Goal: Task Accomplishment & Management: Manage account settings

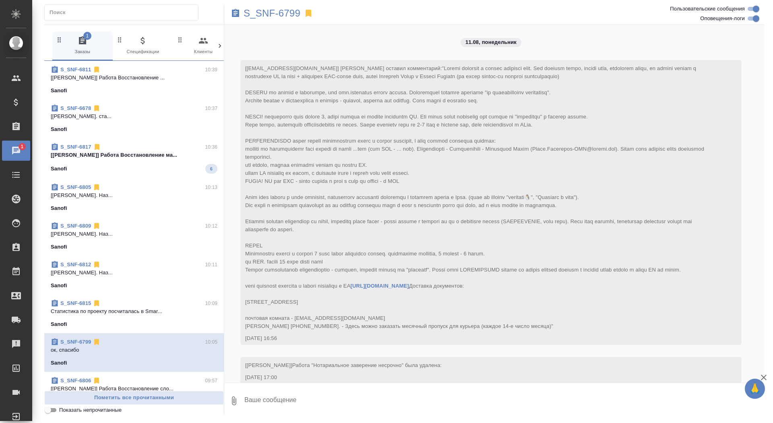
scroll to position [5564, 0]
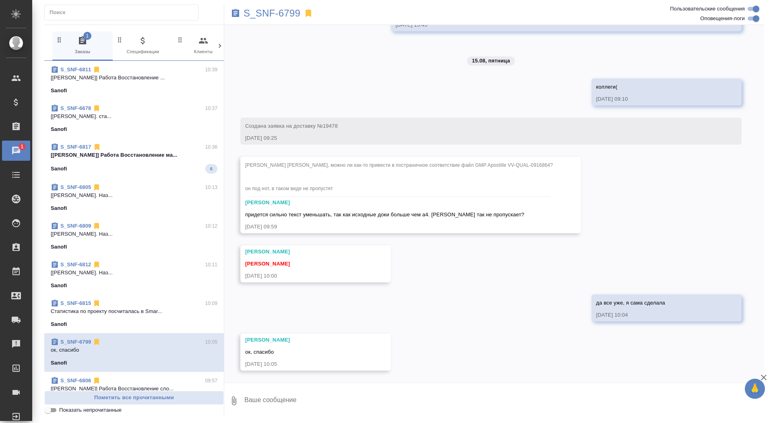
click at [137, 166] on div "Sanofi 6" at bounding box center [134, 169] width 167 height 10
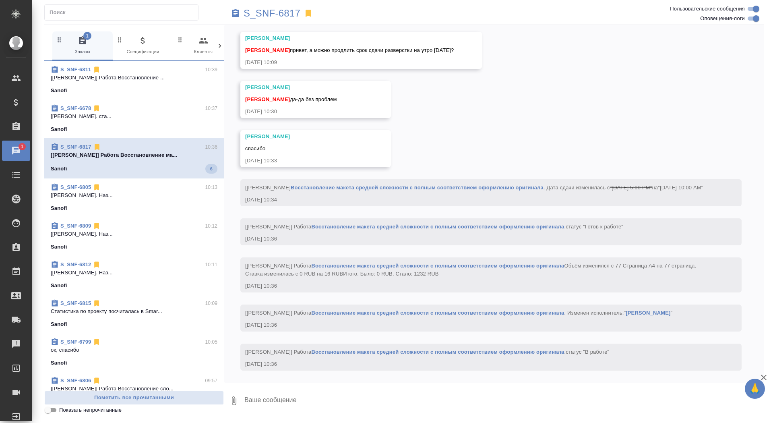
scroll to position [1895, 0]
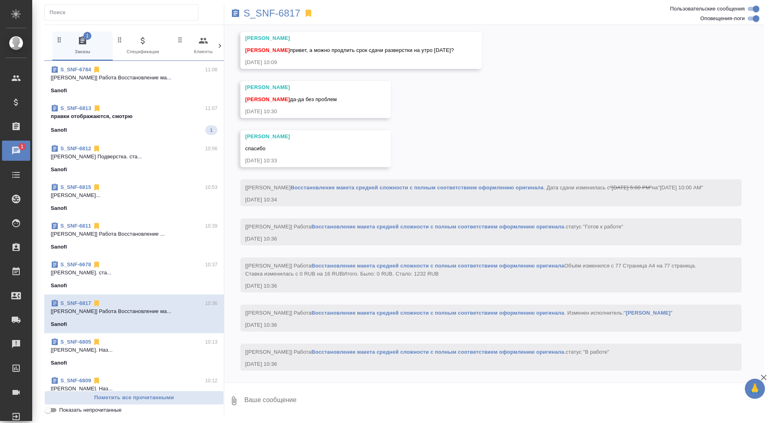
click at [115, 122] on span "S_SNF-6813 11:07 правки отображаются, смотрю Sanofi 1" at bounding box center [134, 119] width 167 height 31
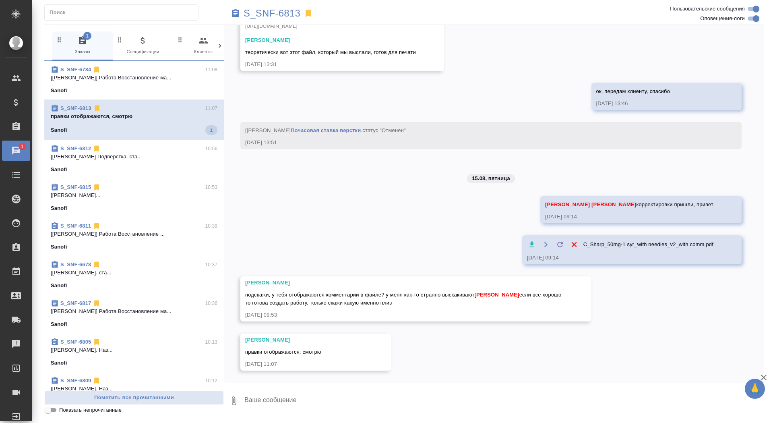
scroll to position [3359, 0]
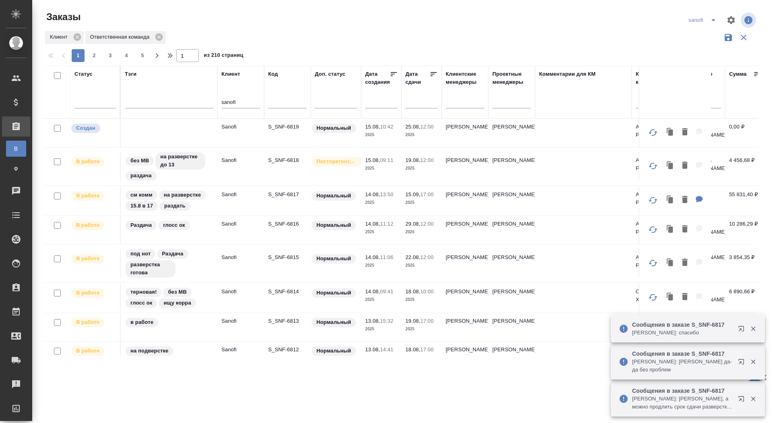
click at [283, 129] on p "S_SNF-6819" at bounding box center [287, 127] width 39 height 8
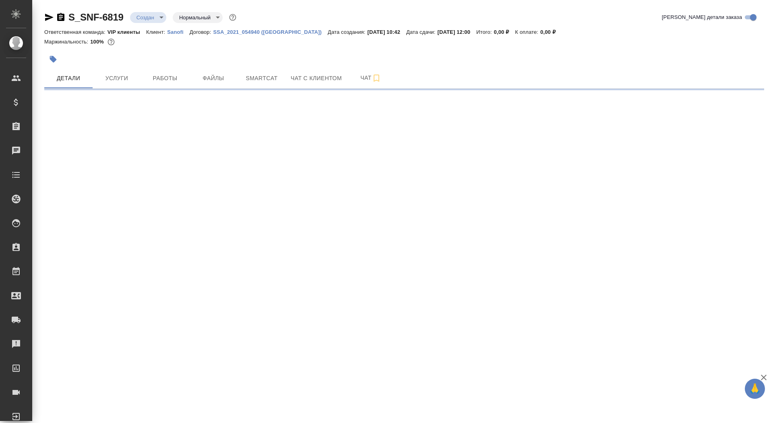
select select "RU"
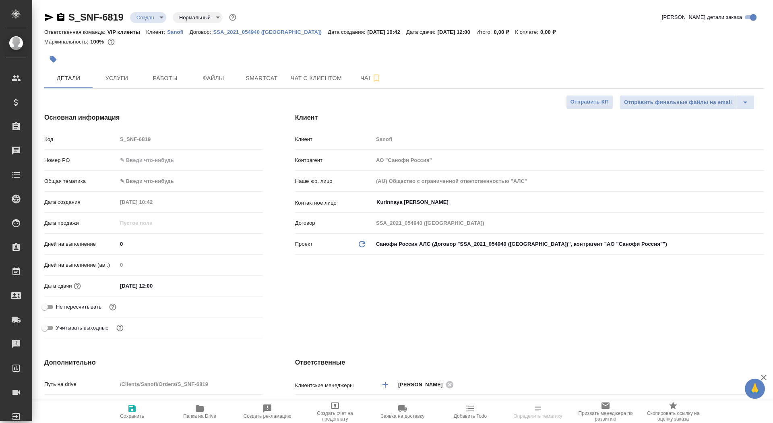
type textarea "x"
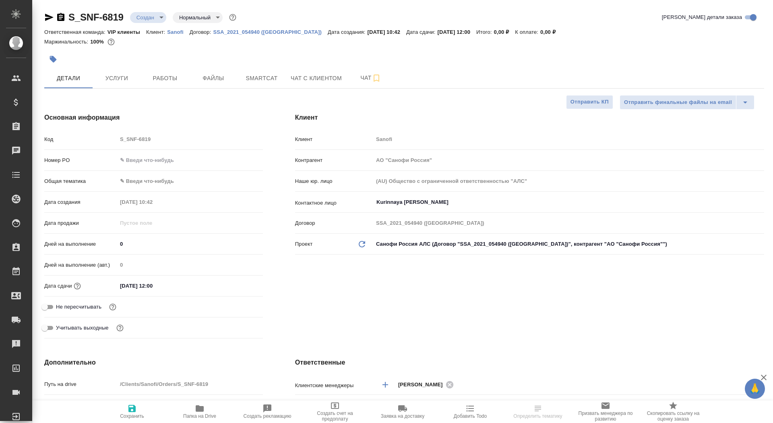
type textarea "x"
type input "VIP клиенты"
type input "[PERSON_NAME]"
drag, startPoint x: 128, startPoint y: 245, endPoint x: 94, endPoint y: 243, distance: 34.7
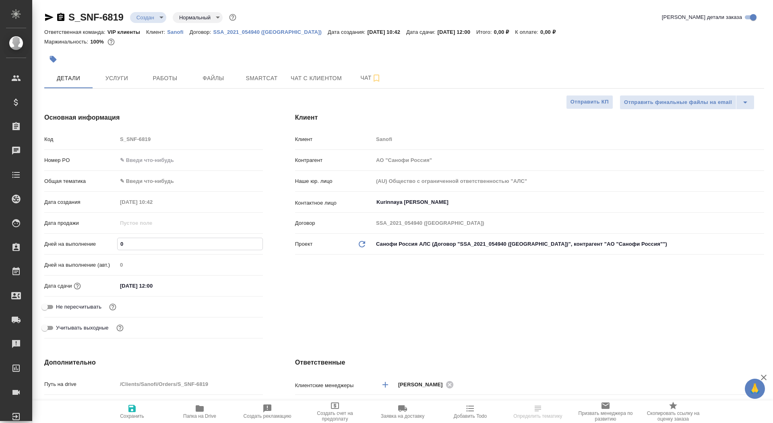
click at [93, 243] on div "Дней на выполнение 0" at bounding box center [153, 244] width 219 height 14
type input "1"
type textarea "x"
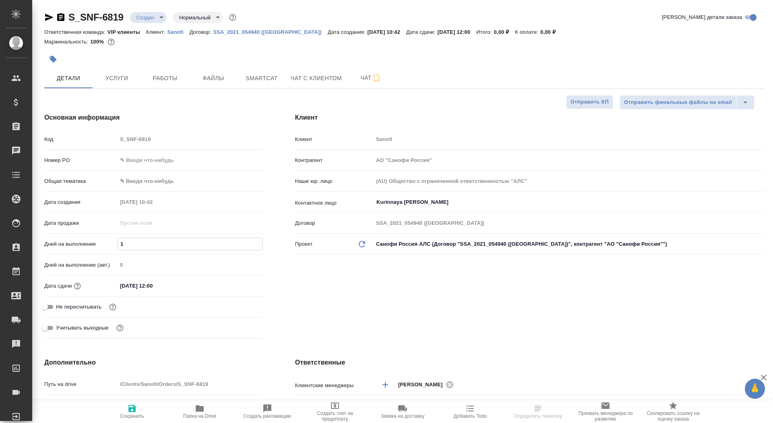
type input "13"
type textarea "x"
type input "13"
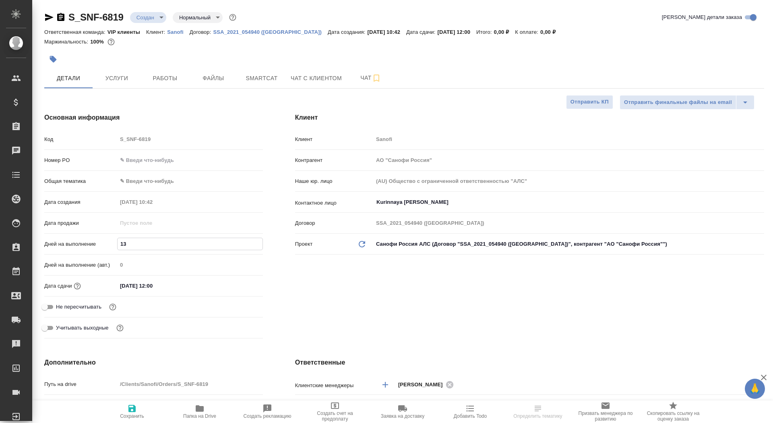
click at [128, 412] on icon "button" at bounding box center [132, 409] width 10 height 10
type textarea "x"
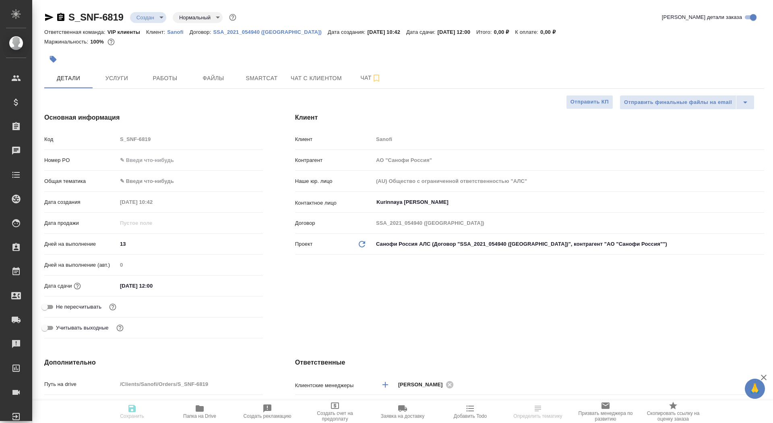
type textarea "x"
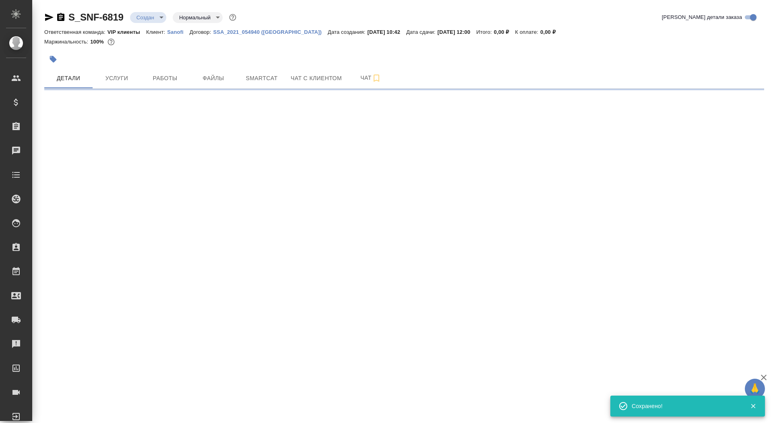
select select "RU"
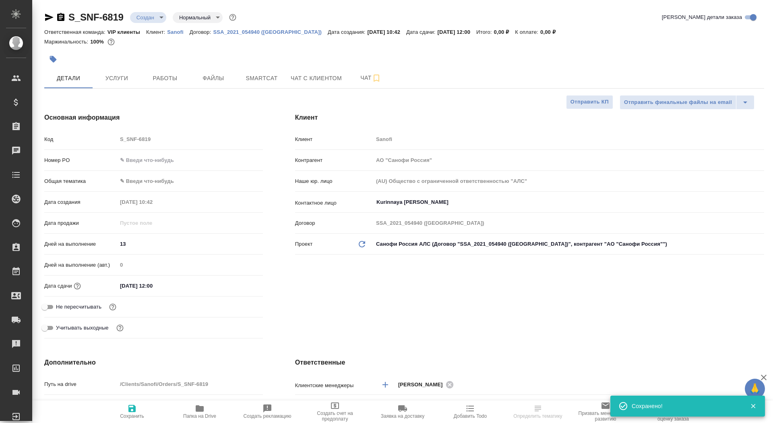
type textarea "x"
click at [49, 309] on input "Не пересчитывать" at bounding box center [44, 307] width 29 height 10
checkbox input "true"
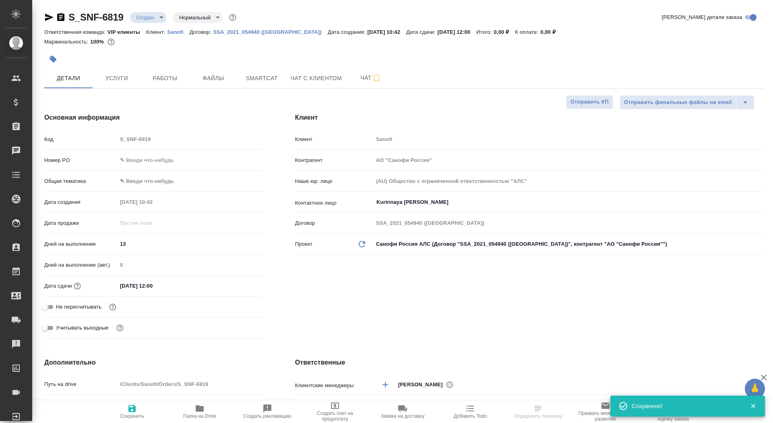
type textarea "x"
click at [125, 421] on button "Сохранить" at bounding box center [132, 411] width 68 height 23
type textarea "x"
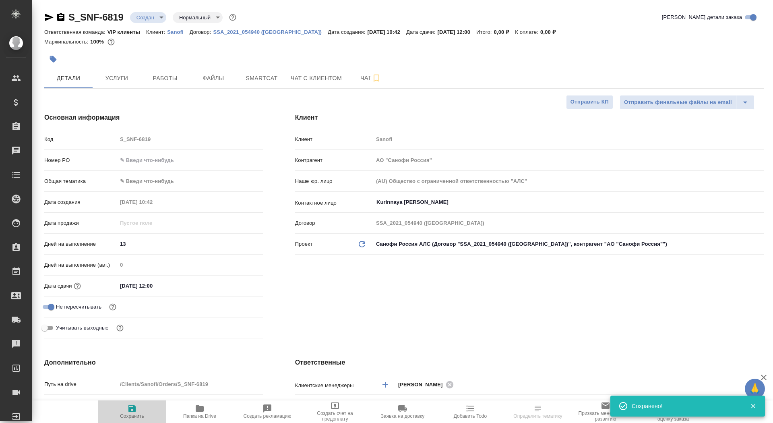
type textarea "x"
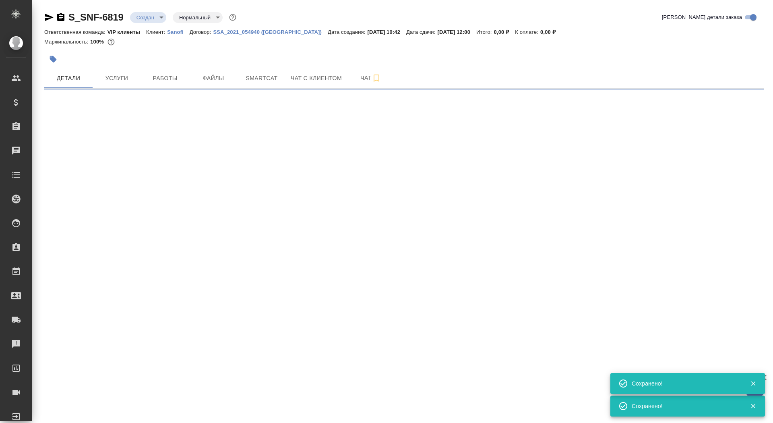
select select "RU"
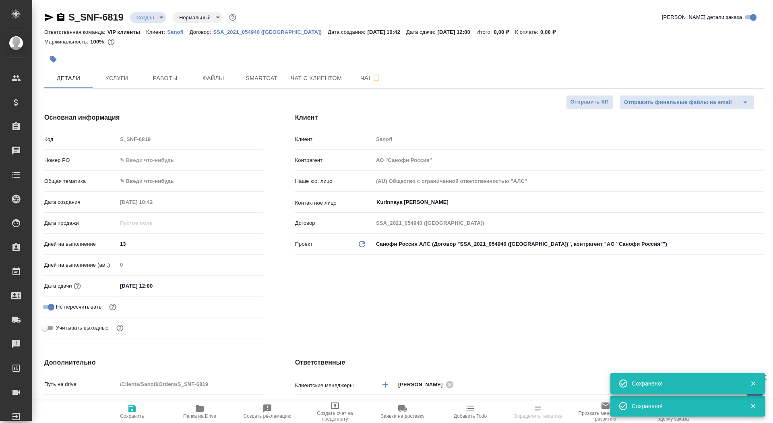
type textarea "x"
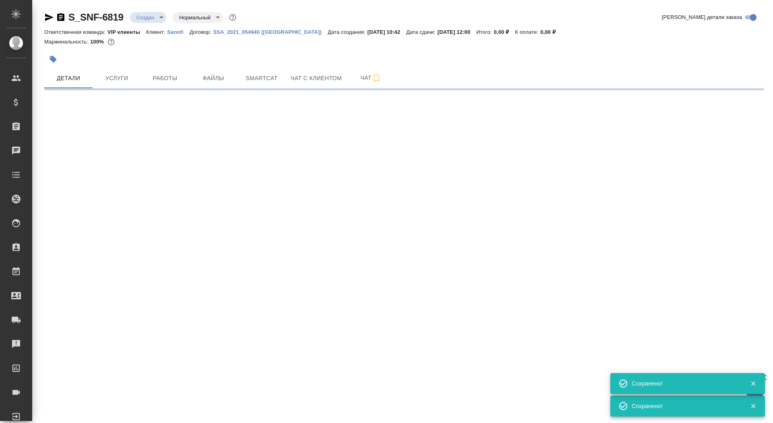
select select "RU"
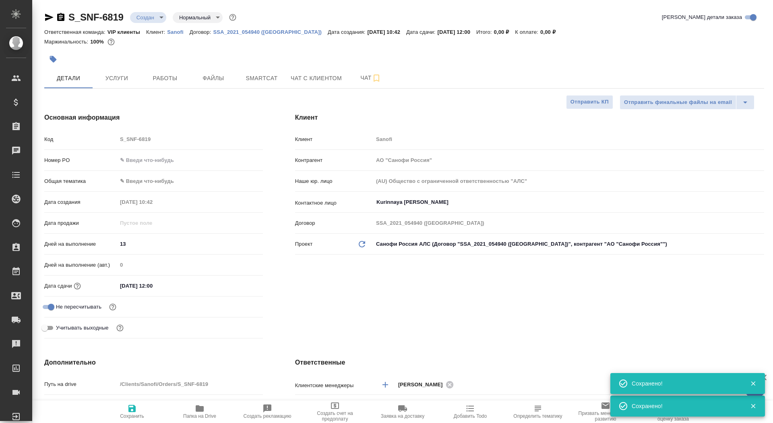
scroll to position [135, 0]
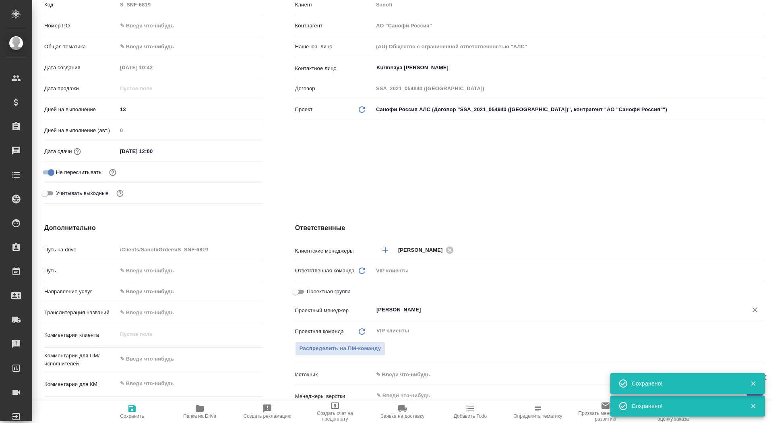
click at [400, 305] on input "[PERSON_NAME]" at bounding box center [555, 310] width 359 height 10
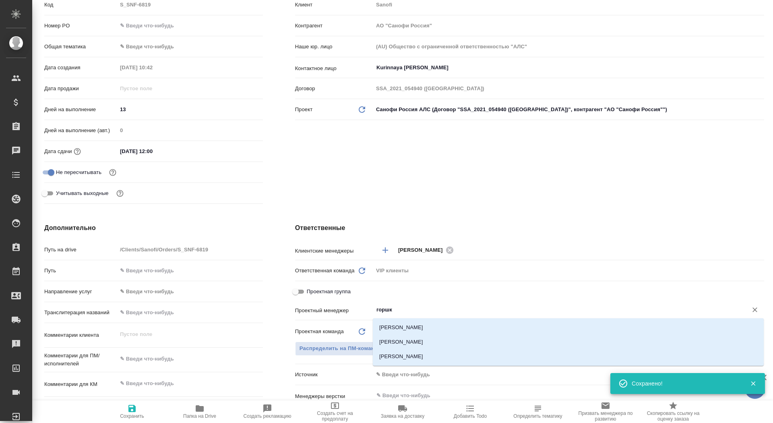
type input "горшко"
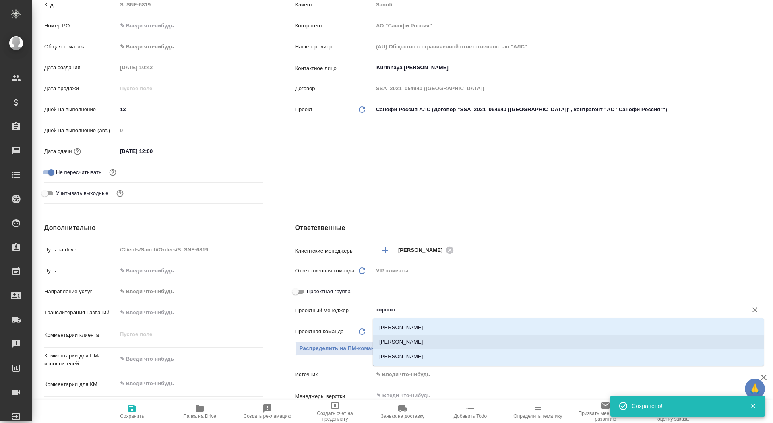
click at [415, 341] on li "[PERSON_NAME] Валентина" at bounding box center [568, 342] width 391 height 15
type textarea "x"
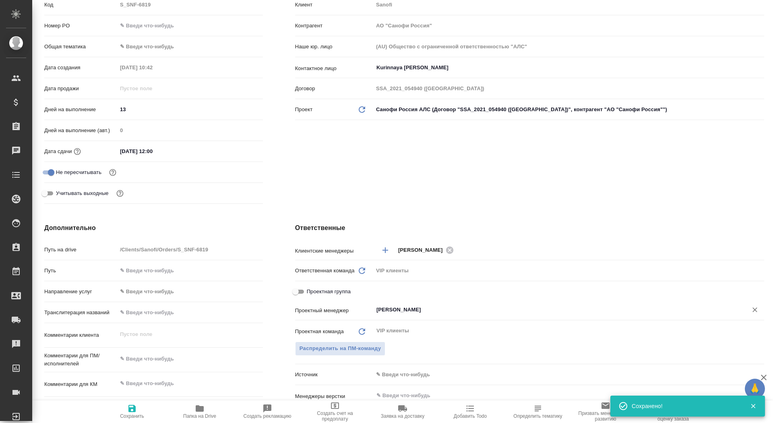
type input "[PERSON_NAME] Валентина"
click at [138, 411] on span "Сохранить" at bounding box center [132, 411] width 58 height 15
type textarea "x"
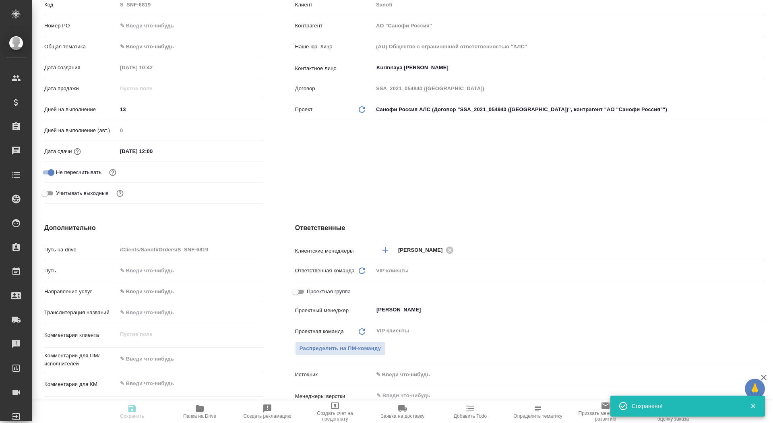
type textarea "x"
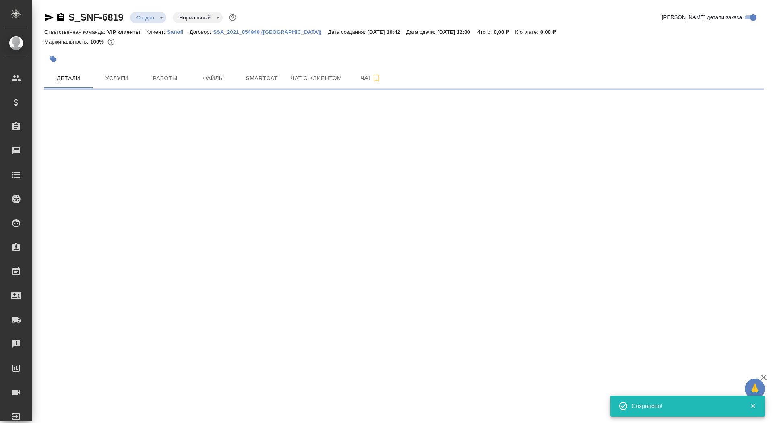
scroll to position [0, 0]
select select "RU"
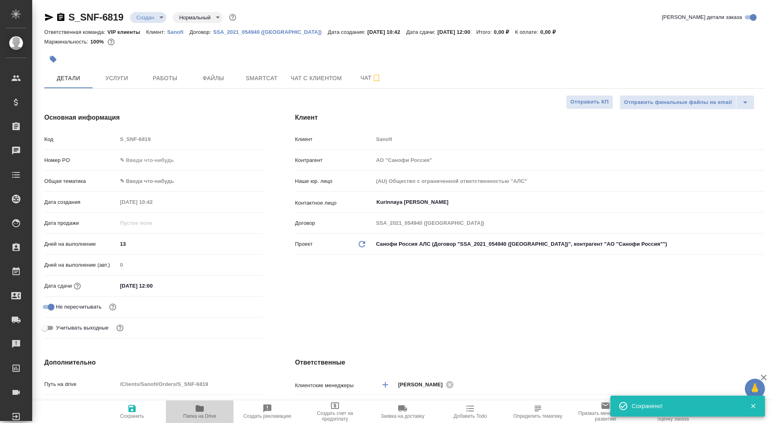
click at [206, 409] on span "Папка на Drive" at bounding box center [200, 411] width 58 height 15
type textarea "x"
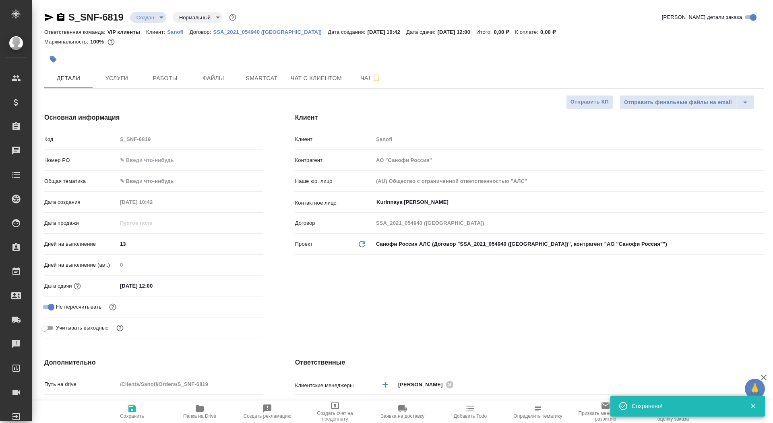
type textarea "x"
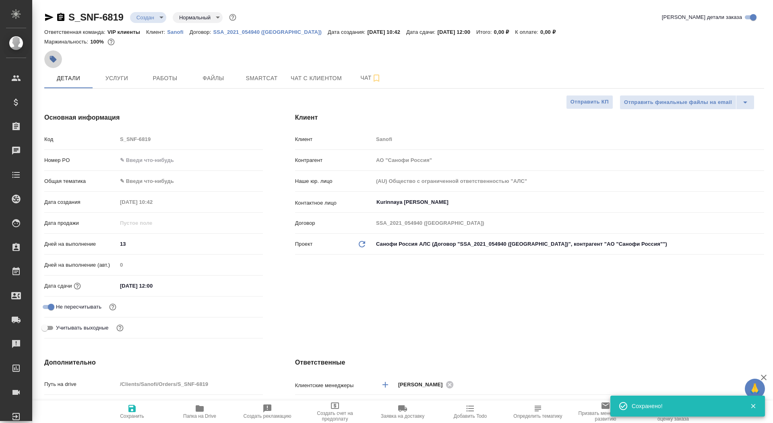
click at [58, 56] on button "button" at bounding box center [53, 59] width 18 height 18
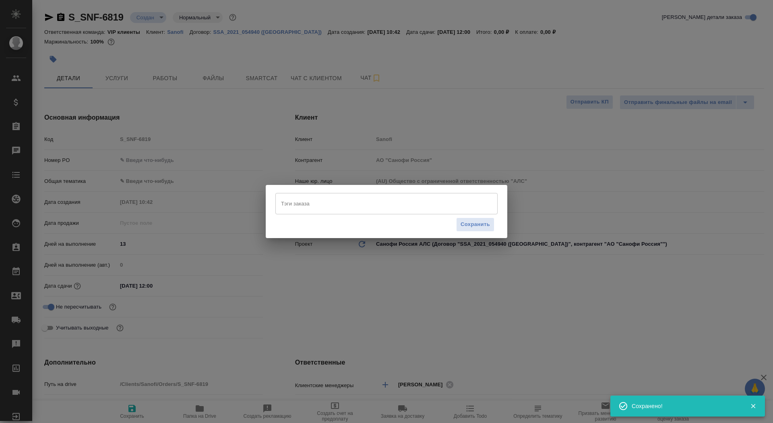
click at [349, 207] on input "Тэги заказа" at bounding box center [379, 204] width 200 height 14
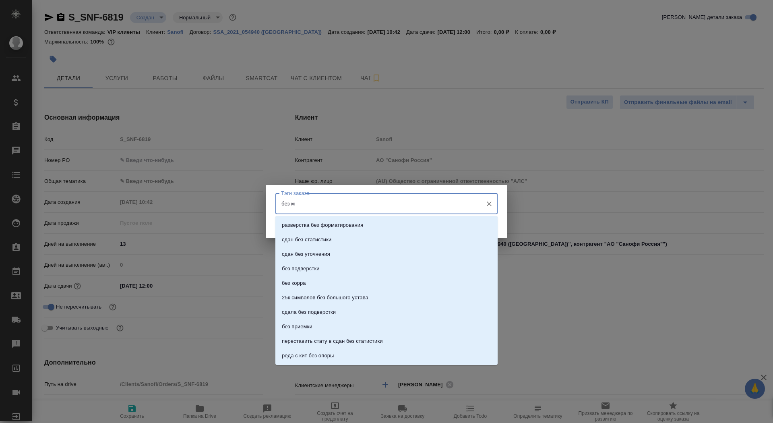
type input "без мв"
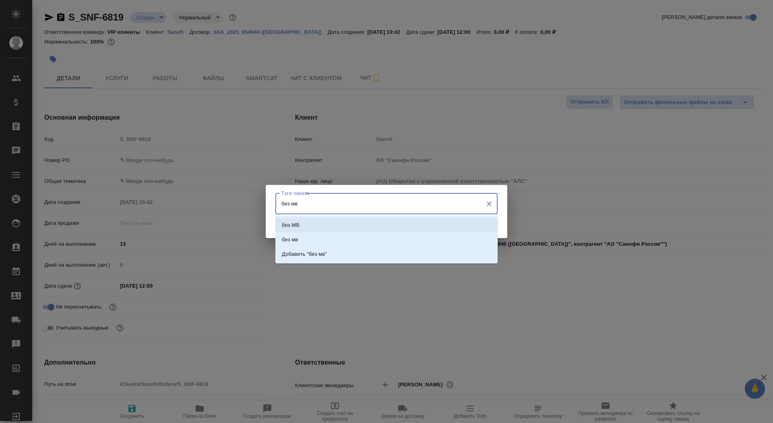
click at [344, 223] on li "без МВ" at bounding box center [387, 225] width 222 height 15
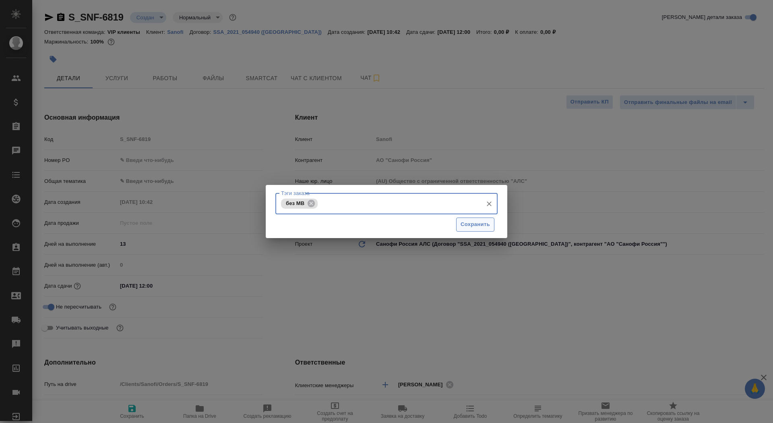
click at [475, 222] on span "Сохранить" at bounding box center [475, 224] width 29 height 9
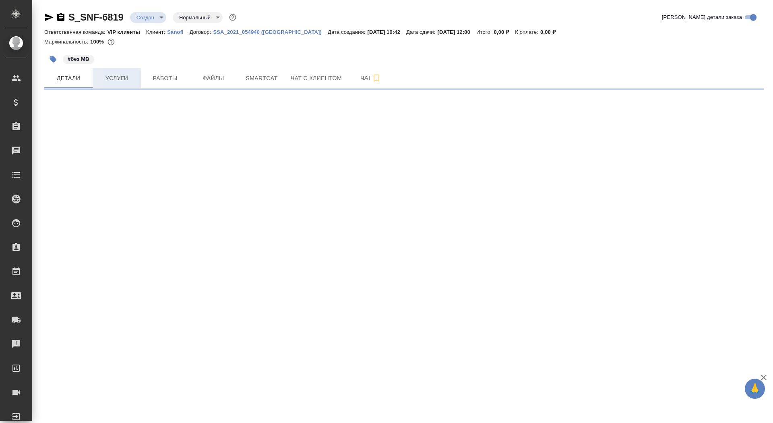
select select "RU"
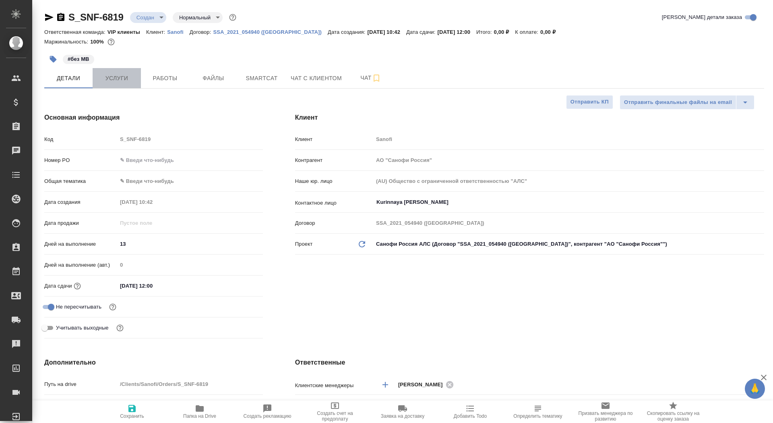
click at [116, 85] on button "Услуги" at bounding box center [117, 78] width 48 height 20
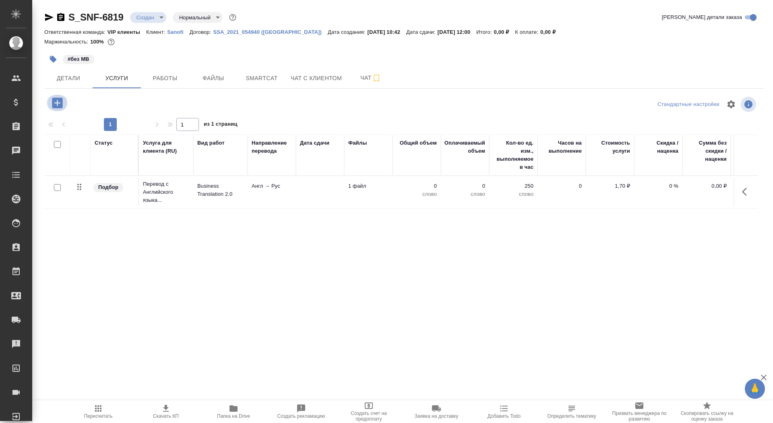
click at [56, 104] on icon "button" at bounding box center [57, 102] width 10 height 10
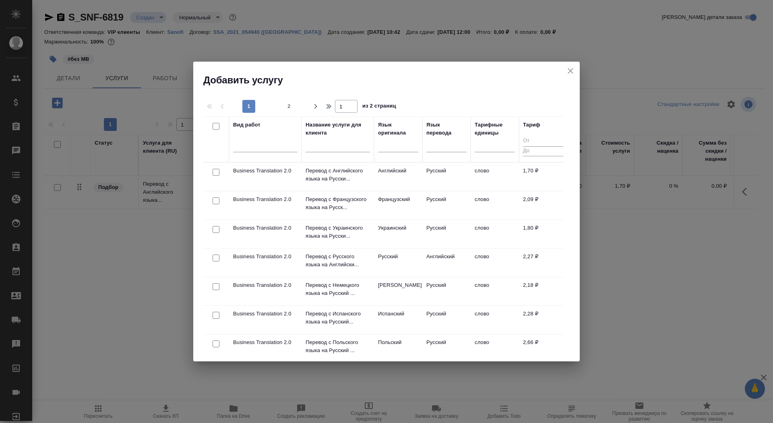
click at [309, 142] on input "text" at bounding box center [338, 147] width 64 height 10
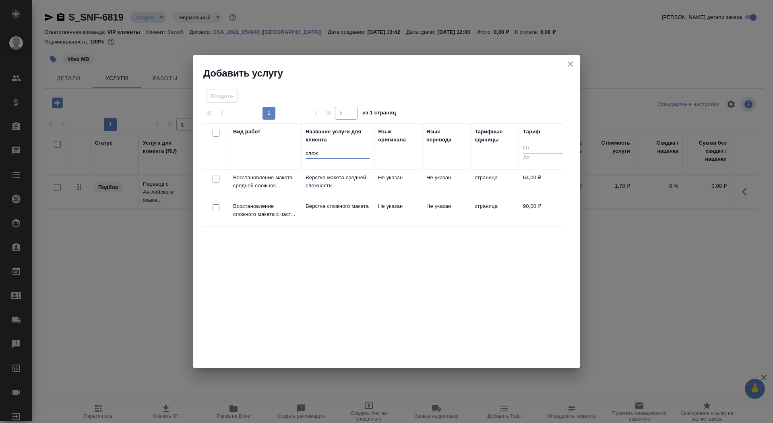
type input "слож"
click at [333, 210] on p "Верстка сложного макета" at bounding box center [338, 206] width 64 height 8
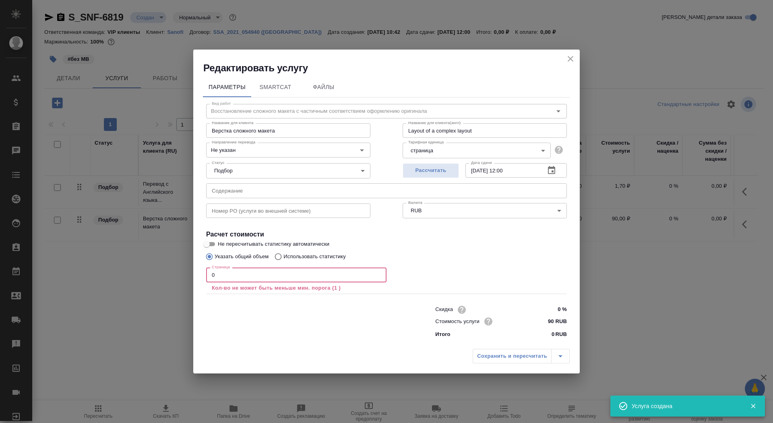
drag, startPoint x: 251, startPoint y: 278, endPoint x: 195, endPoint y: 274, distance: 55.7
click at [195, 274] on div "Параметры SmartCat Файлы Вид работ Восстановление сложного макета с частичным с…" at bounding box center [386, 210] width 387 height 271
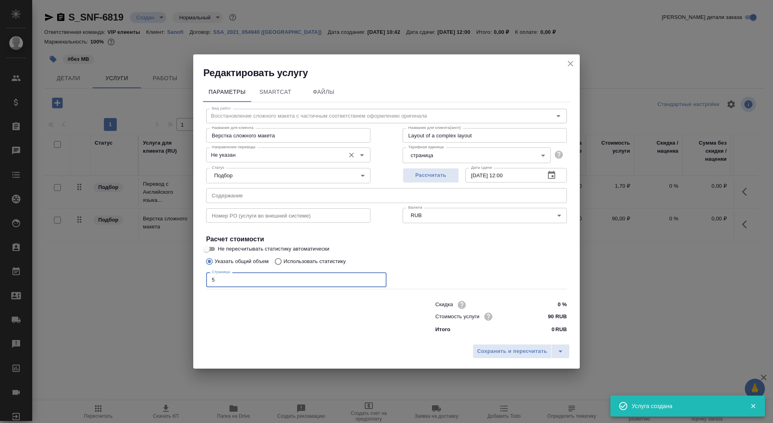
type input "5"
click at [254, 152] on input "Не указан" at bounding box center [275, 155] width 133 height 10
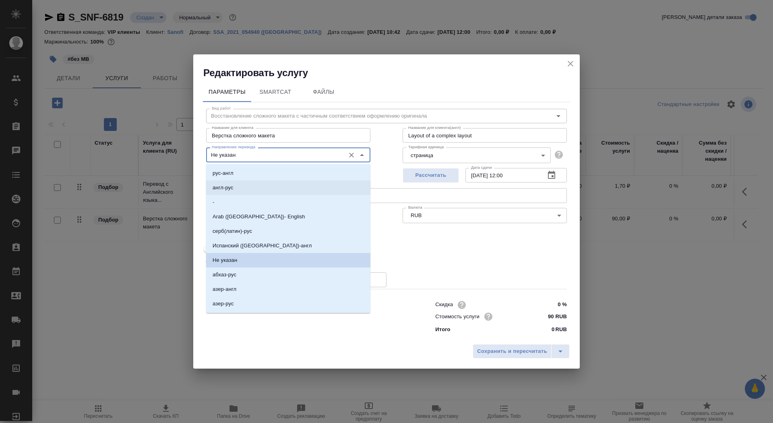
click at [255, 184] on li "англ-рус" at bounding box center [288, 187] width 164 height 15
type input "англ-рус"
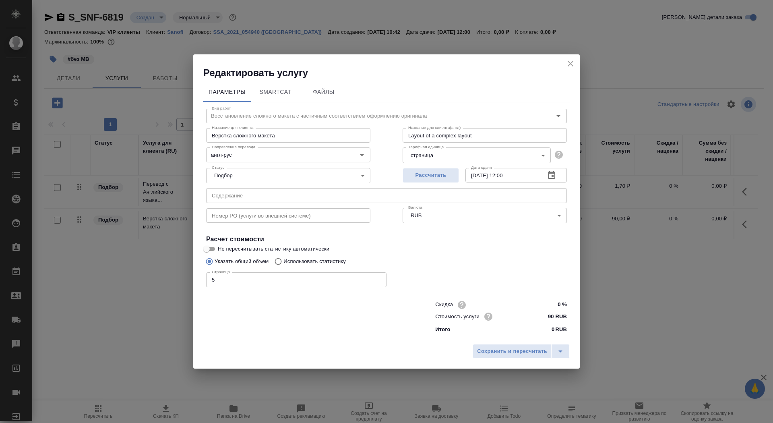
click at [216, 242] on h4 "Расчет стоимости" at bounding box center [386, 239] width 361 height 10
click at [216, 246] on input "Не пересчитывать статистику автоматически" at bounding box center [206, 249] width 29 height 10
checkbox input "true"
click at [508, 350] on span "Сохранить и пересчитать" at bounding box center [512, 351] width 70 height 9
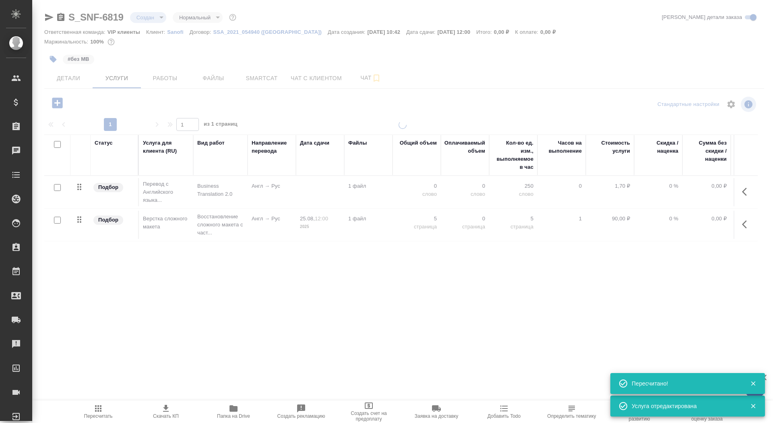
click at [201, 195] on div at bounding box center [402, 224] width 741 height 207
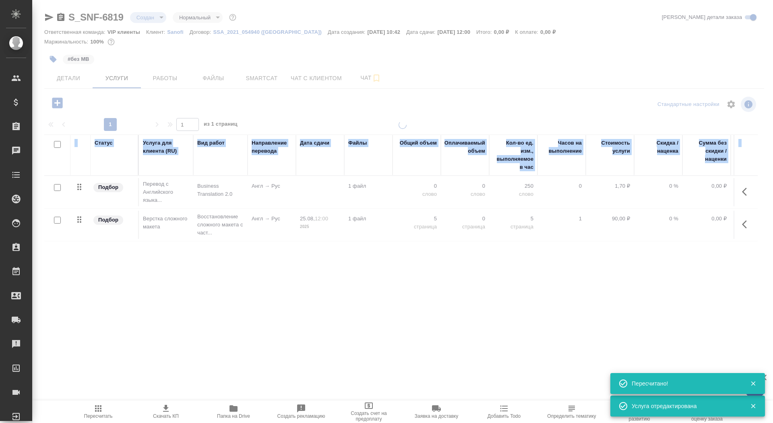
click at [201, 195] on div at bounding box center [402, 224] width 741 height 207
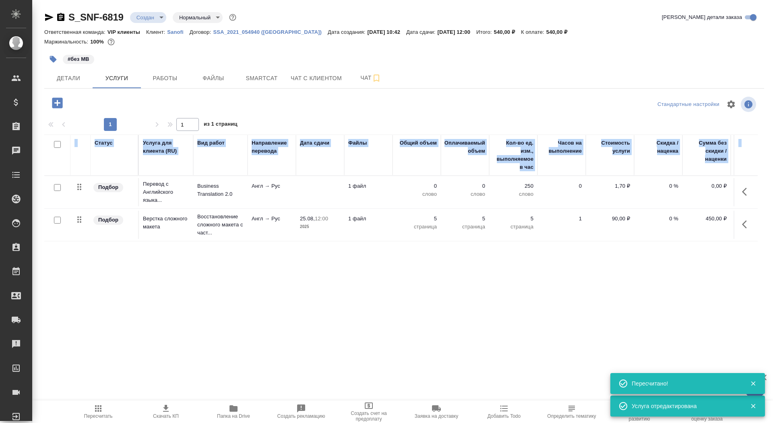
click at [288, 194] on td "Англ → Рус" at bounding box center [272, 192] width 48 height 28
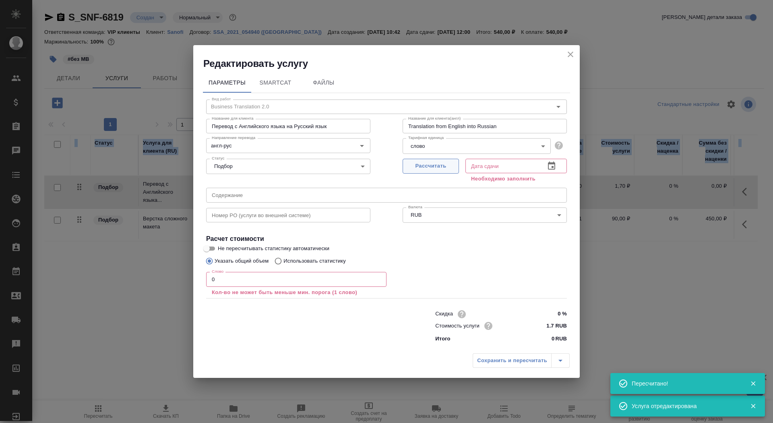
click at [439, 165] on span "Рассчитать" at bounding box center [431, 166] width 48 height 9
type input "25.08.2025 12:00"
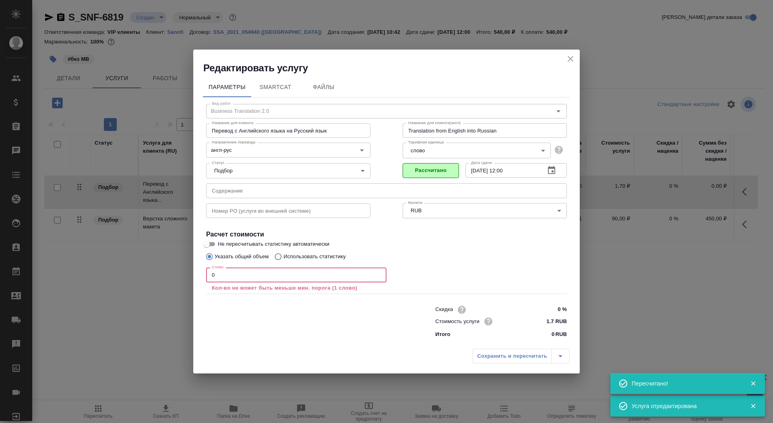
click at [228, 273] on input "0" at bounding box center [296, 274] width 180 height 15
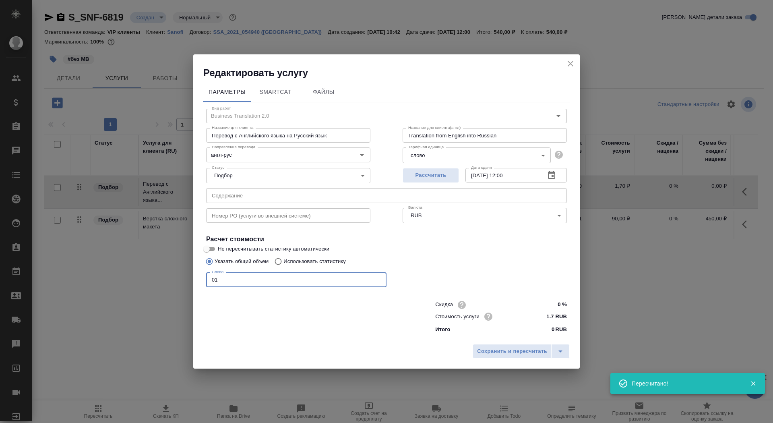
type input "01"
click at [209, 246] on input "Не пересчитывать статистику автоматически" at bounding box center [206, 249] width 29 height 10
checkbox input "true"
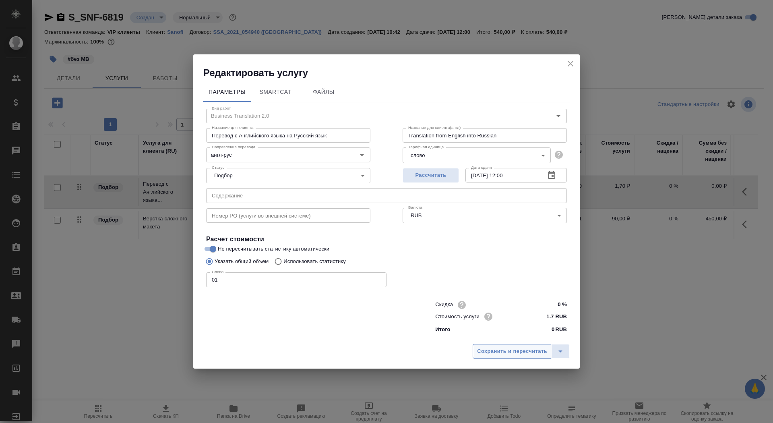
click at [518, 354] on span "Сохранить и пересчитать" at bounding box center [512, 351] width 70 height 9
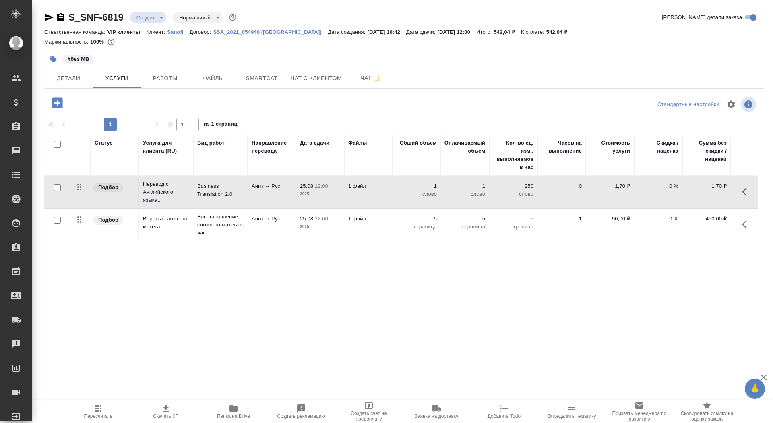
click at [56, 188] on input "checkbox" at bounding box center [57, 187] width 7 height 7
checkbox input "true"
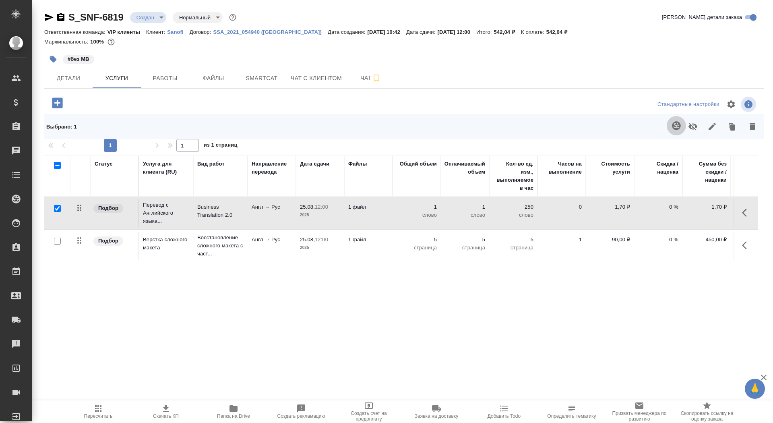
click at [675, 127] on icon "button" at bounding box center [676, 125] width 8 height 8
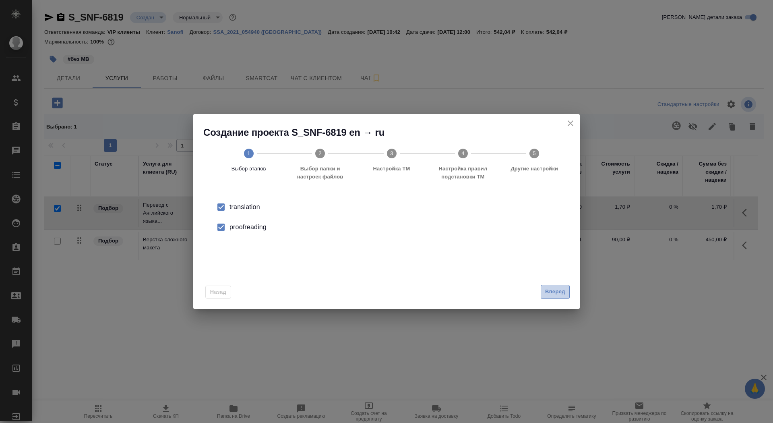
click at [563, 292] on span "Вперед" at bounding box center [555, 291] width 20 height 9
click at [501, 208] on input "Папка с файлами для перевода" at bounding box center [373, 212] width 335 height 10
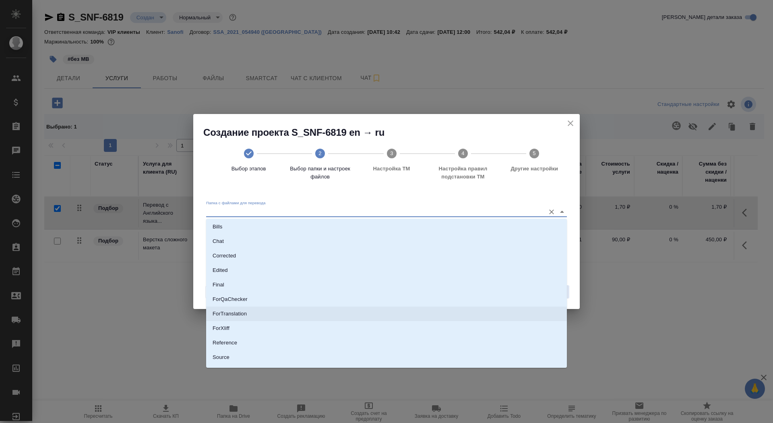
scroll to position [16, 0]
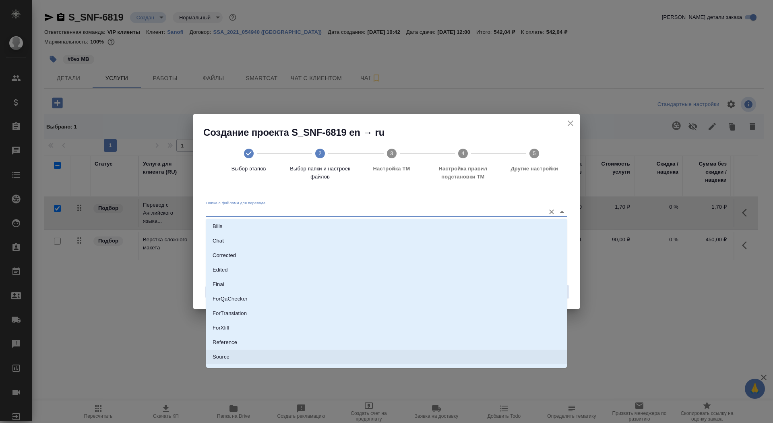
click at [457, 360] on li "Source" at bounding box center [386, 357] width 361 height 15
type input "Source"
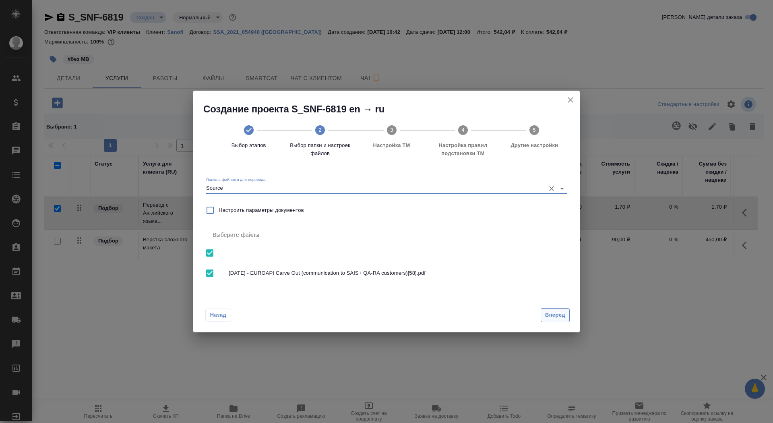
click at [552, 312] on span "Вперед" at bounding box center [555, 315] width 20 height 9
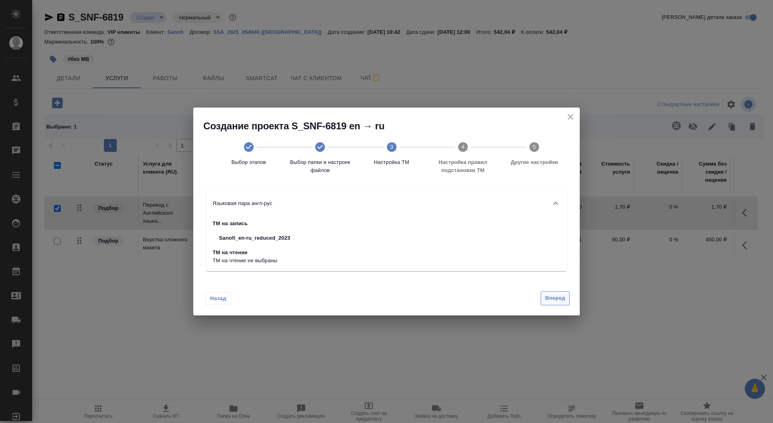
click at [554, 288] on div "Назад Вперед" at bounding box center [386, 297] width 387 height 38
click at [556, 300] on span "Вперед" at bounding box center [555, 298] width 20 height 9
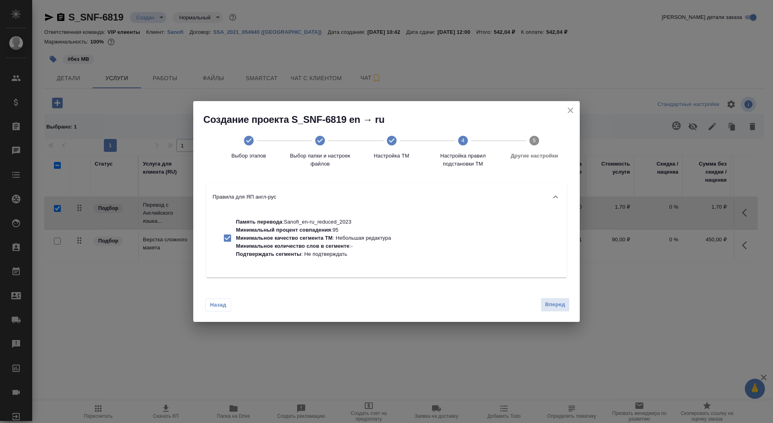
click at [556, 296] on div "Назад Вперед" at bounding box center [386, 303] width 387 height 38
click at [557, 307] on span "Вперед" at bounding box center [555, 304] width 20 height 9
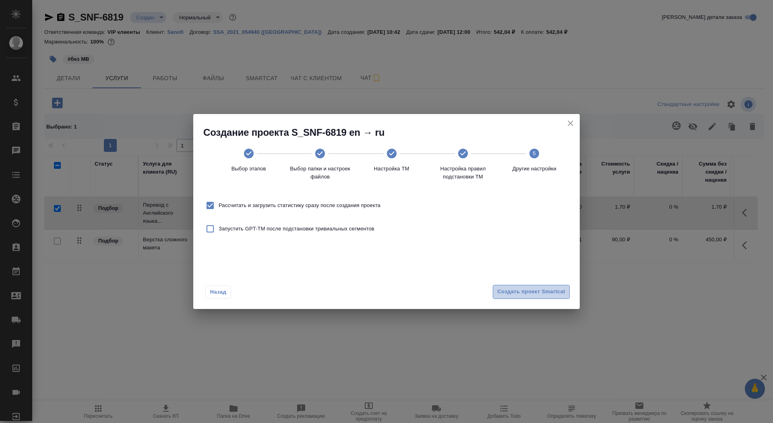
click at [554, 294] on span "Создать проект Smartcat" at bounding box center [531, 291] width 68 height 9
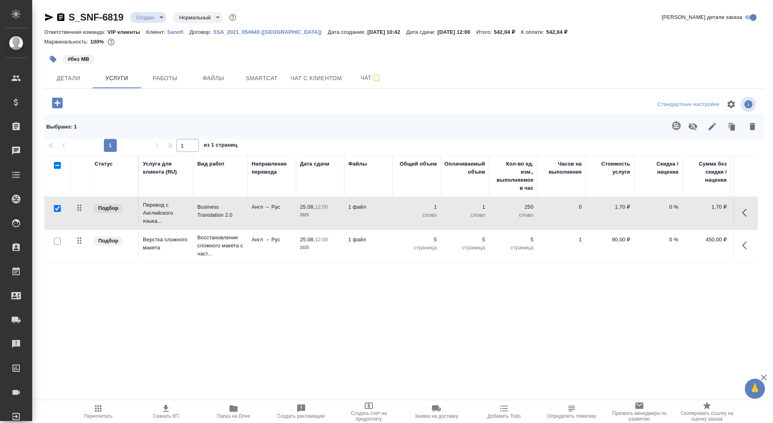
click at [201, 224] on td "Business Translation 2.0" at bounding box center [220, 213] width 54 height 28
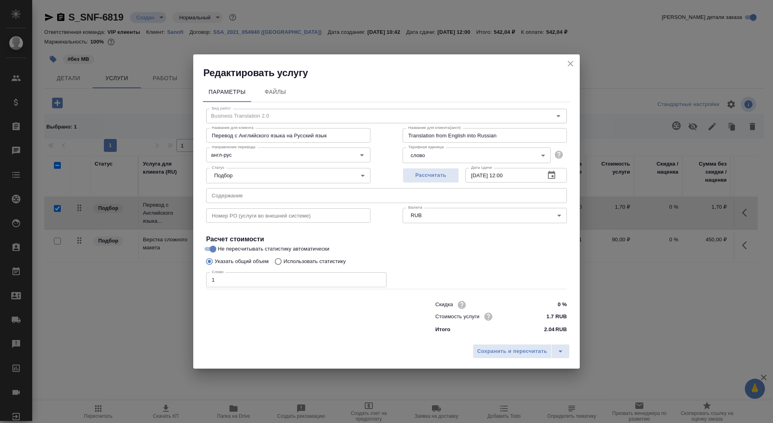
click at [307, 265] on p "Использовать статистику" at bounding box center [315, 261] width 62 height 8
click at [284, 265] on input "Использовать статистику" at bounding box center [277, 261] width 13 height 15
radio input "true"
radio input "false"
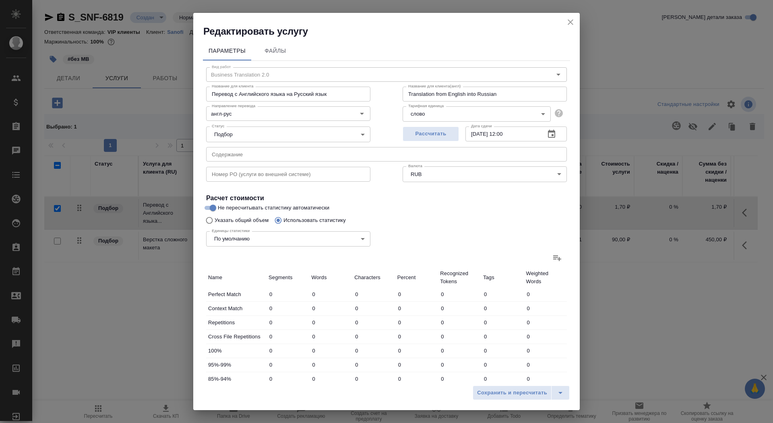
click at [553, 259] on icon at bounding box center [558, 258] width 10 height 10
click at [0, 0] on input "file" at bounding box center [0, 0] width 0 height 0
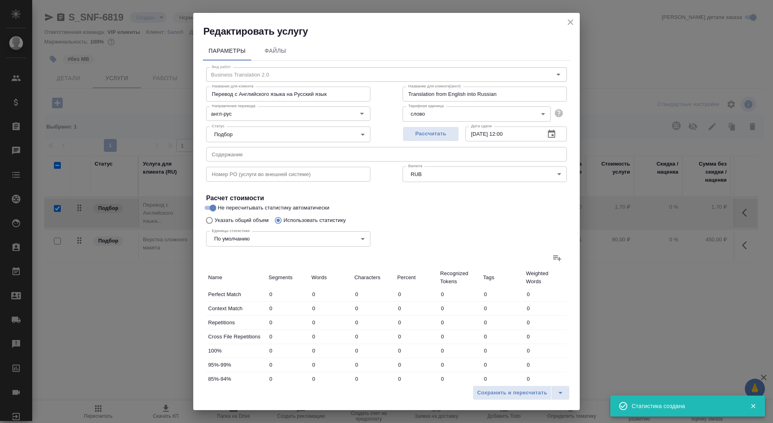
type input "3"
type input "6"
type input "33"
type input "19"
type input "82"
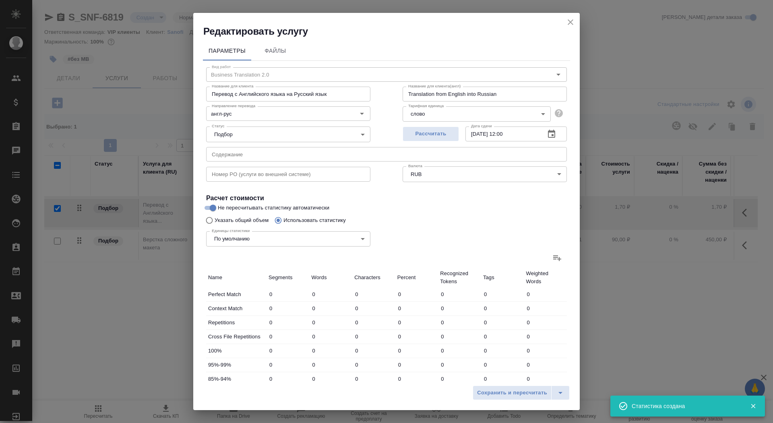
type input "447"
type input "27"
type input "50"
type input "359"
type input "10"
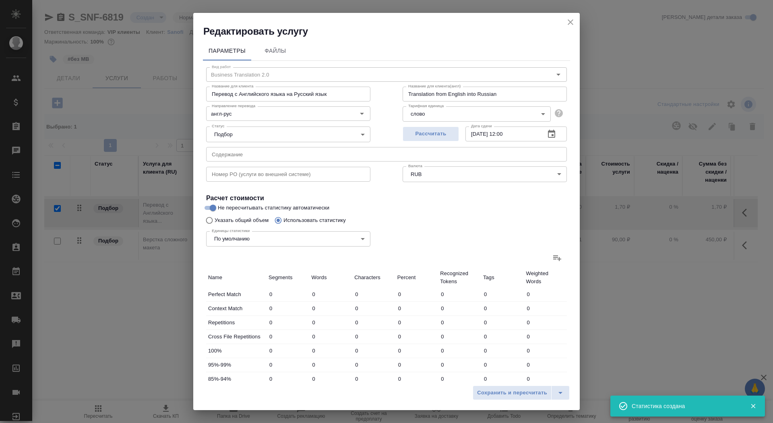
type input "39"
type input "244"
type input "4"
type input "22"
type input "131"
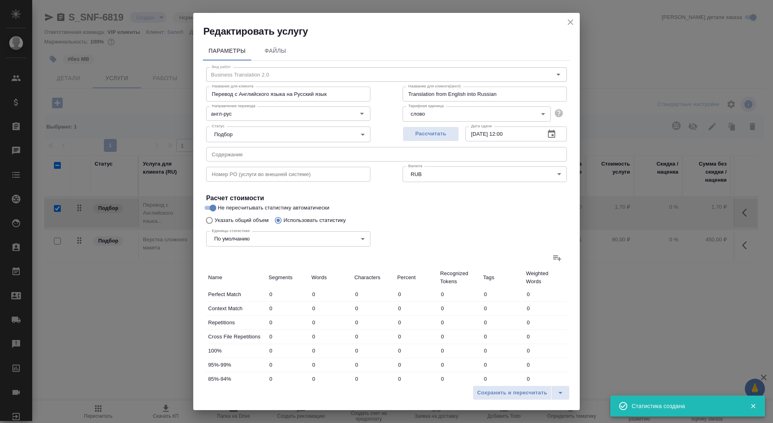
type input "16"
type input "76"
type input "576"
type input "85"
type input "1337"
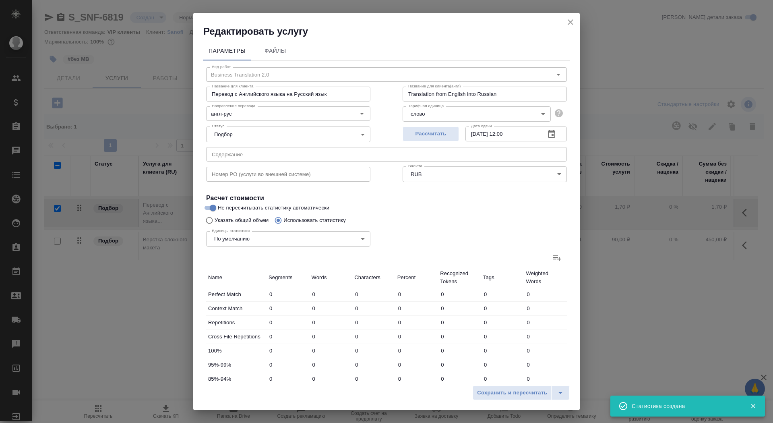
type input "9070"
type input "142"
type input "1528"
type input "10410"
type input "161"
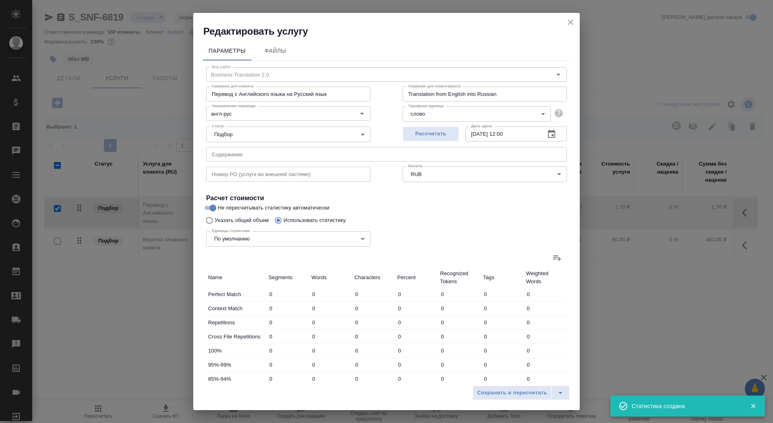
type input "1610"
type input "10857"
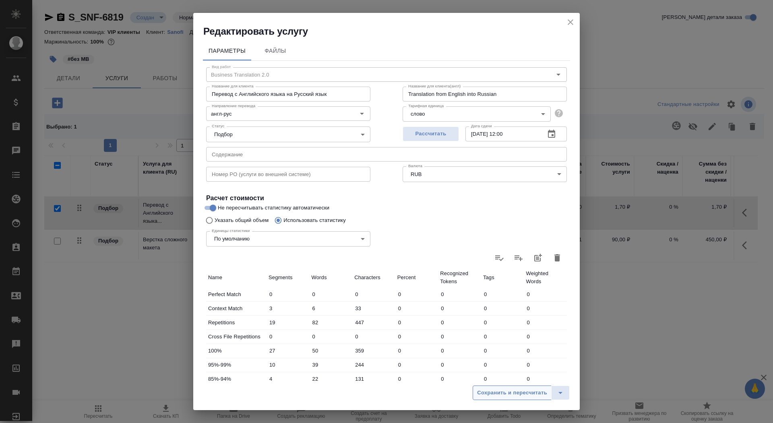
click at [508, 390] on span "Сохранить и пересчитать" at bounding box center [512, 392] width 70 height 9
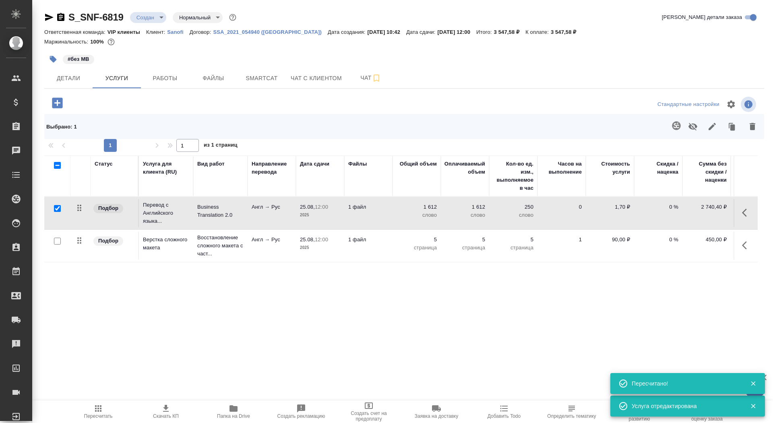
click at [392, 216] on td "1 файл" at bounding box center [368, 213] width 48 height 28
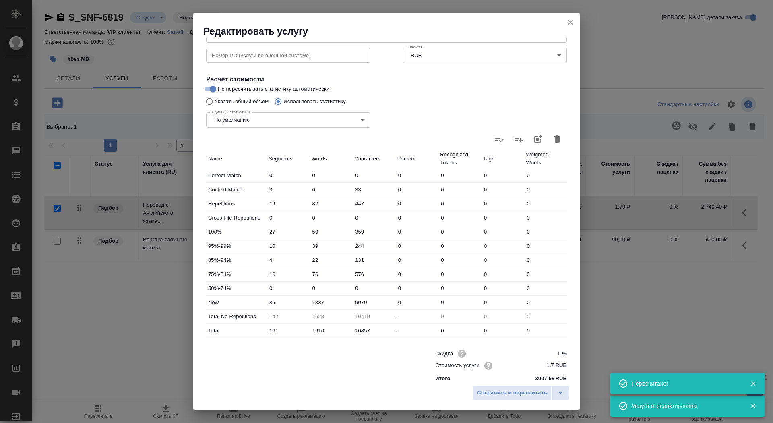
scroll to position [125, 0]
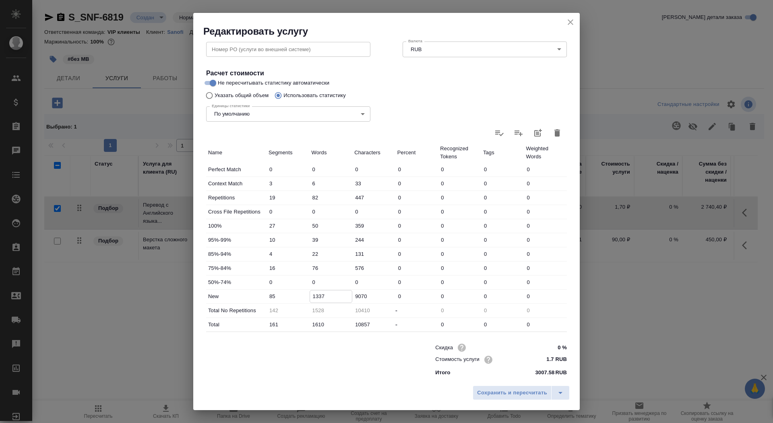
click at [317, 297] on input "1337" at bounding box center [331, 296] width 42 height 12
type input "1537"
click at [515, 390] on span "Сохранить и пересчитать" at bounding box center [512, 392] width 70 height 9
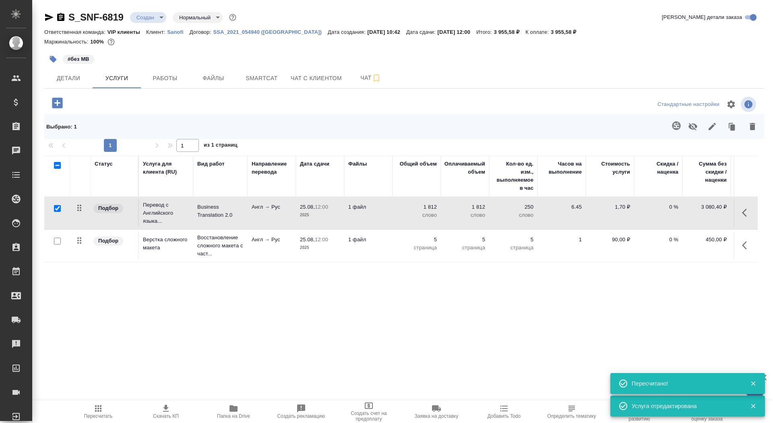
click at [163, 406] on icon "button" at bounding box center [166, 409] width 10 height 10
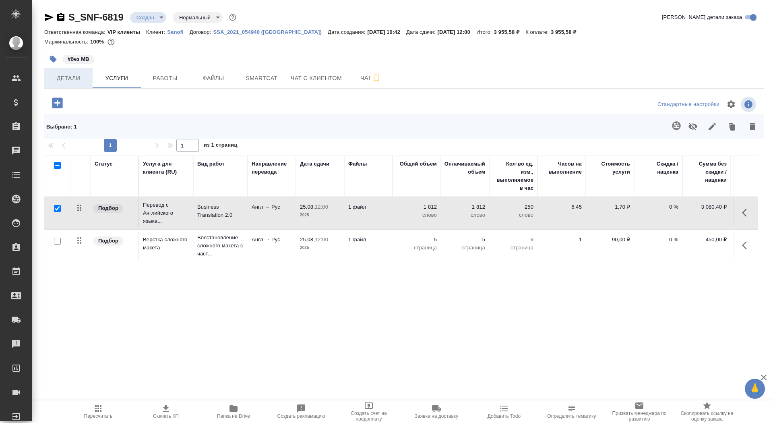
click at [79, 84] on button "Детали" at bounding box center [68, 78] width 48 height 20
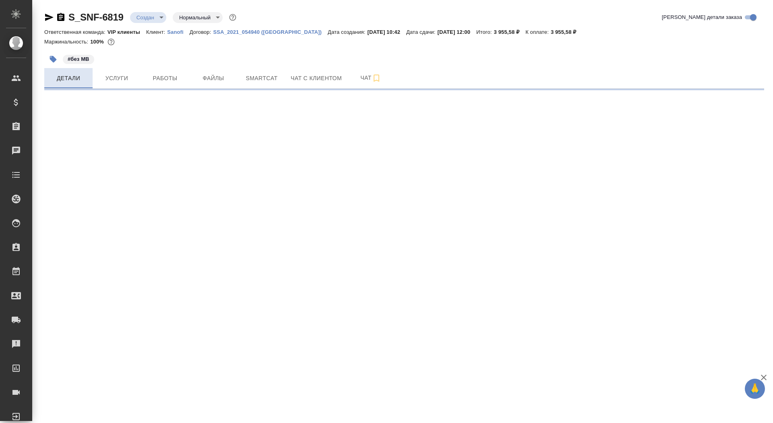
select select "RU"
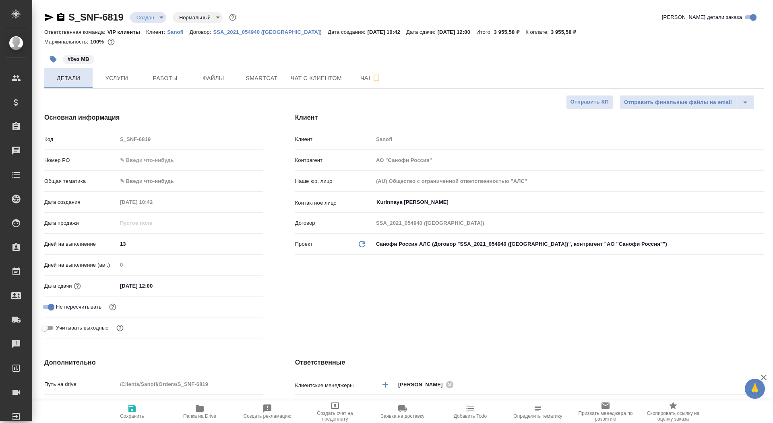
type textarea "x"
click at [104, 409] on span "Сохранить" at bounding box center [132, 411] width 58 height 15
type textarea "x"
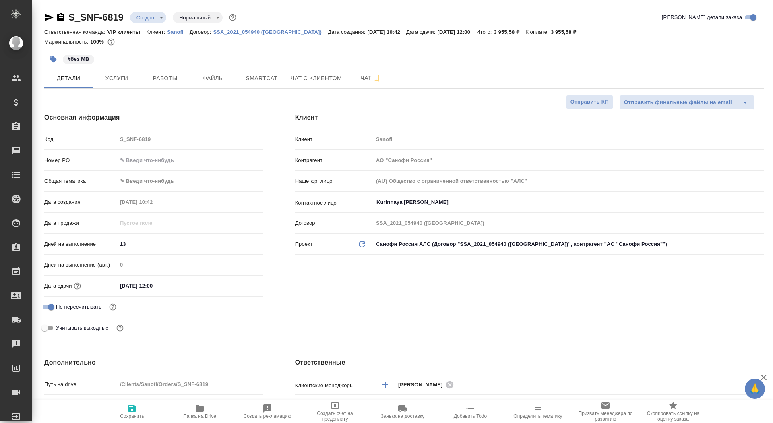
type textarea "x"
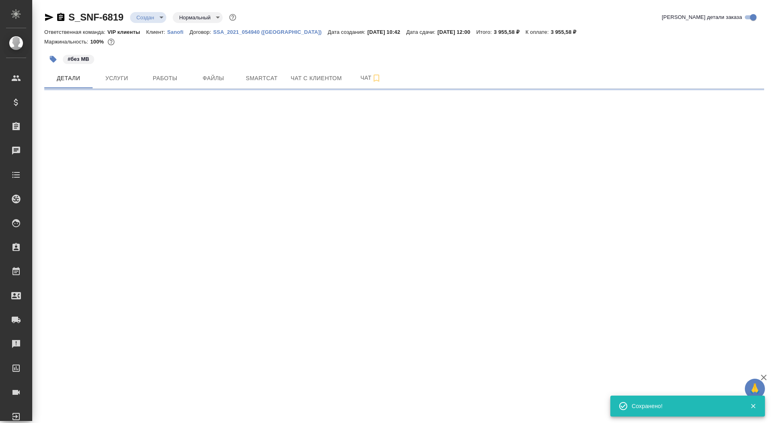
select select "RU"
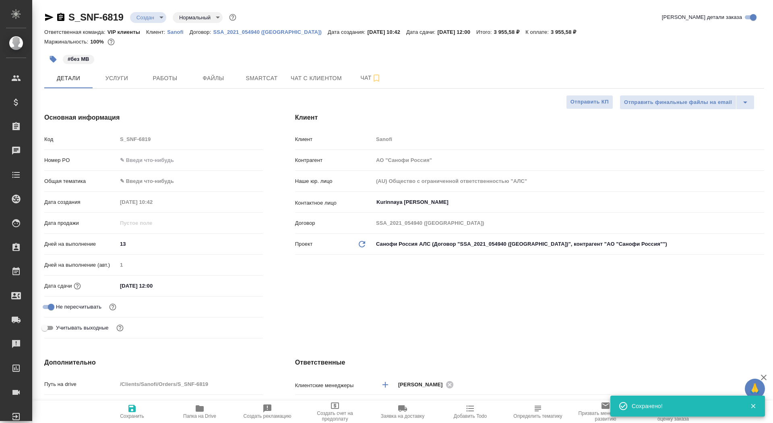
type textarea "x"
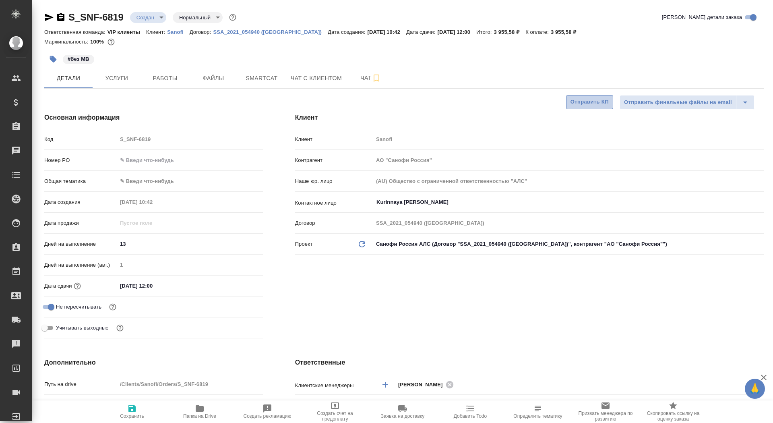
click at [583, 106] on span "Отправить КП" at bounding box center [590, 101] width 38 height 9
type textarea "x"
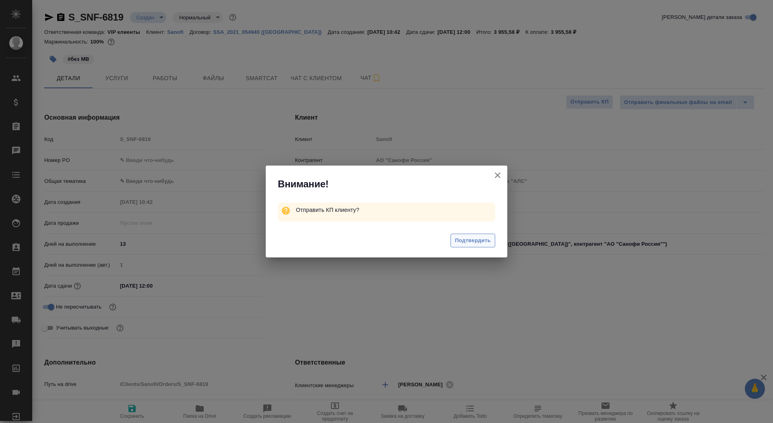
click at [476, 239] on span "Подтвердить" at bounding box center [473, 240] width 36 height 9
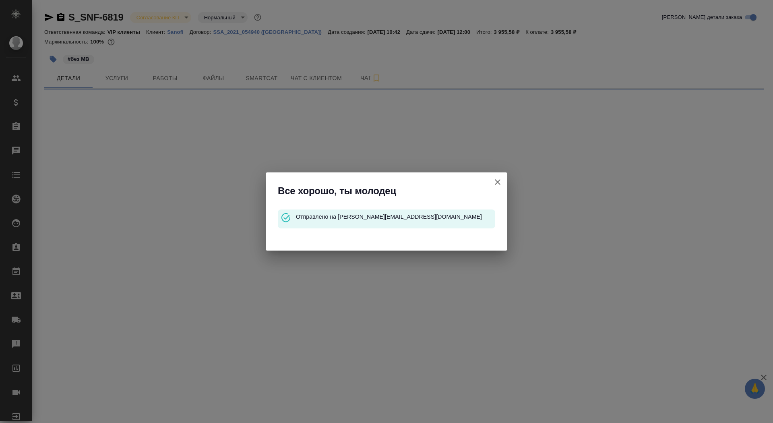
select select "RU"
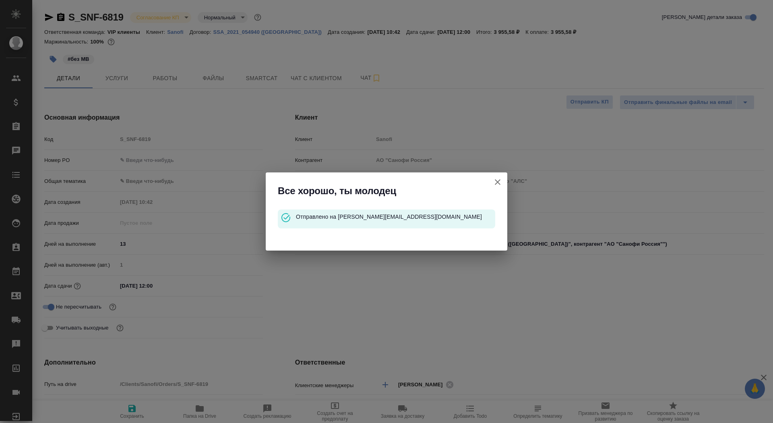
type textarea "x"
click at [502, 182] on icon "button" at bounding box center [498, 182] width 10 height 10
type textarea "x"
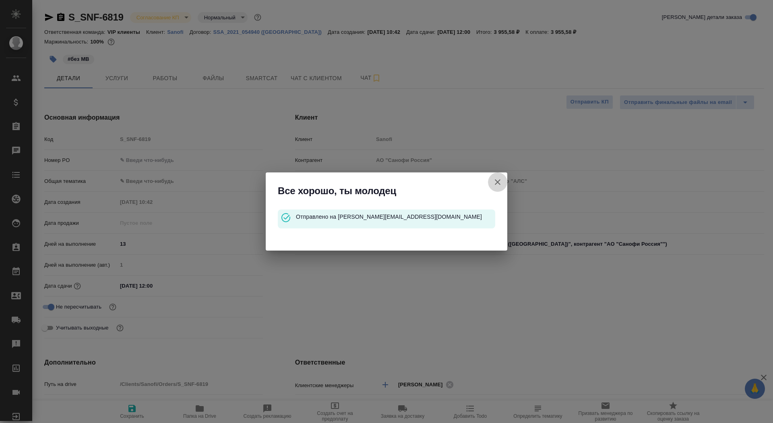
type textarea "x"
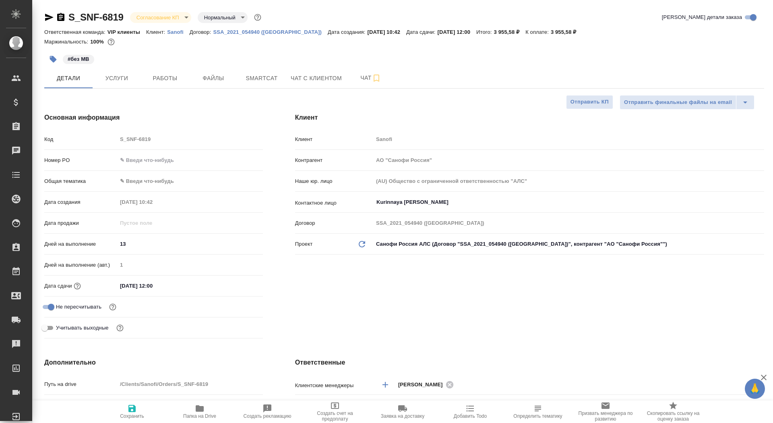
type textarea "x"
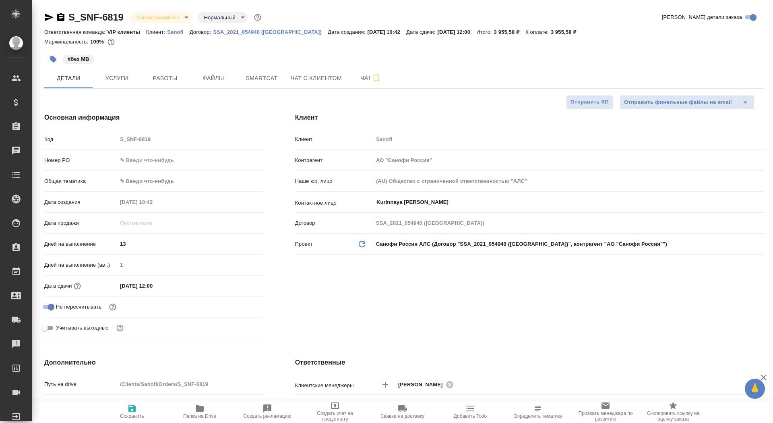
type textarea "x"
click at [60, 16] on icon "button" at bounding box center [61, 17] width 10 height 10
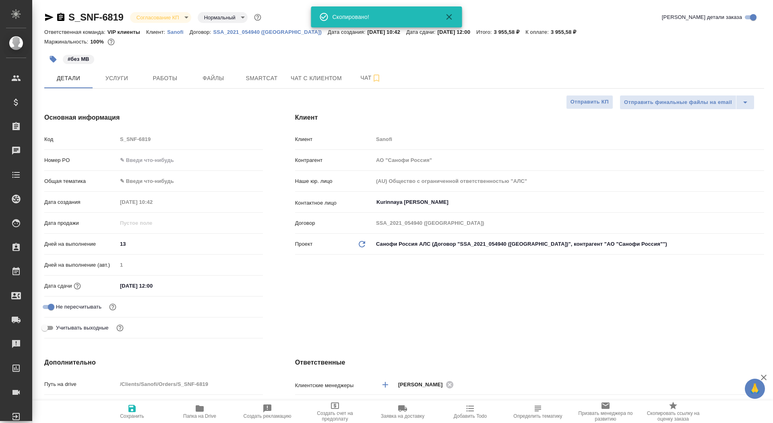
scroll to position [278, 0]
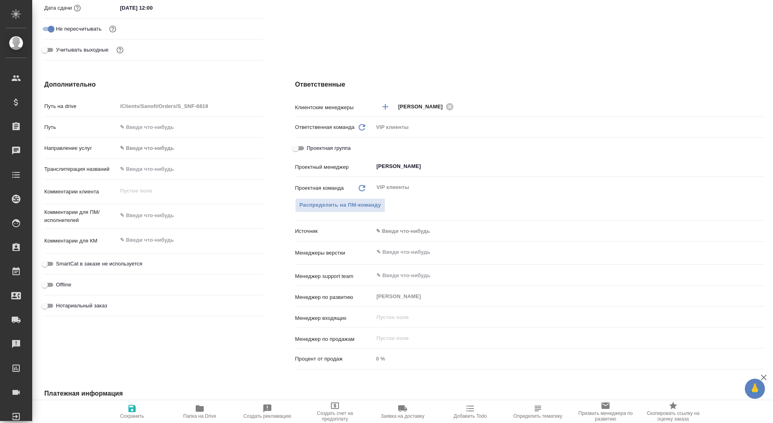
type textarea "x"
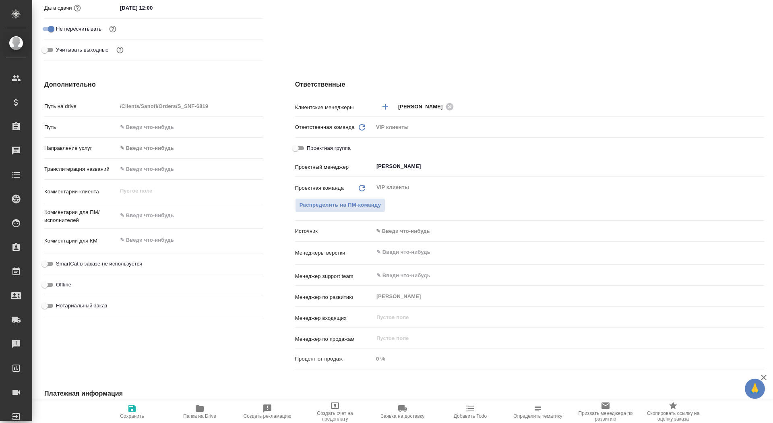
type textarea "x"
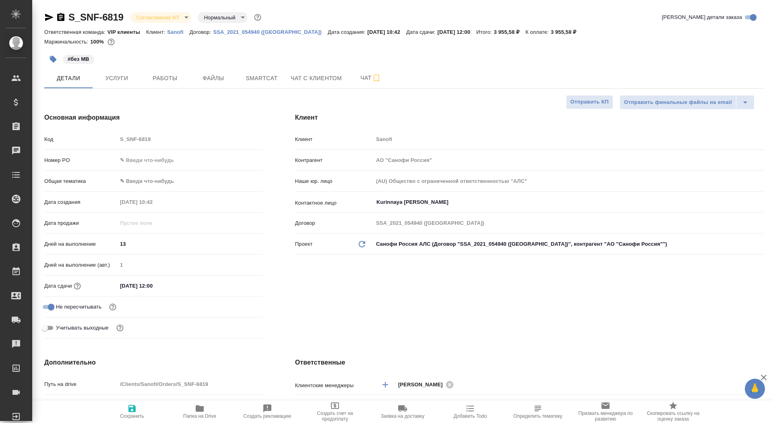
click at [137, 156] on input "text" at bounding box center [190, 160] width 146 height 12
paste input "E005817612"
type input "E005817612"
type textarea "x"
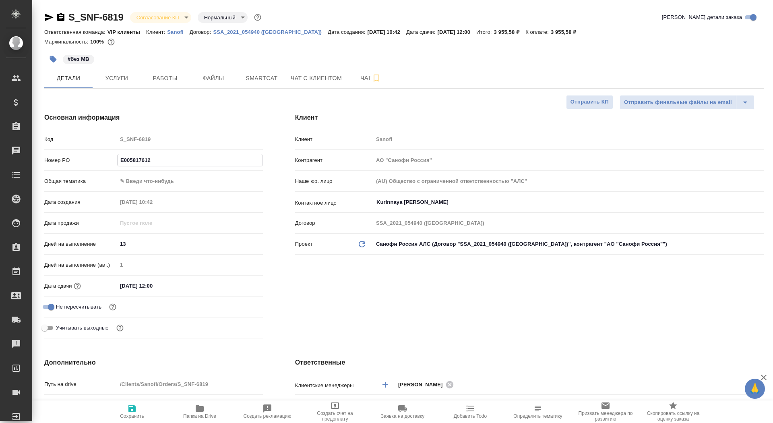
type textarea "x"
type input "E005817612"
click at [128, 412] on icon "button" at bounding box center [132, 409] width 10 height 10
type textarea "x"
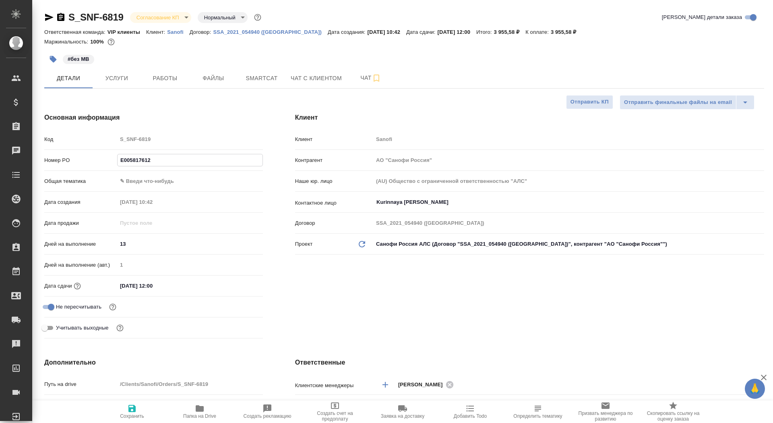
type textarea "x"
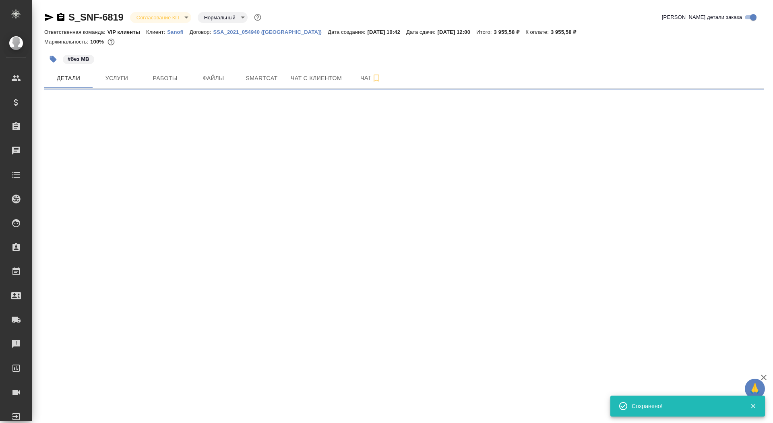
select select "RU"
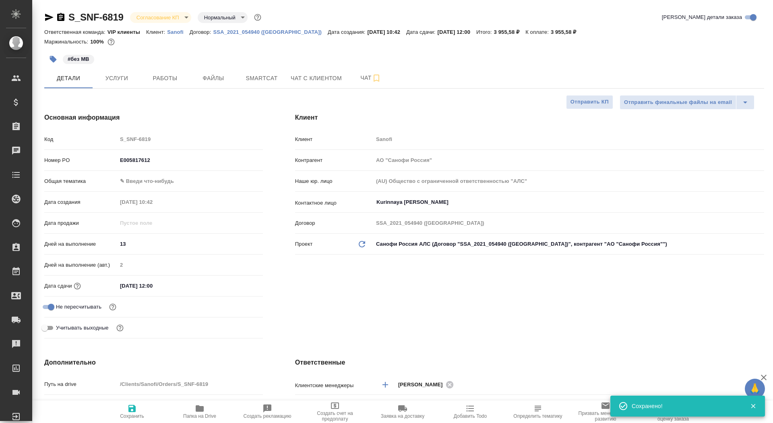
type textarea "x"
click at [182, 13] on body "🙏 .cls-1 fill:#fff; AWATERA Saydasheva Dilyara Клиенты Спецификации Заказы 0 Ча…" at bounding box center [386, 211] width 773 height 423
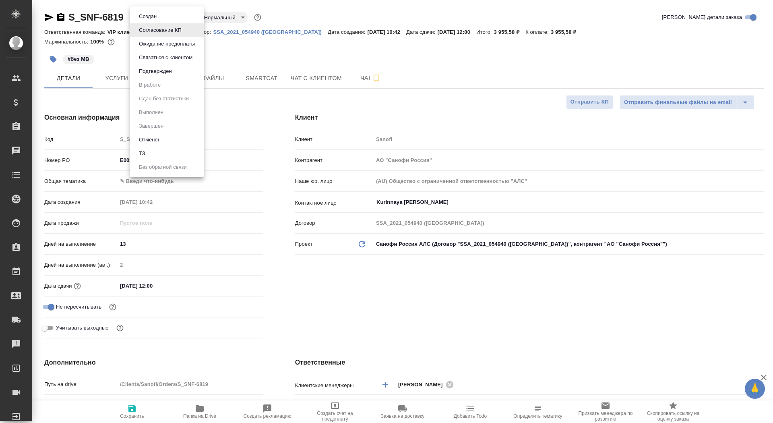
click at [178, 72] on li "Подтвержден" at bounding box center [167, 71] width 74 height 14
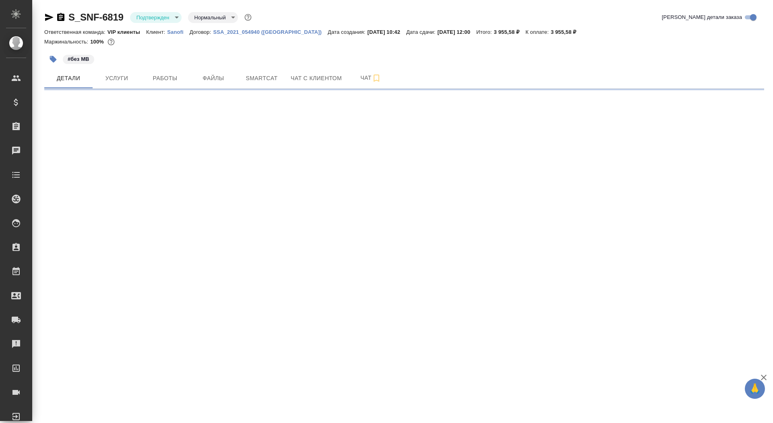
select select "RU"
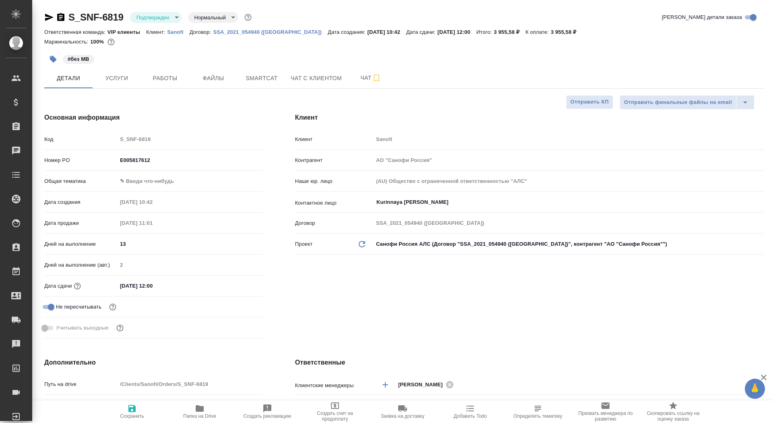
type textarea "x"
click at [173, 82] on span "Работы" at bounding box center [165, 78] width 39 height 10
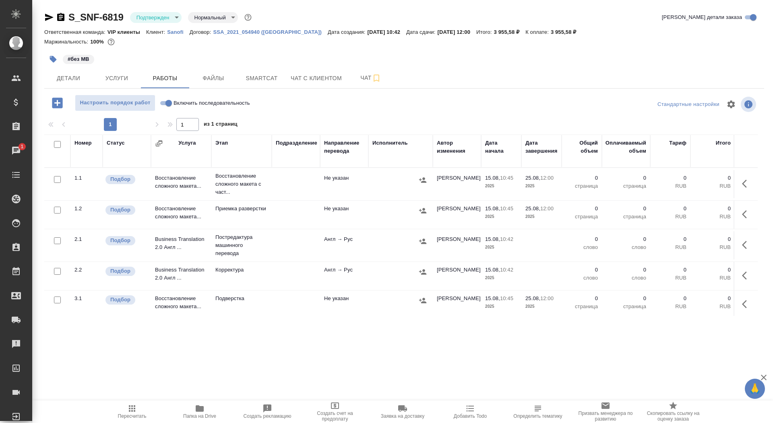
click at [744, 179] on icon "button" at bounding box center [747, 184] width 10 height 10
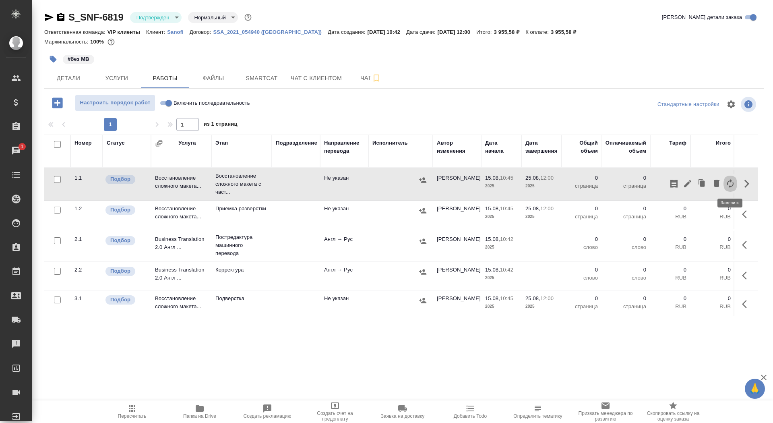
click at [732, 186] on icon "button" at bounding box center [730, 183] width 6 height 9
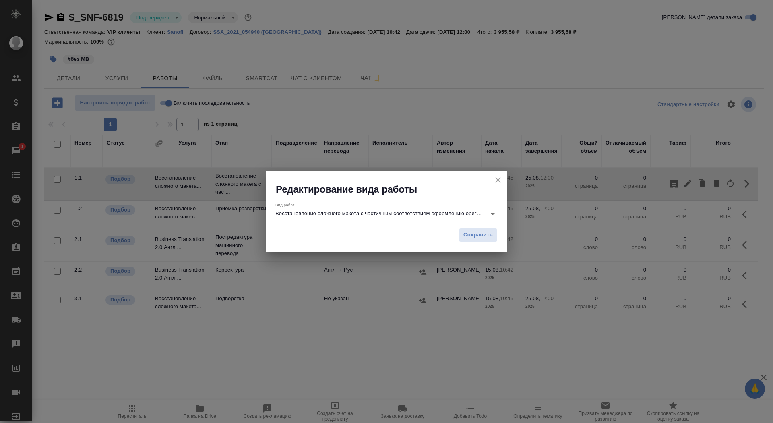
click at [397, 213] on input "Восстановление сложного макета с частичным соответствием оформлению оригинала" at bounding box center [379, 214] width 207 height 10
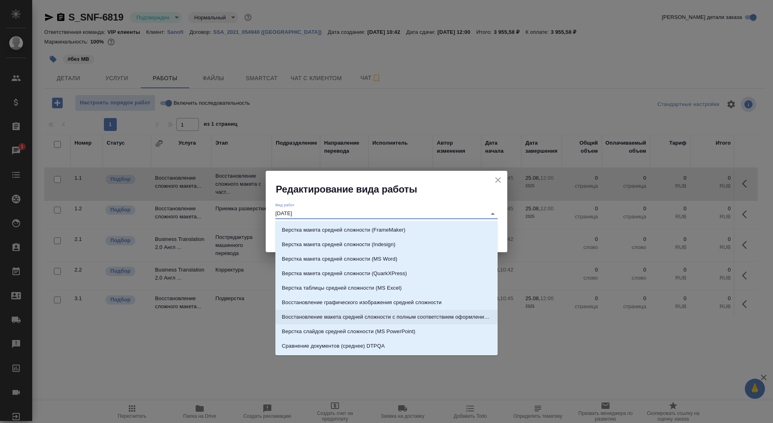
click at [418, 311] on li "Восстановление макета средней сложности с полным соответствием оформлению ориги…" at bounding box center [387, 317] width 222 height 15
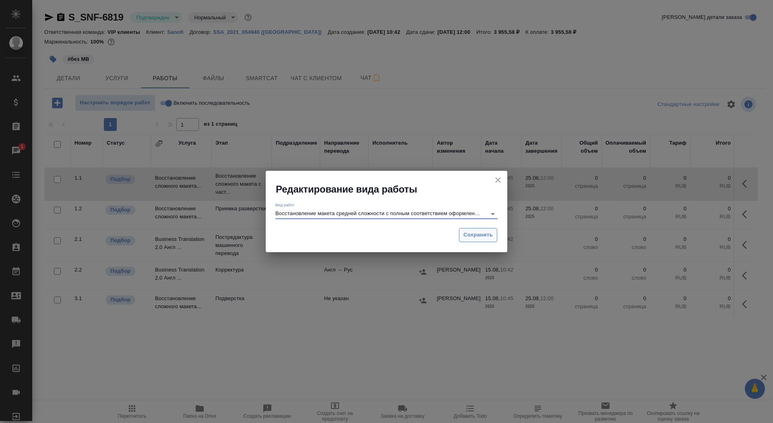
type input "Восстановление макета средней сложности с полным соответствием оформлению ориги…"
click at [485, 231] on span "Сохранить" at bounding box center [478, 234] width 29 height 9
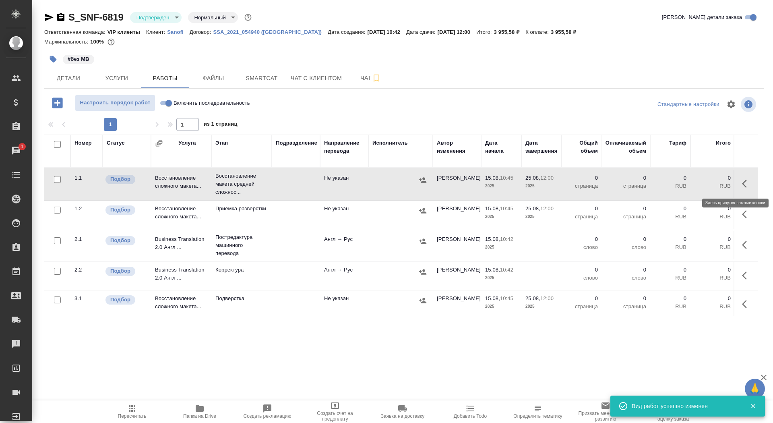
click at [744, 182] on icon "button" at bounding box center [744, 184] width 5 height 8
click at [688, 184] on icon "button" at bounding box center [687, 183] width 7 height 7
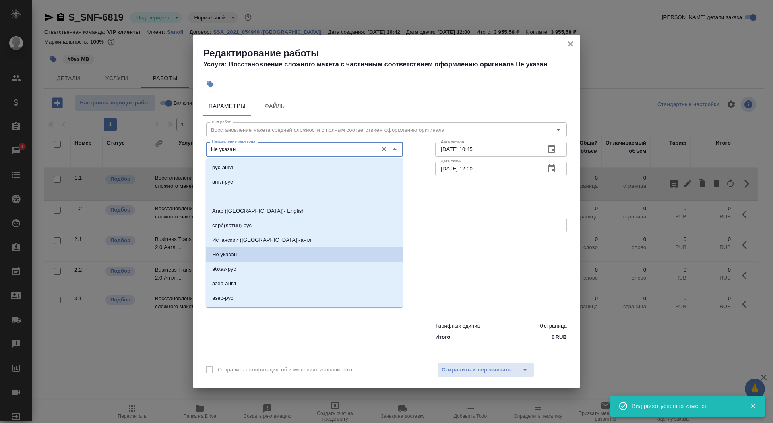
click at [248, 145] on input "Не указан" at bounding box center [291, 149] width 165 height 10
click at [248, 184] on li "англ-рус" at bounding box center [304, 182] width 197 height 15
type input "англ-рус"
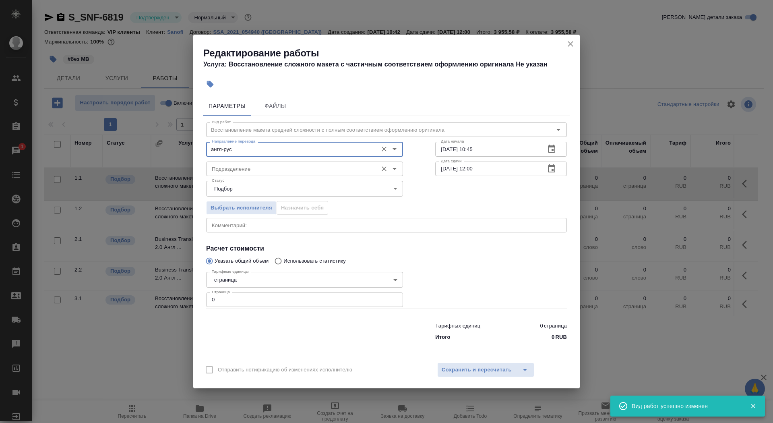
click at [248, 169] on input "Подразделение" at bounding box center [291, 169] width 165 height 10
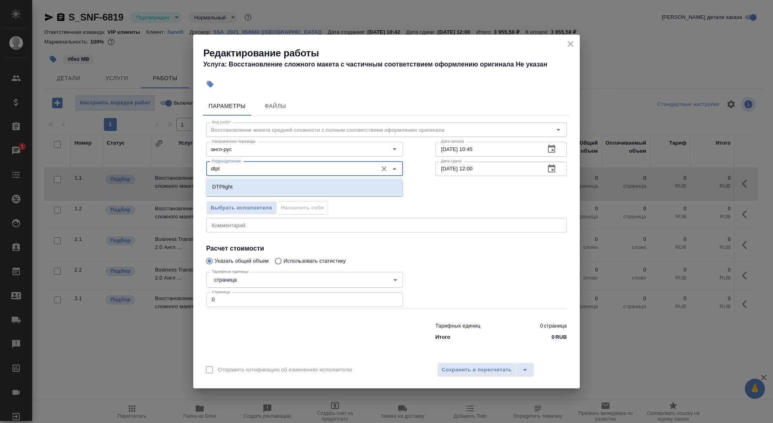
click at [235, 185] on li "DTPlight" at bounding box center [304, 187] width 197 height 15
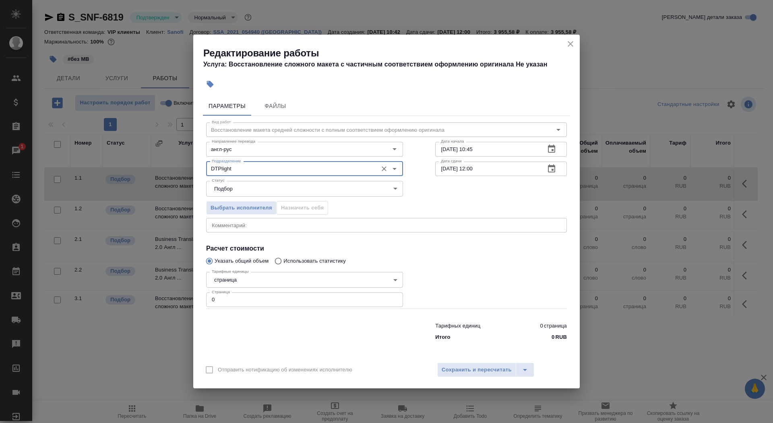
type input "DTPlight"
click at [244, 282] on body "🙏 .cls-1 fill:#fff; AWATERA Saydasheva Dilyara Клиенты Спецификации Заказы 1 Ча…" at bounding box center [386, 211] width 773 height 423
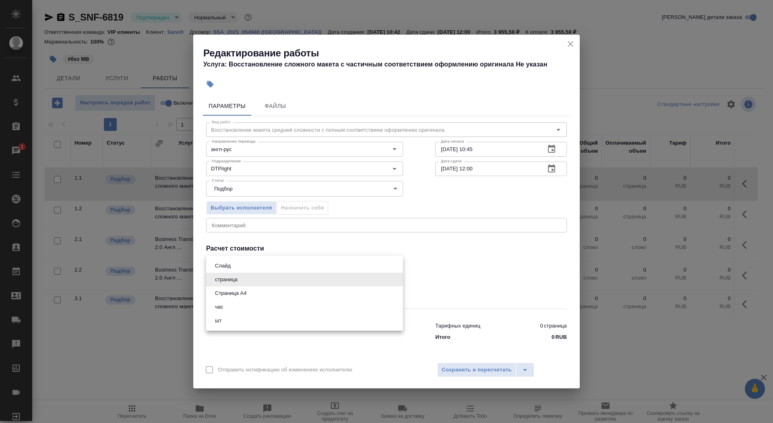
click at [249, 300] on li "час" at bounding box center [304, 307] width 197 height 14
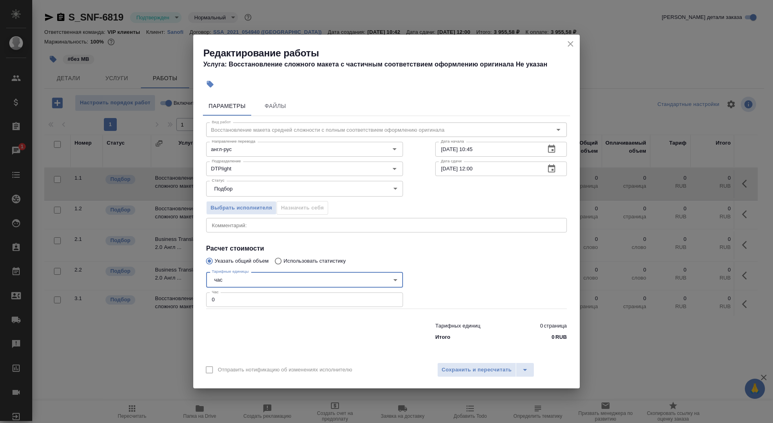
click at [246, 279] on body "🙏 .cls-1 fill:#fff; AWATERA Saydasheva Dilyara Клиенты Спецификации Заказы 1 Ча…" at bounding box center [386, 211] width 773 height 423
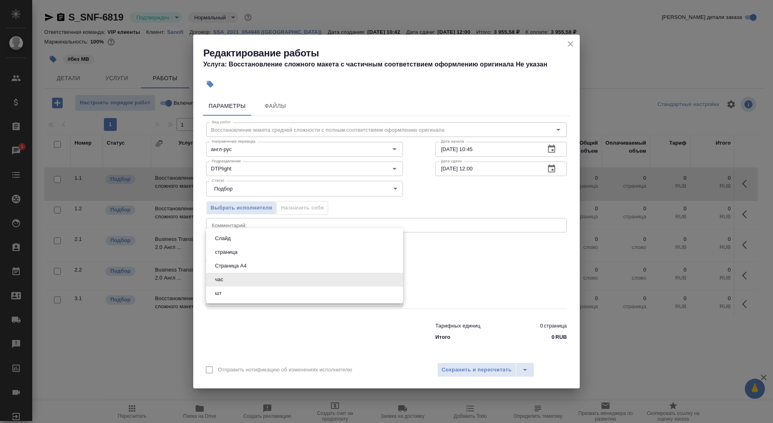
click at [246, 266] on button "Страница А4" at bounding box center [231, 265] width 36 height 9
type input "5f036ec4e16dec2d6b59c8ff"
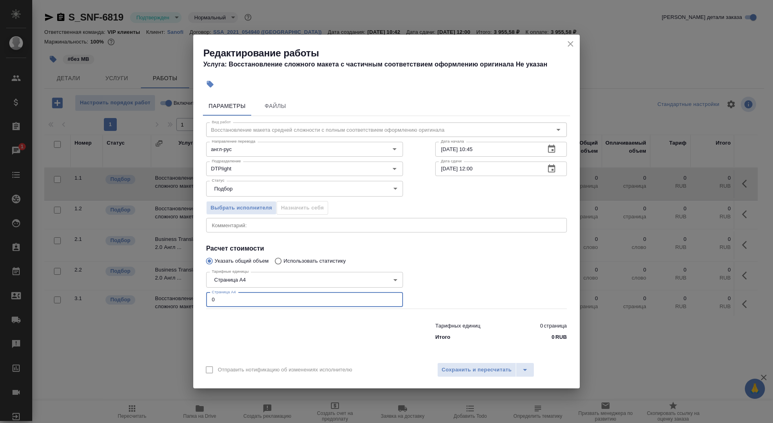
click at [241, 294] on input "0" at bounding box center [304, 299] width 197 height 15
type input "5"
click at [514, 151] on input "15.08.2025 10:45" at bounding box center [487, 149] width 104 height 15
type input "15.08.2025 11:10"
click at [550, 168] on icon "button" at bounding box center [552, 169] width 10 height 10
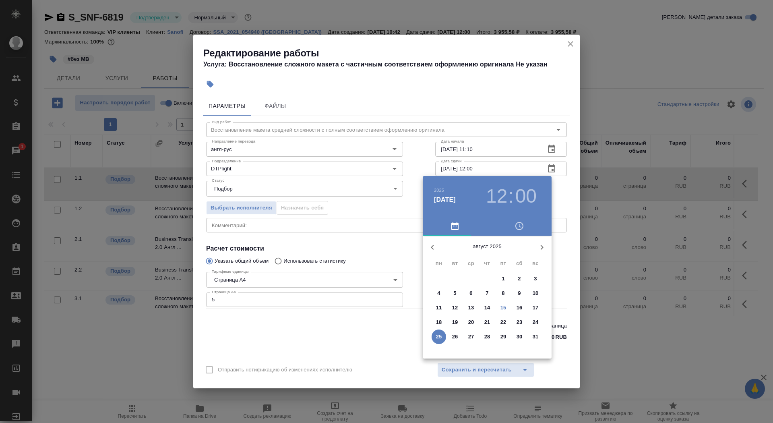
click at [503, 309] on p "15" at bounding box center [504, 308] width 6 height 8
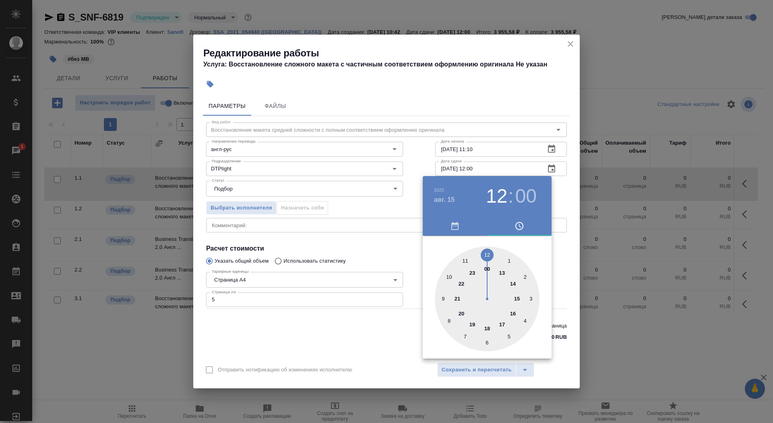
click at [516, 301] on div at bounding box center [487, 299] width 105 height 105
type input "15.08.2025 15:00"
click at [396, 273] on div at bounding box center [386, 211] width 773 height 423
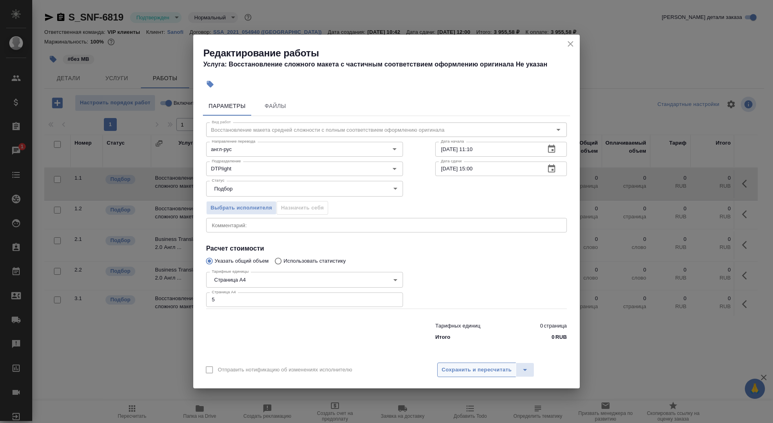
click at [460, 371] on span "Сохранить и пересчитать" at bounding box center [477, 369] width 70 height 9
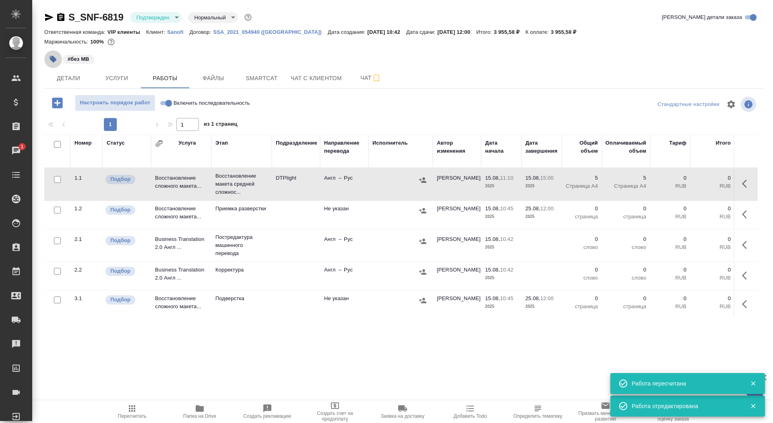
click at [52, 59] on icon "button" at bounding box center [53, 59] width 7 height 7
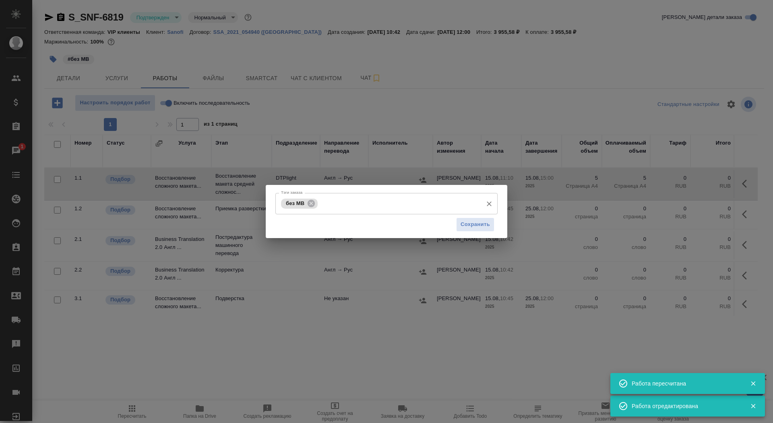
click at [331, 206] on input "Тэги заказа" at bounding box center [399, 204] width 159 height 14
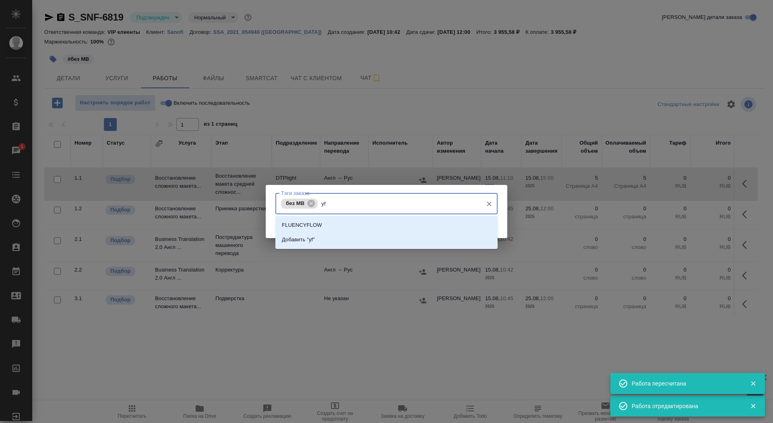
type input "y"
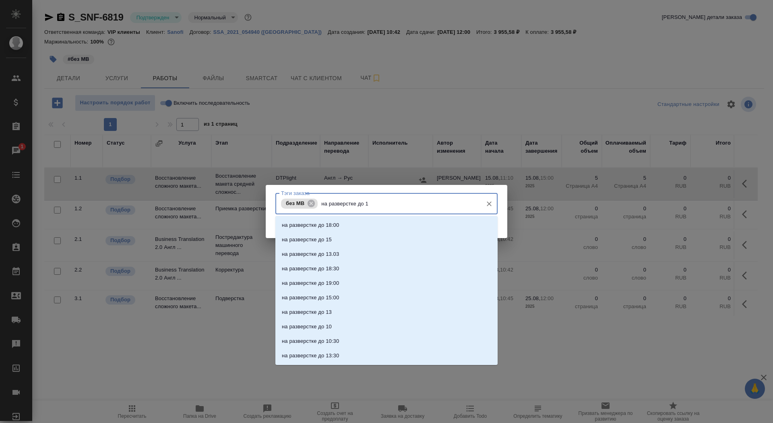
type input "на разверстке до 15"
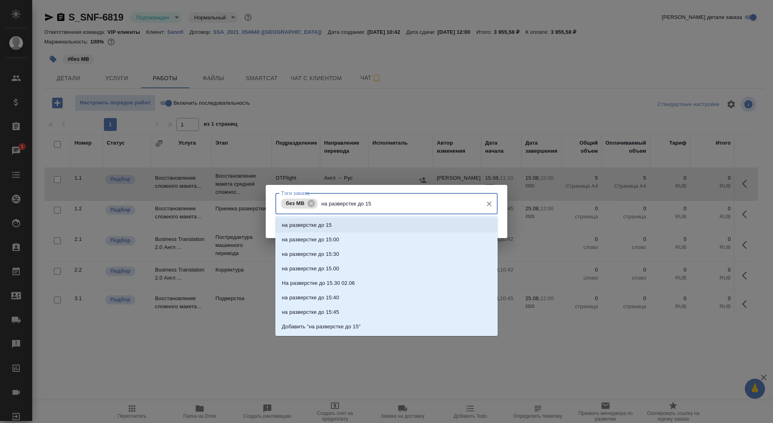
click at [362, 226] on li "на разверстке до 15" at bounding box center [387, 225] width 222 height 15
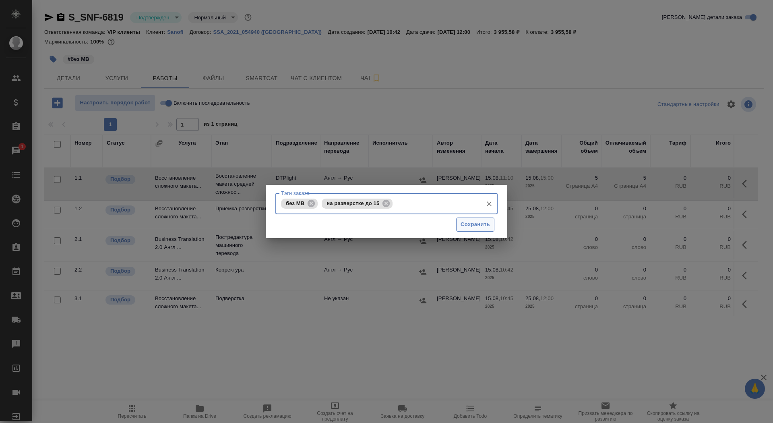
click at [472, 226] on span "Сохранить" at bounding box center [475, 224] width 29 height 9
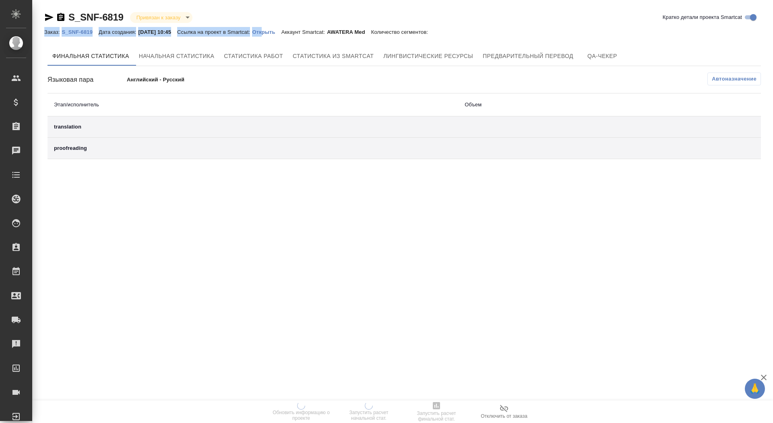
click at [277, 27] on div "Заказ: S_SNF-6819 Дата создания: [DATE] 10:45 Ссылка на проект в Smartcat: Откр…" at bounding box center [240, 32] width 392 height 10
click at [281, 28] on link "Открыть" at bounding box center [266, 31] width 29 height 7
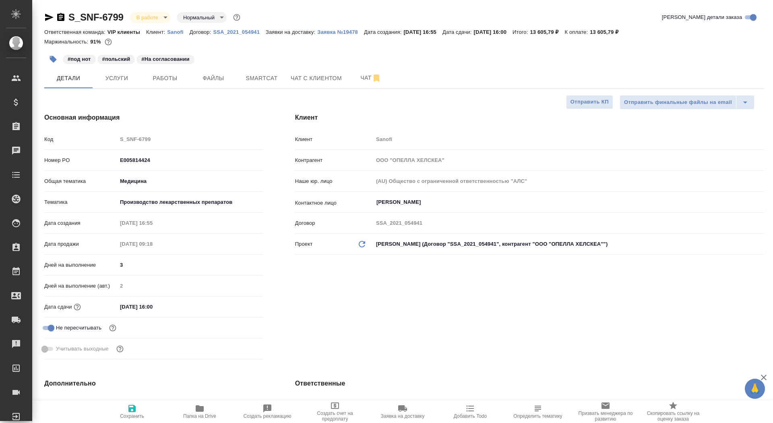
select select "RU"
click at [162, 80] on span "Работы" at bounding box center [165, 78] width 39 height 10
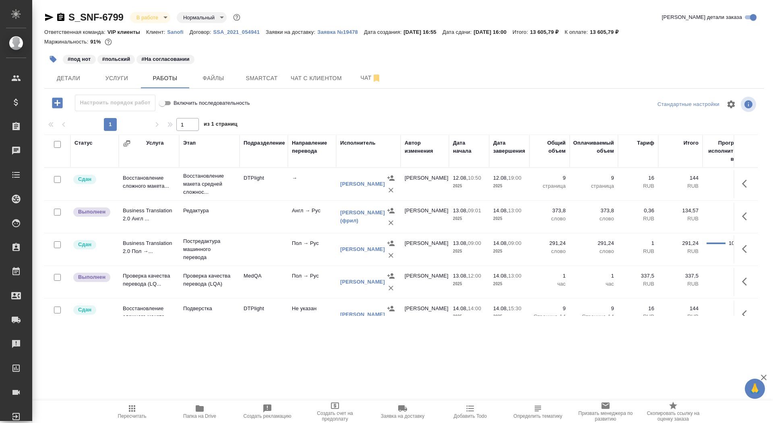
scroll to position [75, 0]
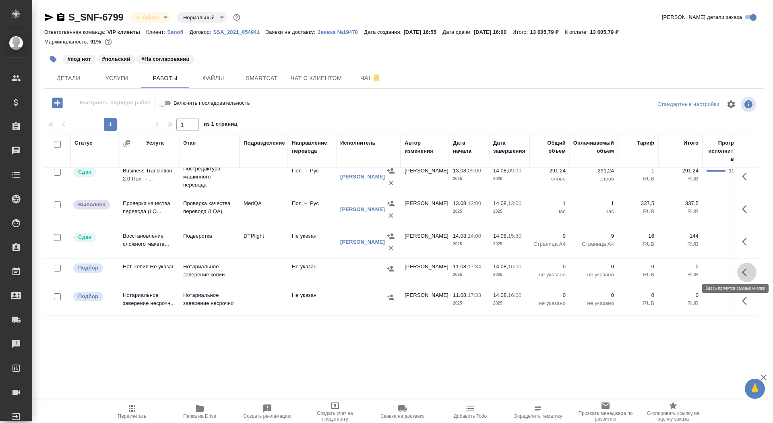
click at [743, 267] on icon "button" at bounding box center [747, 272] width 10 height 10
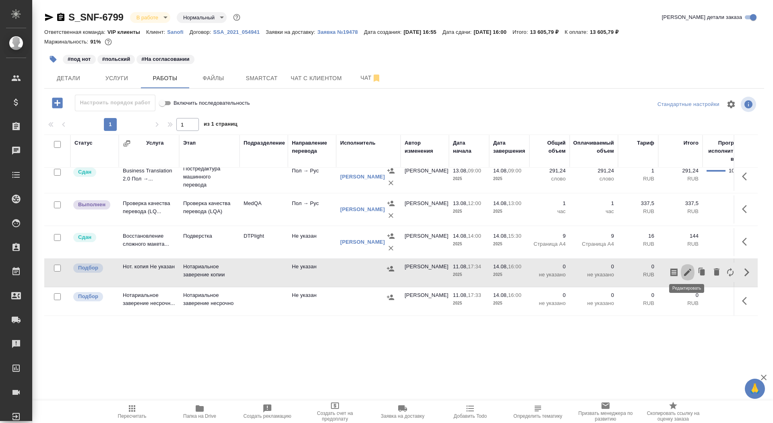
click at [685, 267] on icon "button" at bounding box center [688, 272] width 10 height 10
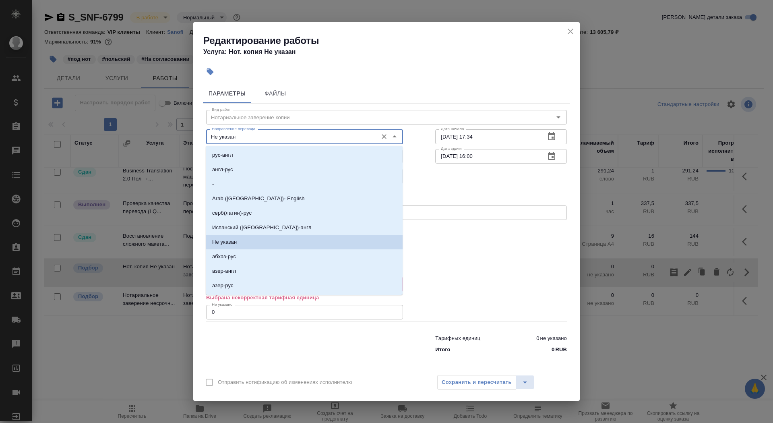
click at [264, 136] on input "Не указан" at bounding box center [291, 137] width 165 height 10
click at [254, 171] on li "англ-рус" at bounding box center [304, 169] width 197 height 15
type input "англ-рус"
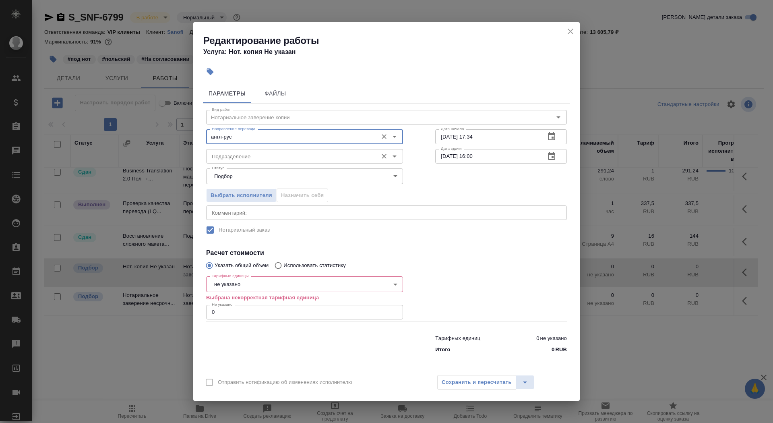
click at [249, 160] on input "Подразделение" at bounding box center [291, 156] width 165 height 10
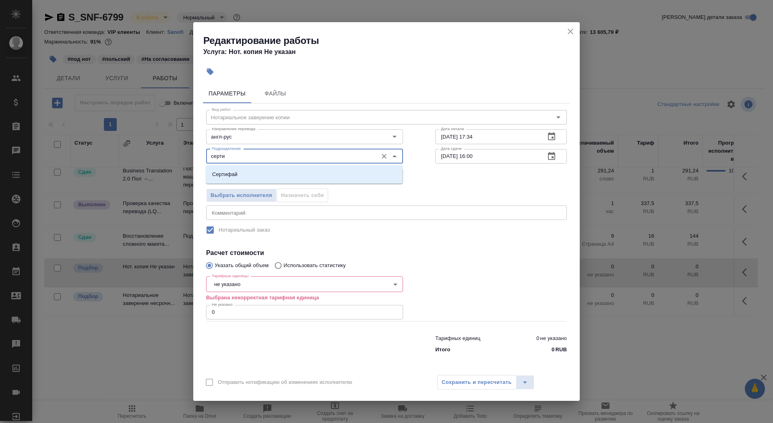
click at [242, 177] on li "Сертифай" at bounding box center [304, 174] width 197 height 15
type input "Сертифай"
click at [241, 288] on body "🙏 .cls-1 fill:#fff; AWATERA Saydasheva Dilyara Клиенты Спецификации Заказы 0 Ча…" at bounding box center [386, 211] width 773 height 423
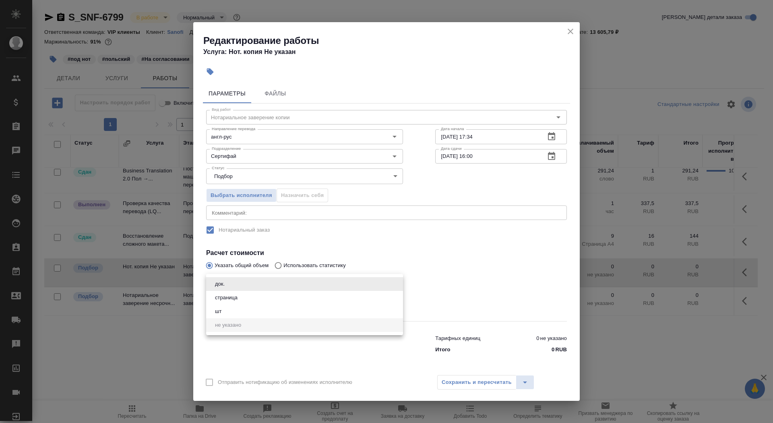
click at [241, 297] on li "страница" at bounding box center [304, 298] width 197 height 14
type input "5a8b1489cc6b4906c91bfdb2"
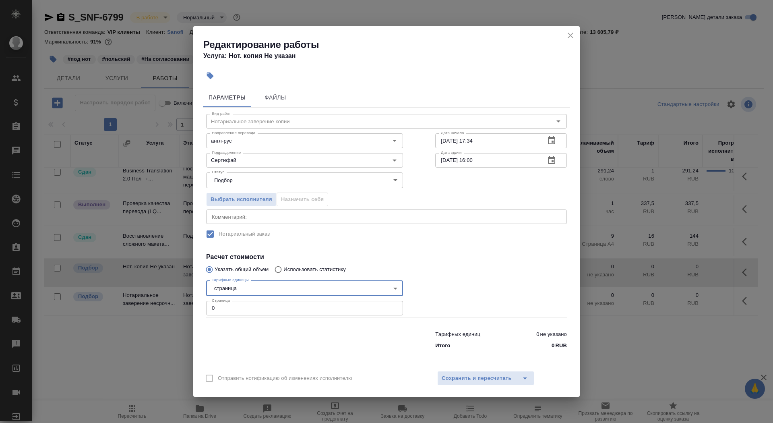
click at [240, 311] on input "0" at bounding box center [304, 308] width 197 height 15
type input "46"
click at [464, 374] on span "Сохранить и пересчитать" at bounding box center [477, 378] width 70 height 9
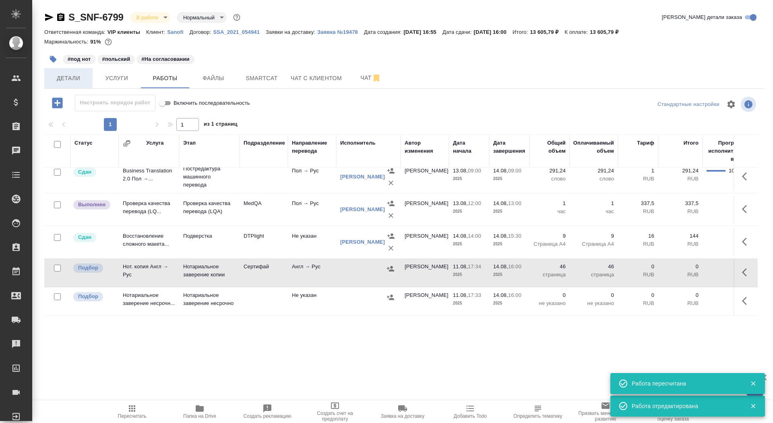
click at [64, 74] on span "Детали" at bounding box center [68, 78] width 39 height 10
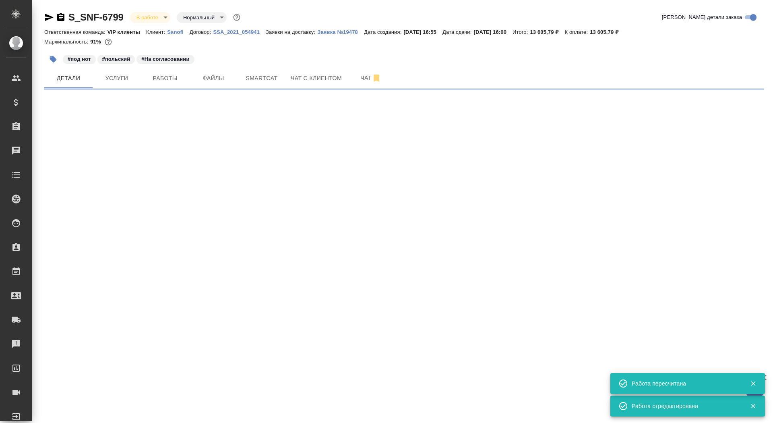
select select "RU"
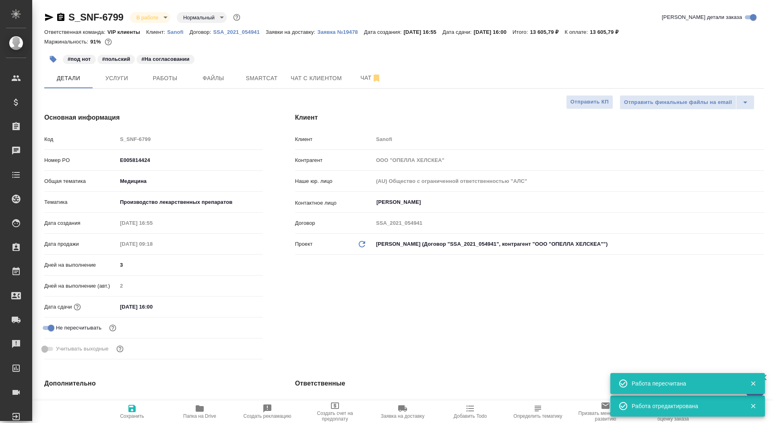
type textarea "x"
click at [124, 305] on input "14.08.2025 16:00" at bounding box center [153, 307] width 70 height 12
type input "10.82.0251 60:0_"
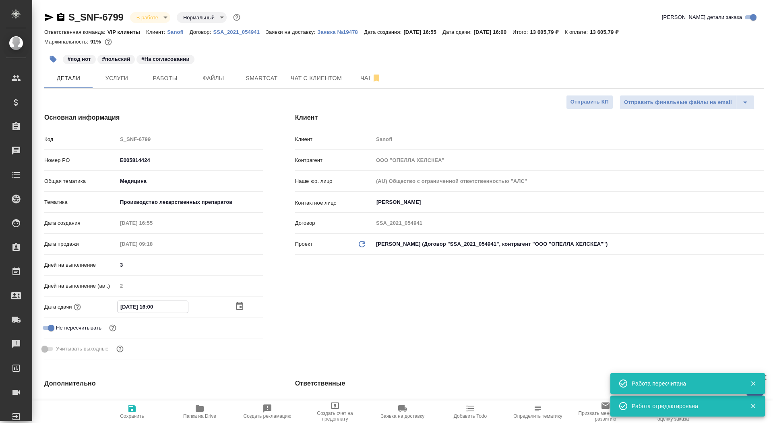
type textarea "x"
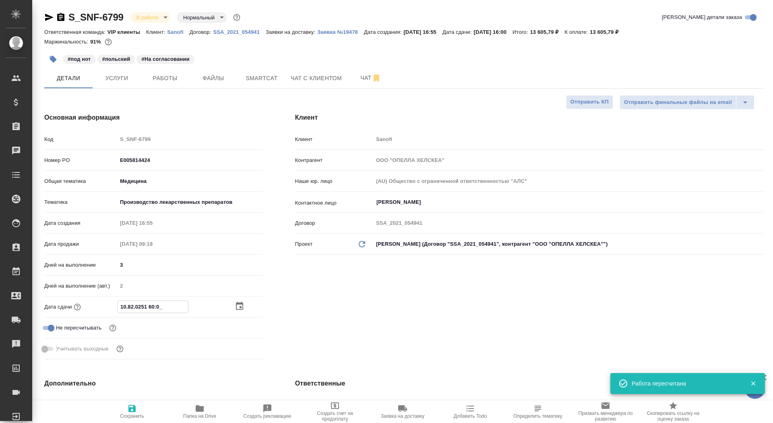
type input "15.08.2025 16:00"
type textarea "x"
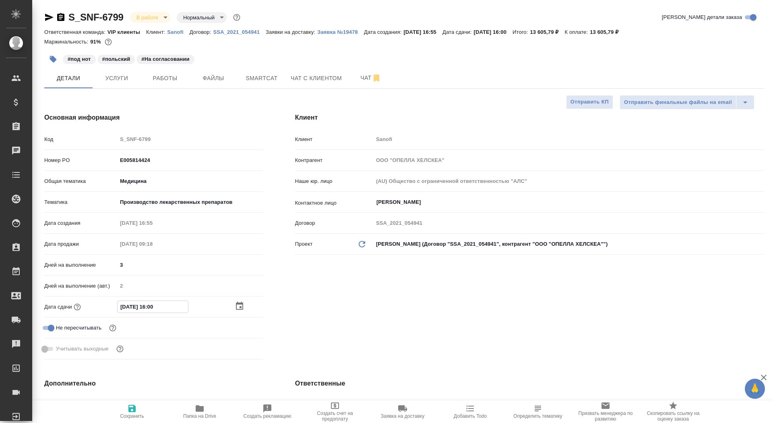
type input "15.08.2025 16:00"
click at [125, 416] on span "Сохранить" at bounding box center [132, 416] width 24 height 6
type textarea "x"
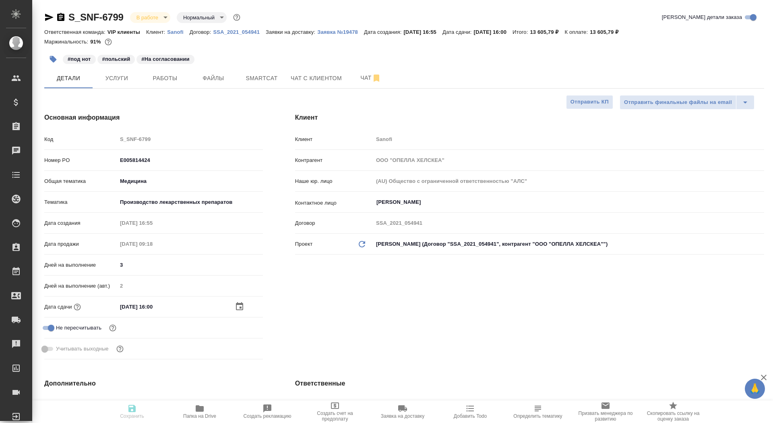
type textarea "x"
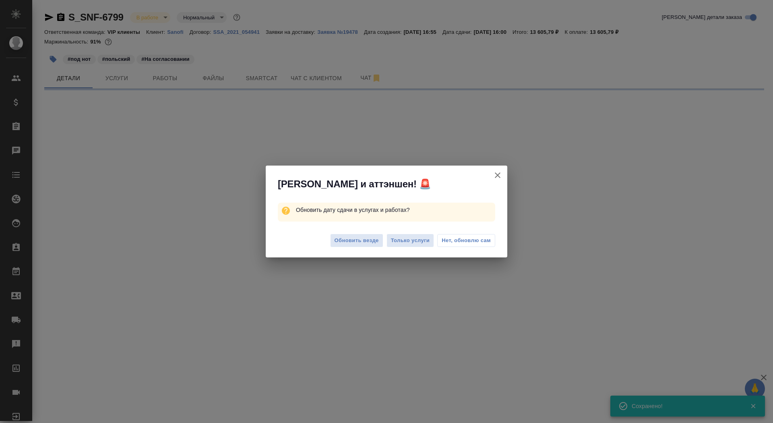
select select "RU"
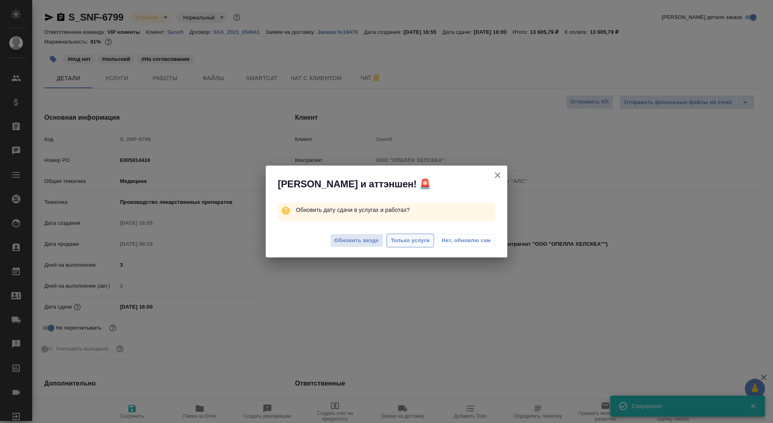
type textarea "x"
click at [398, 236] on span "Только услуги" at bounding box center [410, 240] width 39 height 9
type textarea "x"
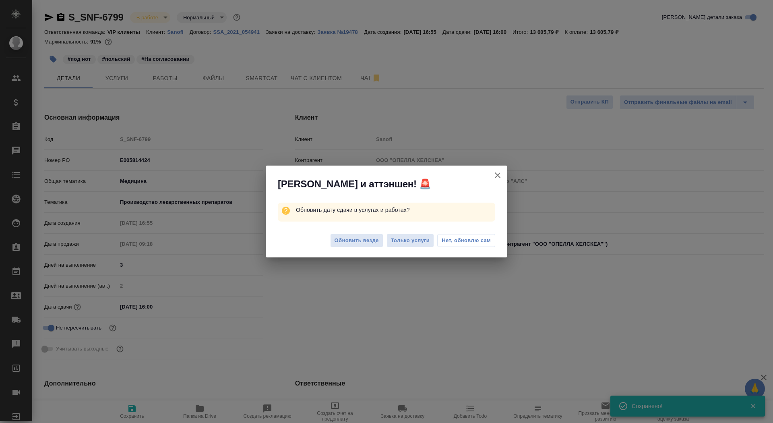
type textarea "x"
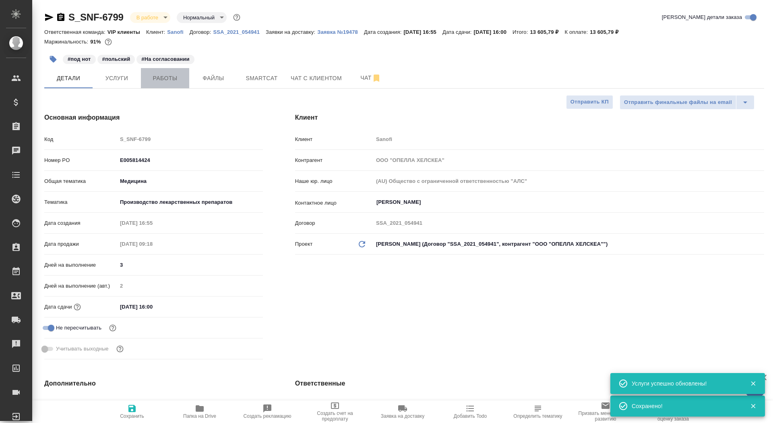
click at [170, 79] on span "Работы" at bounding box center [165, 78] width 39 height 10
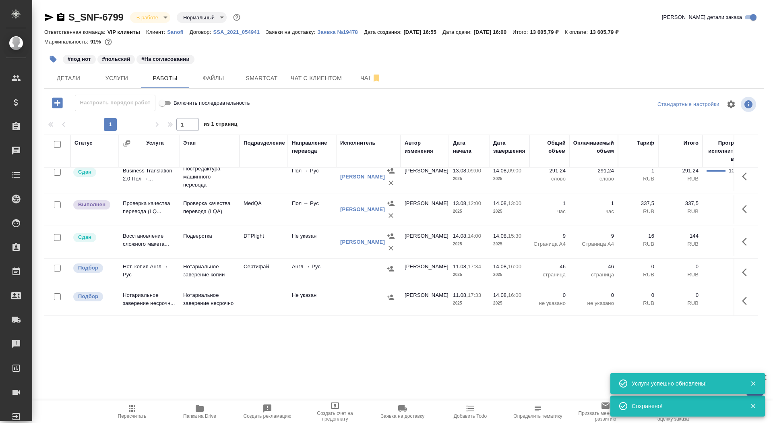
scroll to position [75, 0]
click at [747, 267] on icon "button" at bounding box center [747, 272] width 10 height 10
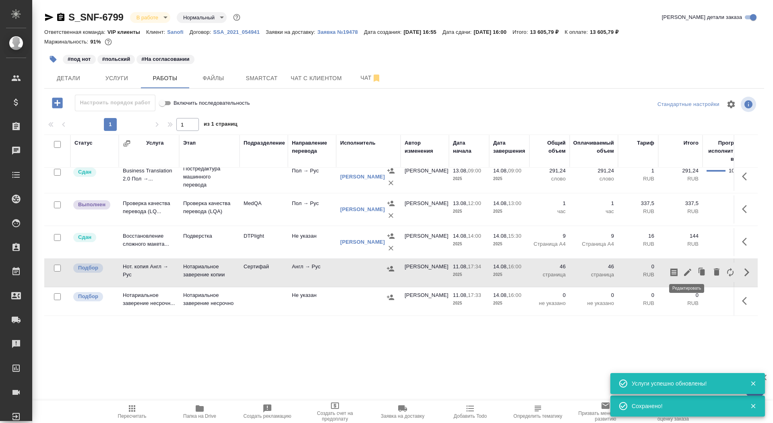
click at [686, 269] on icon "button" at bounding box center [688, 272] width 10 height 10
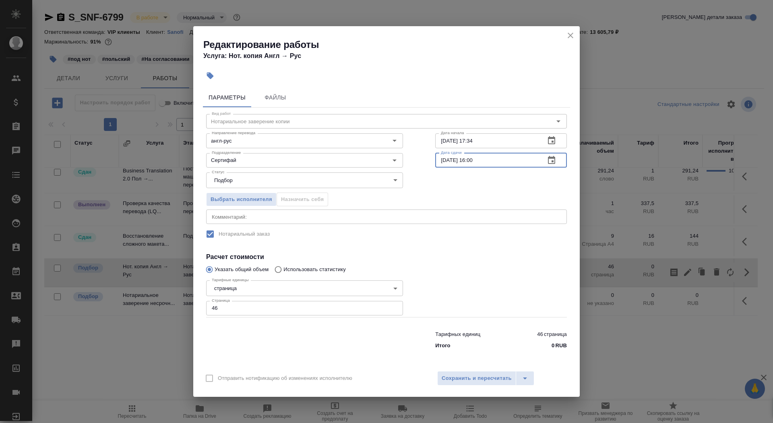
click at [448, 160] on input "14.08.2025 16:00" at bounding box center [487, 160] width 104 height 15
click at [472, 159] on input "15.08.2025 16:00" at bounding box center [487, 160] width 104 height 15
type input "15.08.2025 11:00"
click at [258, 199] on span "Выбрать исполнителя" at bounding box center [242, 199] width 62 height 9
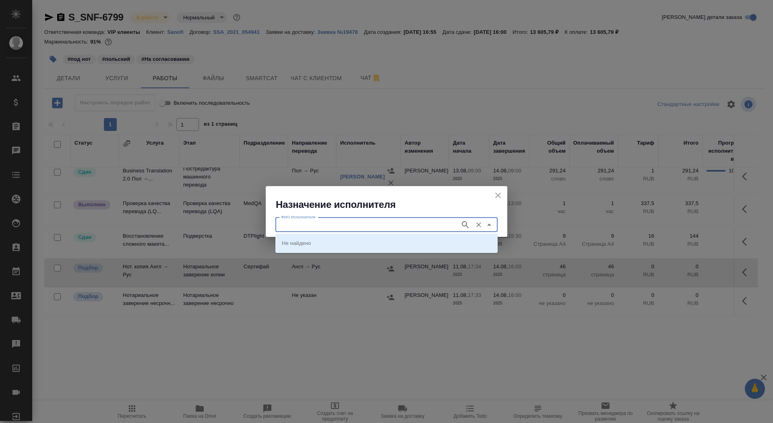
click at [344, 228] on input "ФИО Исполнителя" at bounding box center [367, 225] width 178 height 10
type input "шишенков"
click at [326, 240] on p "НОТАРИУС Шишенков Леонид Васильевич" at bounding box center [304, 243] width 44 height 8
type input "НОТАРИУС Шишенков Леонид Васильевич"
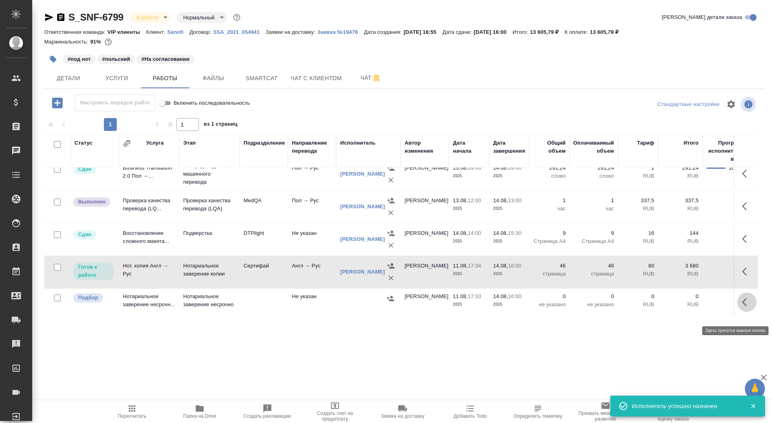
click at [751, 307] on icon "button" at bounding box center [747, 302] width 10 height 10
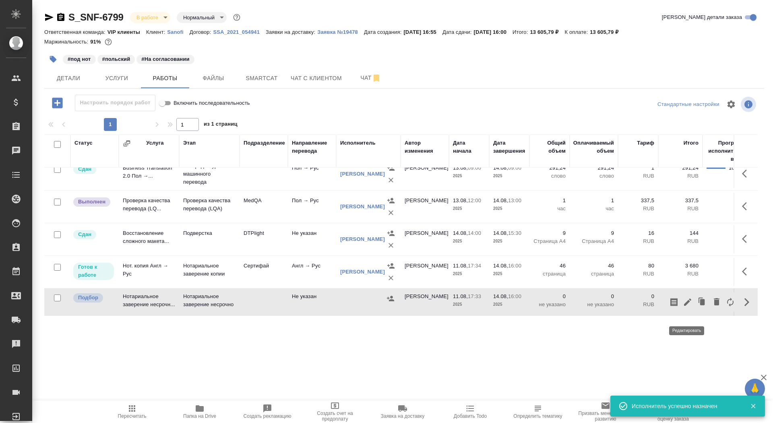
click at [685, 307] on icon "button" at bounding box center [688, 302] width 10 height 10
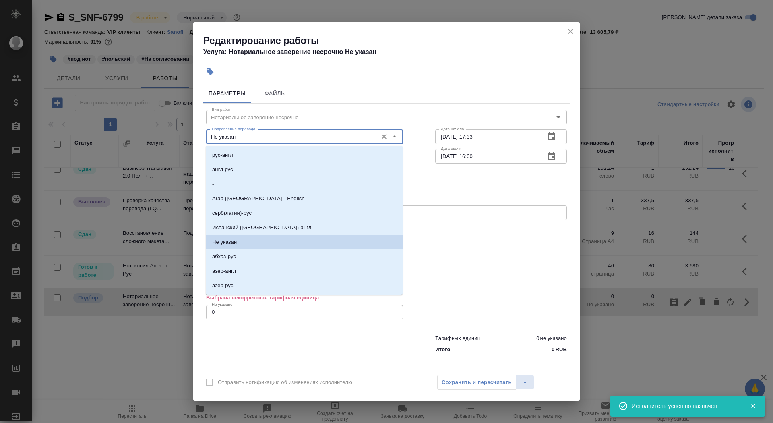
click at [287, 139] on input "Не указан" at bounding box center [291, 137] width 165 height 10
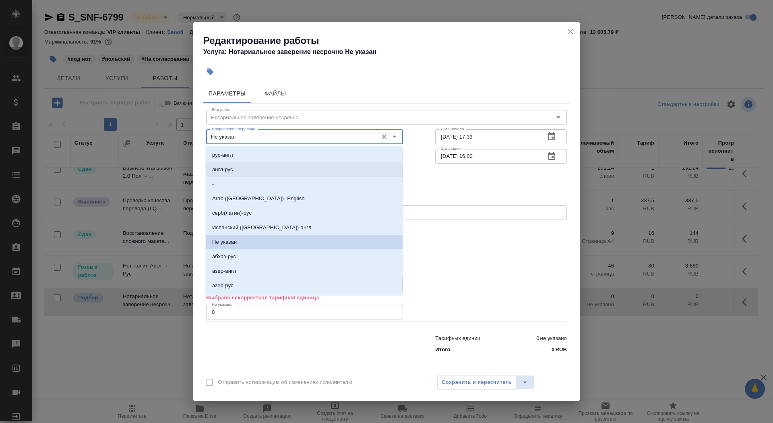
click at [280, 166] on li "англ-рус" at bounding box center [304, 169] width 197 height 15
type input "англ-рус"
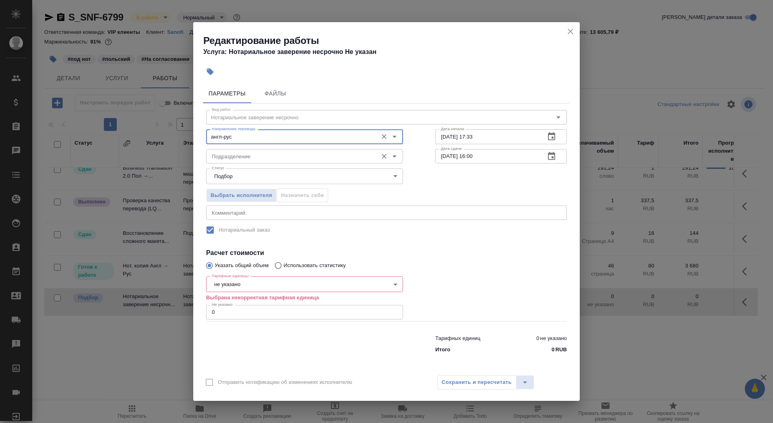
click at [278, 162] on div "Подразделение" at bounding box center [304, 156] width 197 height 15
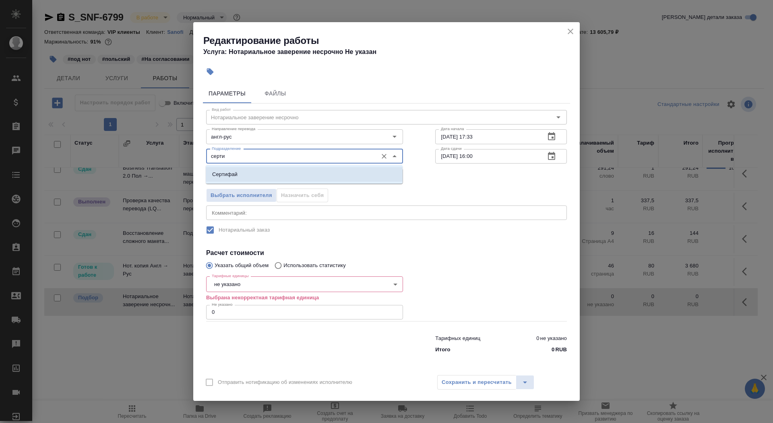
click at [251, 176] on li "Сертифай" at bounding box center [304, 174] width 197 height 15
type input "Сертифай"
click at [261, 285] on body "🙏 .cls-1 fill:#fff; AWATERA Saydasheva Dilyara Клиенты Спецификации Заказы 0 Ча…" at bounding box center [386, 211] width 773 height 423
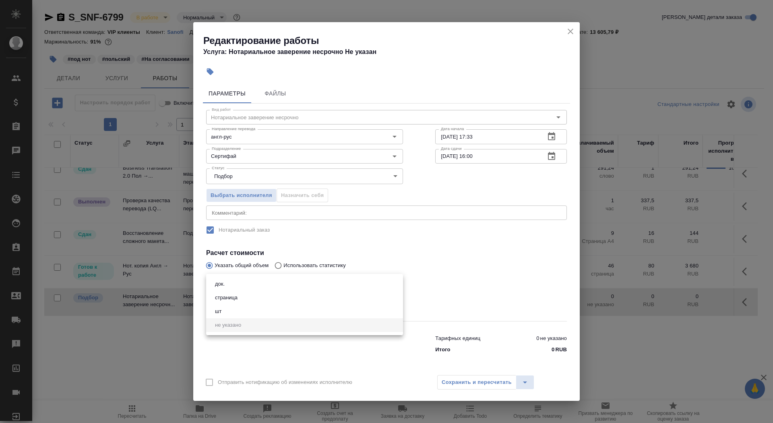
click at [260, 282] on li "док." at bounding box center [304, 284] width 197 height 14
type input "5a8b1489cc6b4906c91bfd8b"
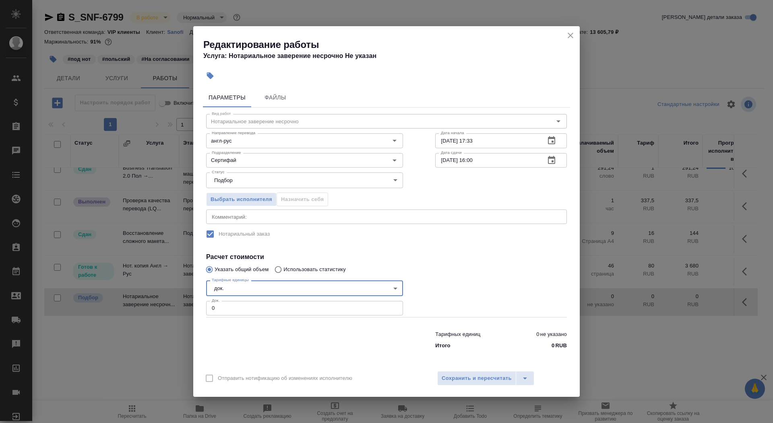
click at [254, 311] on input "0" at bounding box center [304, 308] width 197 height 15
type input "3"
click at [536, 138] on input "11.08.2025 17:33" at bounding box center [487, 140] width 104 height 15
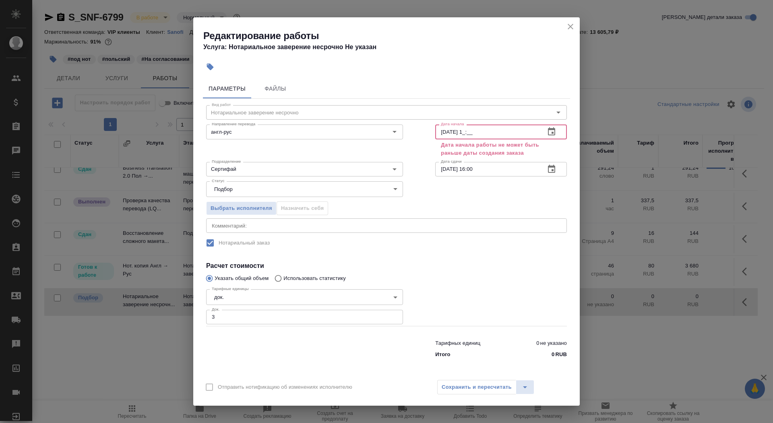
type input "11.08.2025 1_:__"
click at [553, 131] on icon "button" at bounding box center [552, 132] width 10 height 10
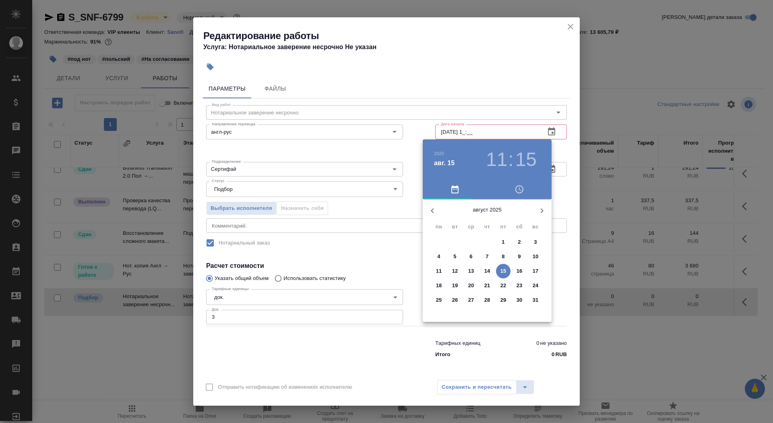
click at [370, 238] on div at bounding box center [386, 211] width 773 height 423
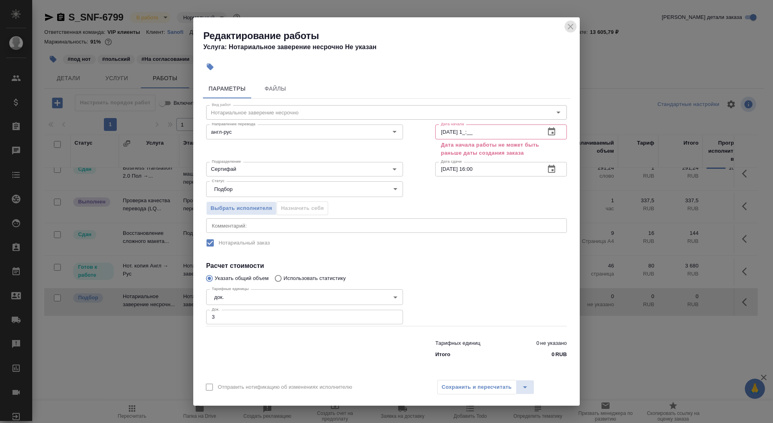
click at [571, 23] on icon "close" at bounding box center [571, 27] width 10 height 10
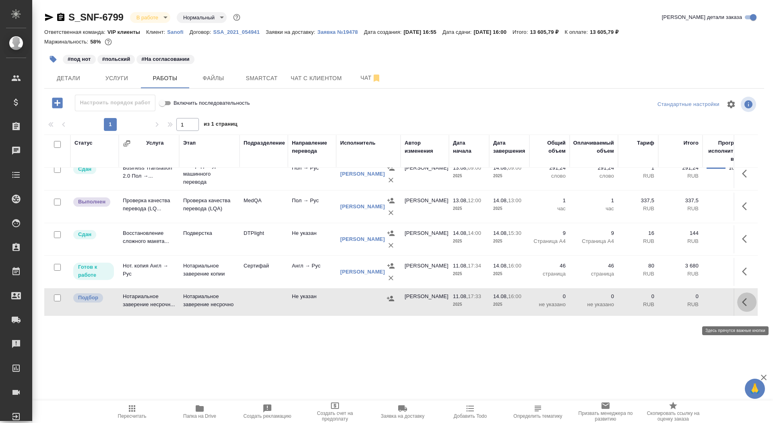
click at [748, 307] on icon "button" at bounding box center [747, 302] width 10 height 10
click at [690, 306] on icon "button" at bounding box center [687, 301] width 7 height 7
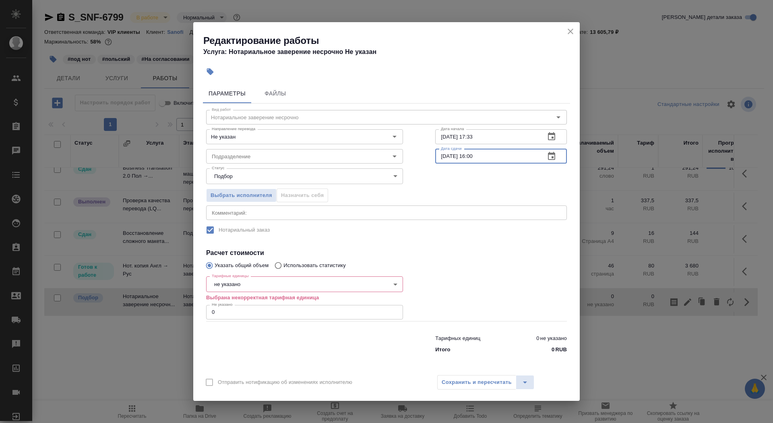
click at [445, 157] on input "14.08.2025 16:00" at bounding box center [487, 156] width 104 height 15
click at [473, 157] on input "15.08.2025 16:00" at bounding box center [487, 156] width 104 height 15
type input "15.08.2025 11:00"
click at [261, 279] on body "🙏 .cls-1 fill:#fff; AWATERA Saydasheva Dilyara Клиенты Спецификации Заказы 0 Ча…" at bounding box center [386, 211] width 773 height 423
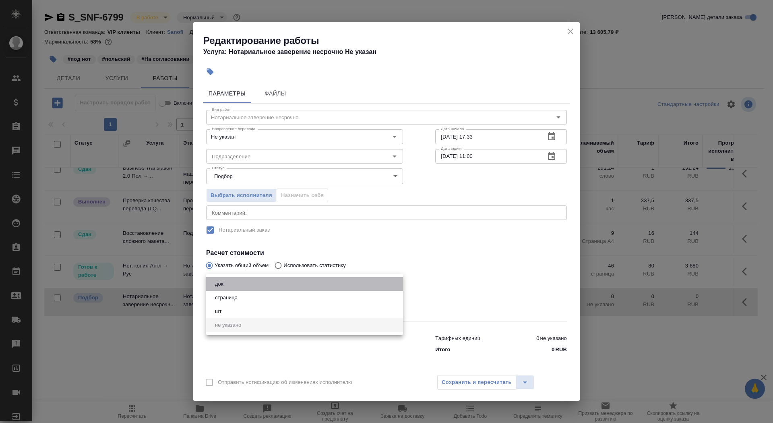
click at [259, 282] on li "док." at bounding box center [304, 284] width 197 height 14
type input "5a8b1489cc6b4906c91bfd8b"
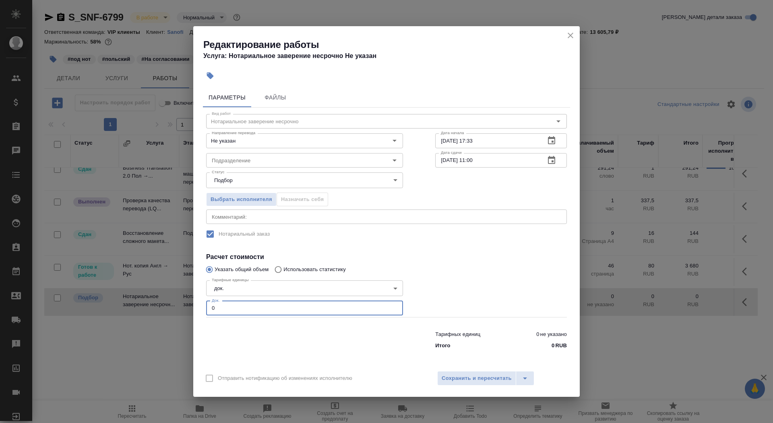
click at [252, 305] on input "0" at bounding box center [304, 308] width 197 height 15
type input "3"
click at [291, 159] on input "Подразделение" at bounding box center [291, 160] width 165 height 10
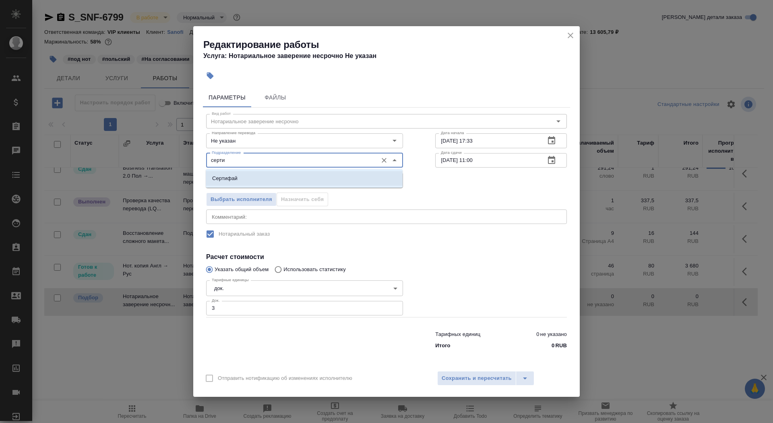
click at [282, 174] on li "Сертифай" at bounding box center [304, 178] width 197 height 15
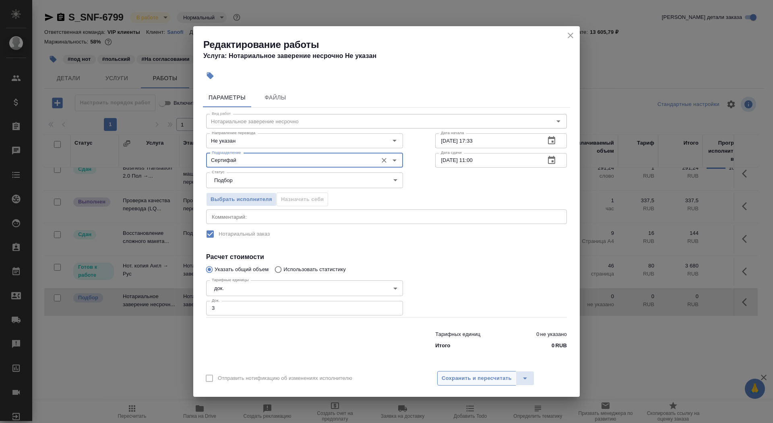
type input "Сертифай"
click at [469, 381] on span "Сохранить и пересчитать" at bounding box center [477, 378] width 70 height 9
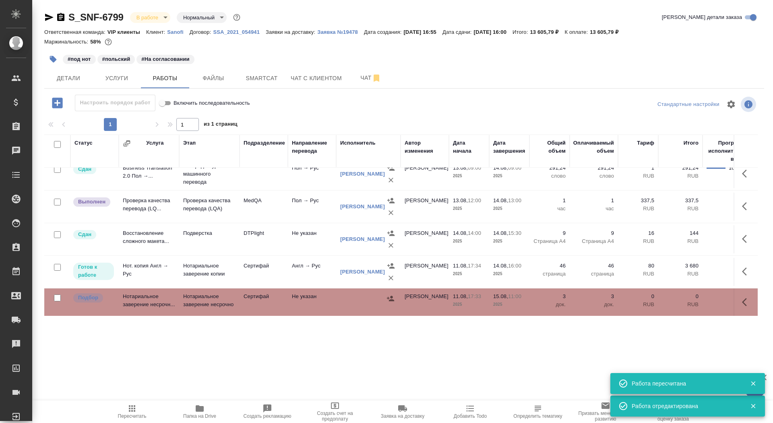
click at [749, 307] on icon "button" at bounding box center [747, 302] width 10 height 10
click at [692, 307] on icon "button" at bounding box center [688, 302] width 10 height 10
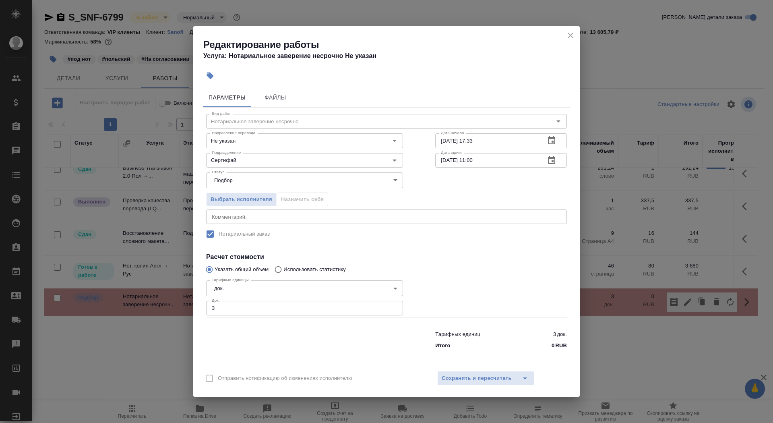
click at [258, 189] on div "Выбрать исполнителя Назначить себя" at bounding box center [304, 198] width 229 height 49
click at [258, 201] on span "Выбрать исполнителя" at bounding box center [242, 199] width 62 height 9
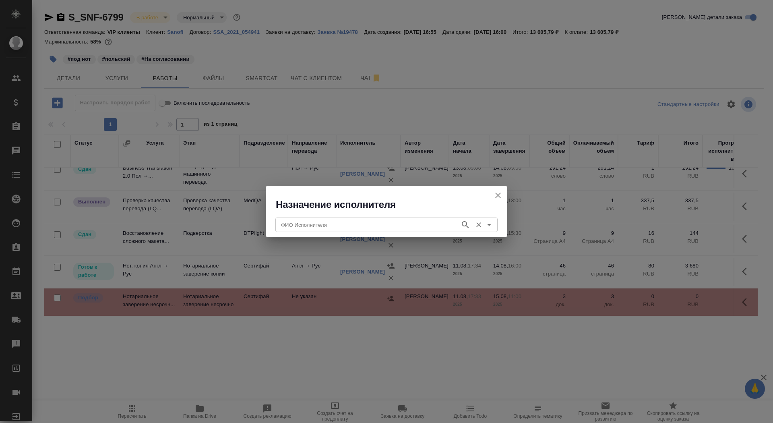
click at [321, 224] on input "ФИО Исполнителя" at bounding box center [367, 225] width 178 height 10
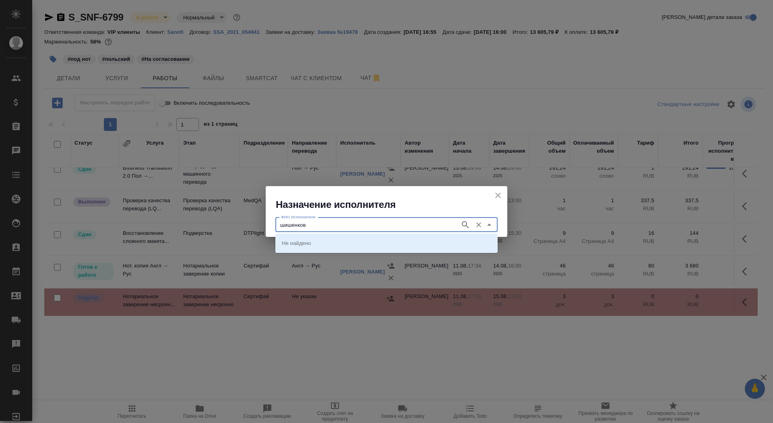
type input "шишенков"
click at [326, 239] on p "НОТАРИУС Шишенков Леонид Васильевич" at bounding box center [304, 243] width 44 height 8
type input "НОТАРИУС Шишенков Леонид Васильевич"
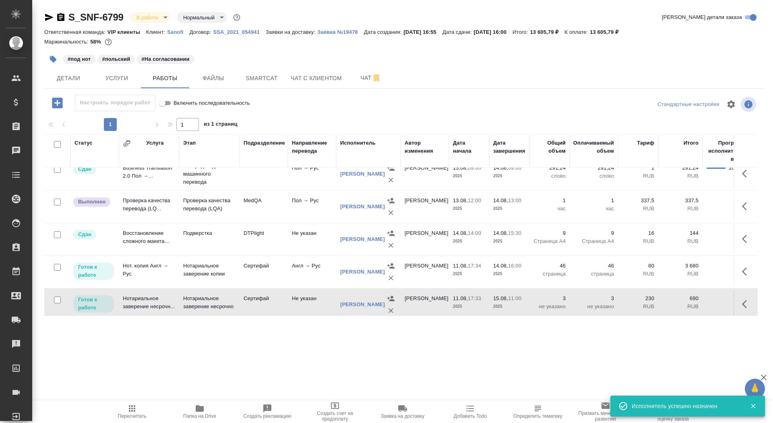
scroll to position [95, 0]
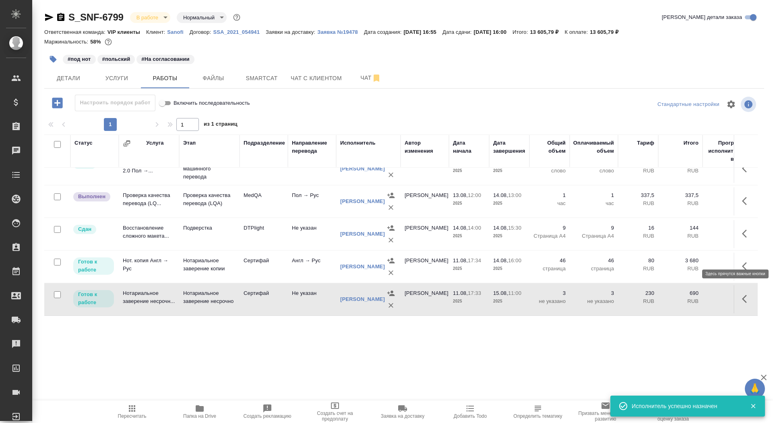
click at [745, 261] on icon "button" at bounding box center [747, 266] width 10 height 10
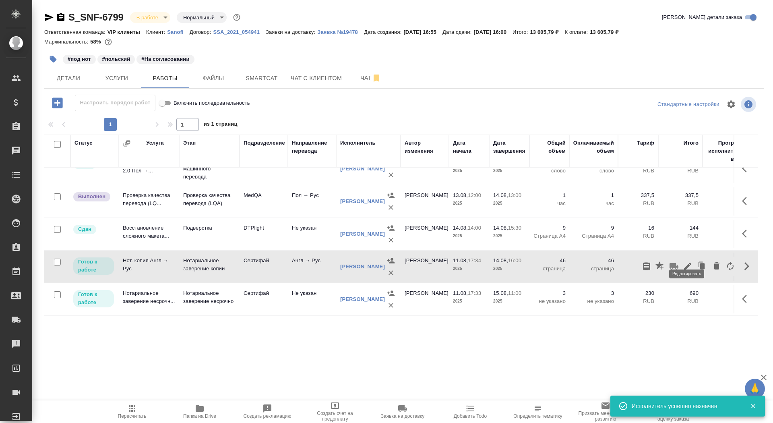
click at [691, 261] on icon "button" at bounding box center [688, 266] width 10 height 10
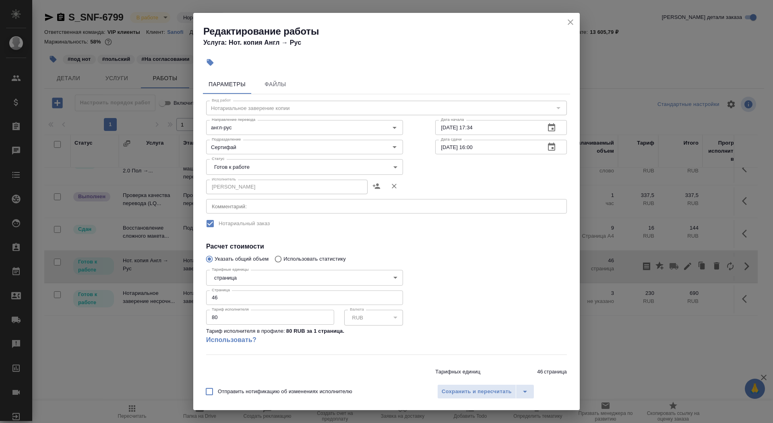
click at [251, 170] on body "🙏 .cls-1 fill:#fff; AWATERA Saydasheva Dilyara Клиенты Спецификации Заказы 0 Ча…" at bounding box center [386, 211] width 773 height 423
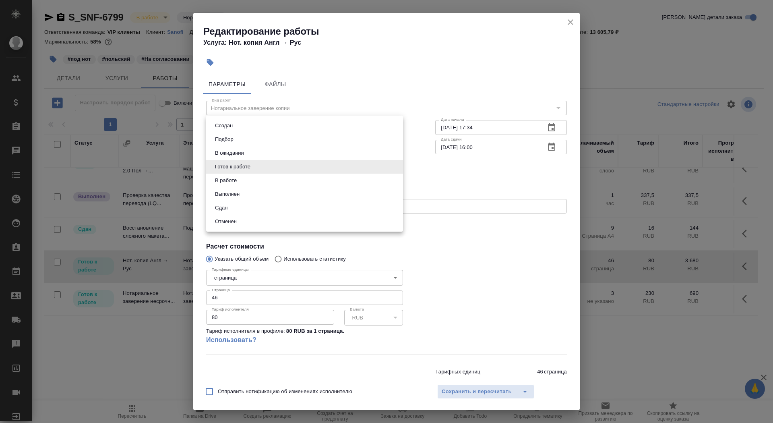
click at [248, 193] on li "Выполнен" at bounding box center [304, 194] width 197 height 14
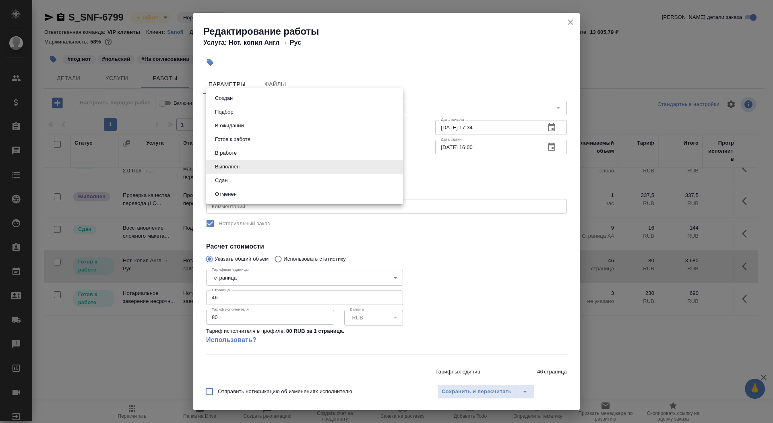
click at [253, 165] on body "🙏 .cls-1 fill:#fff; AWATERA Saydasheva Dilyara Клиенты Спецификации Заказы 0 Ча…" at bounding box center [386, 211] width 773 height 423
click at [251, 185] on li "Сдан" at bounding box center [304, 181] width 197 height 14
type input "closed"
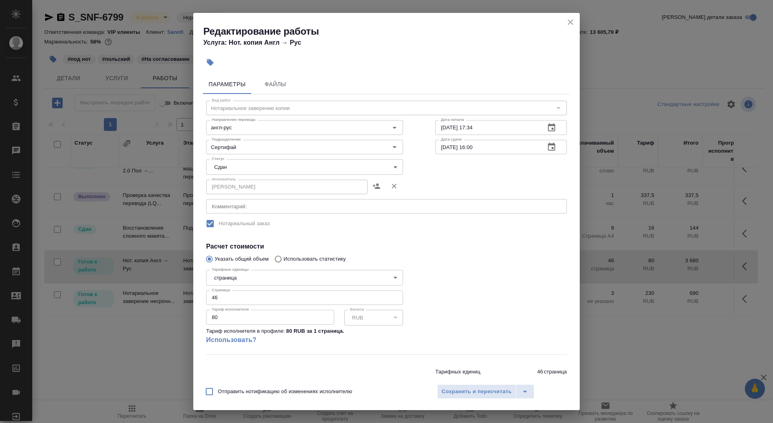
click at [461, 376] on div "Тарифных единиц 46 страница Итого 3680 RUB" at bounding box center [501, 376] width 132 height 23
click at [462, 394] on span "Сохранить и пересчитать" at bounding box center [477, 391] width 70 height 9
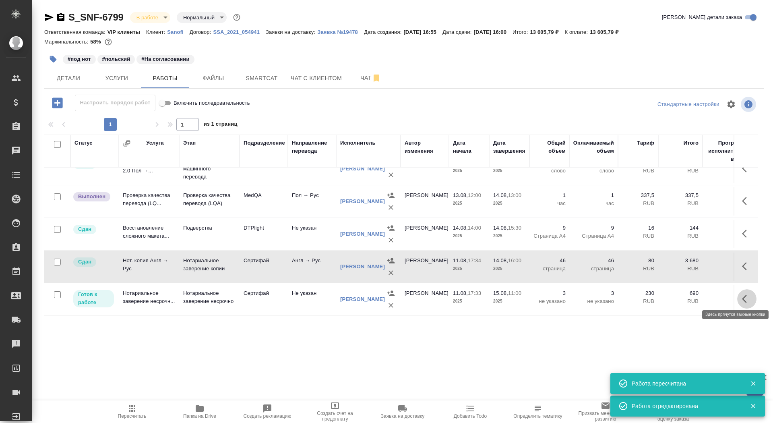
click at [750, 294] on icon "button" at bounding box center [747, 299] width 10 height 10
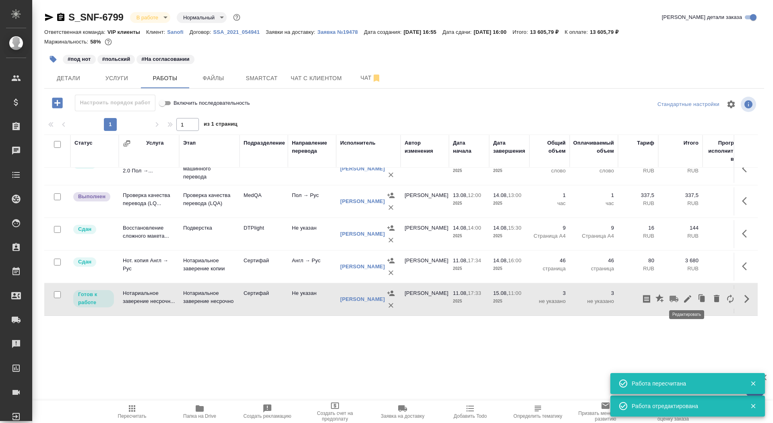
click at [688, 294] on icon "button" at bounding box center [688, 299] width 10 height 10
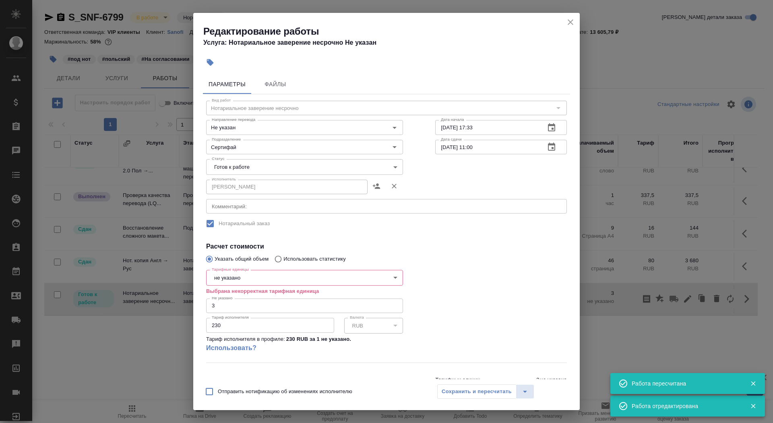
click at [248, 276] on body "🙏 .cls-1 fill:#fff; AWATERA Saydasheva Dilyara Клиенты Спецификации Заказы 0 Ча…" at bounding box center [386, 211] width 773 height 423
click at [247, 278] on li "док." at bounding box center [304, 278] width 197 height 14
type input "5a8b1489cc6b4906c91bfd8b"
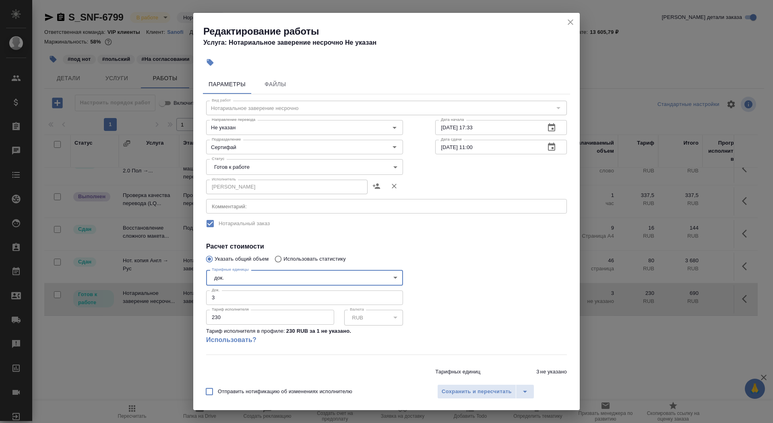
click at [288, 163] on body "🙏 .cls-1 fill:#fff; AWATERA Saydasheva Dilyara Клиенты Спецификации Заказы 0 Ча…" at bounding box center [386, 211] width 773 height 423
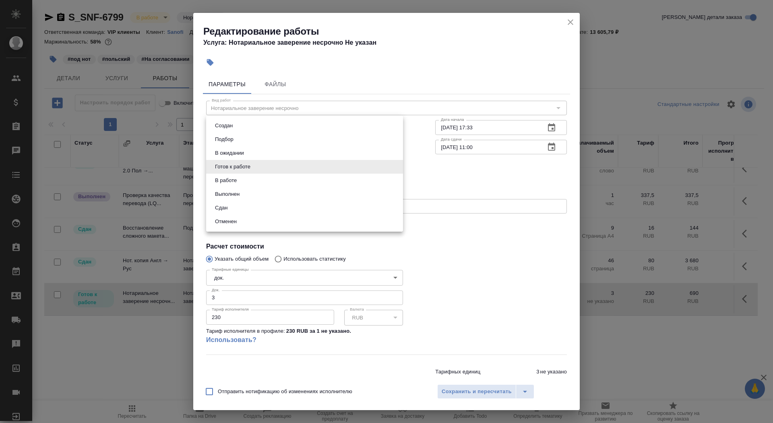
click at [280, 207] on li "Сдан" at bounding box center [304, 208] width 197 height 14
type input "closed"
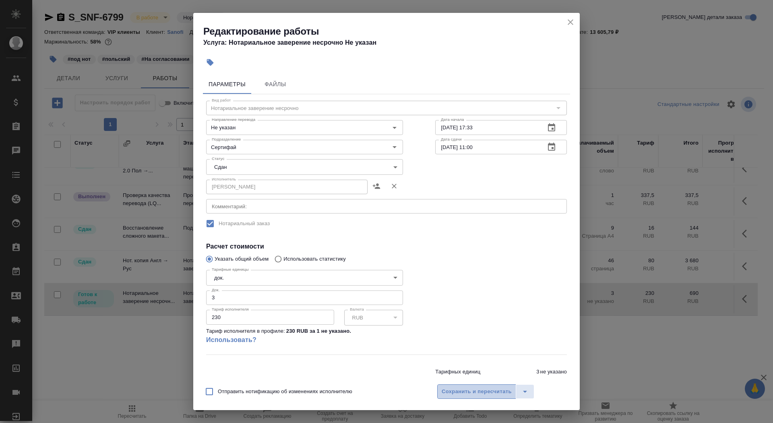
click at [475, 396] on button "Сохранить и пересчитать" at bounding box center [476, 391] width 79 height 15
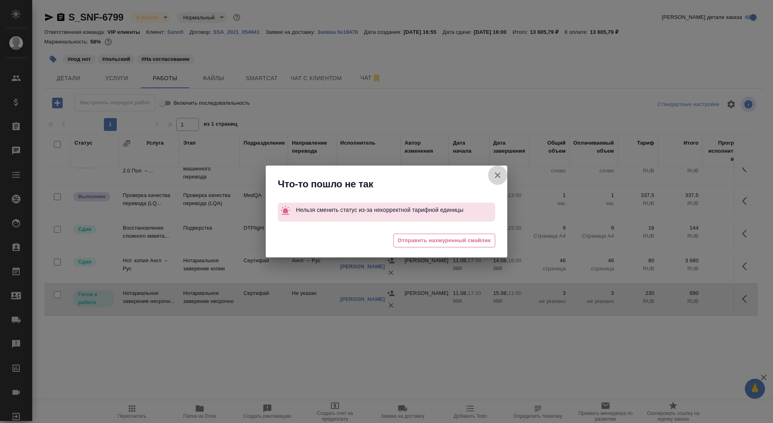
click at [493, 173] on icon "button" at bounding box center [498, 175] width 10 height 10
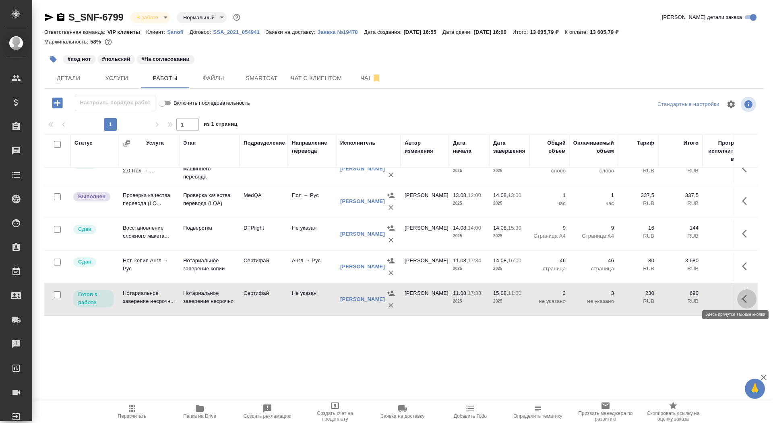
click at [750, 296] on icon "button" at bounding box center [747, 299] width 10 height 10
click at [687, 295] on icon "button" at bounding box center [687, 298] width 7 height 7
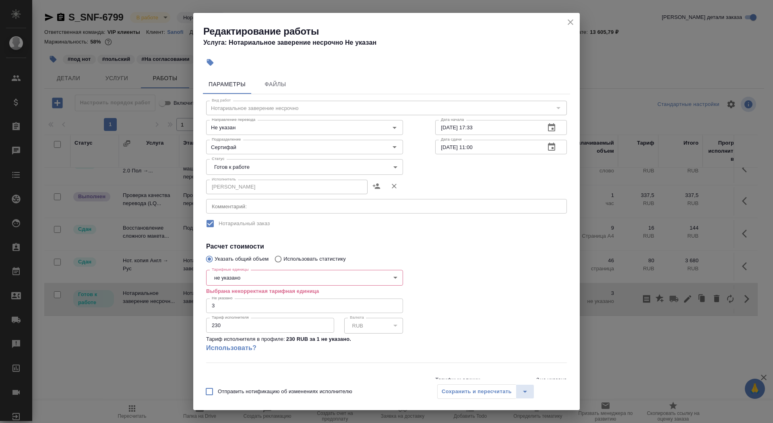
click at [271, 282] on body "🙏 .cls-1 fill:#fff; AWATERA Saydasheva Dilyara Клиенты Спецификации Заказы 0 Ча…" at bounding box center [386, 211] width 773 height 423
click at [265, 274] on li "док." at bounding box center [304, 278] width 197 height 14
type input "5a8b1489cc6b4906c91bfd8b"
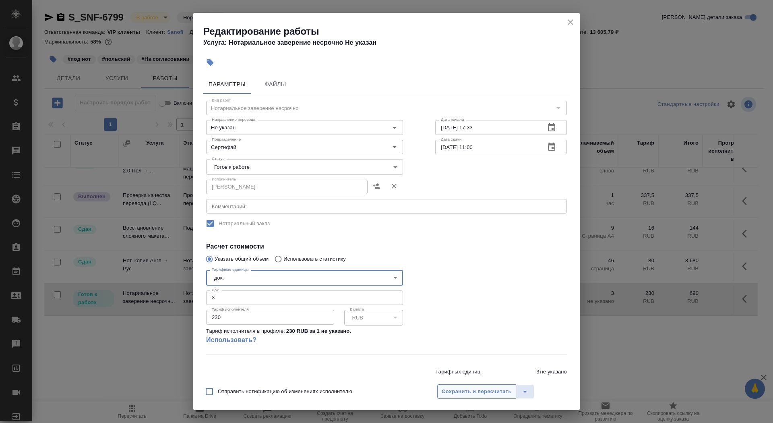
click at [474, 391] on span "Сохранить и пересчитать" at bounding box center [477, 391] width 70 height 9
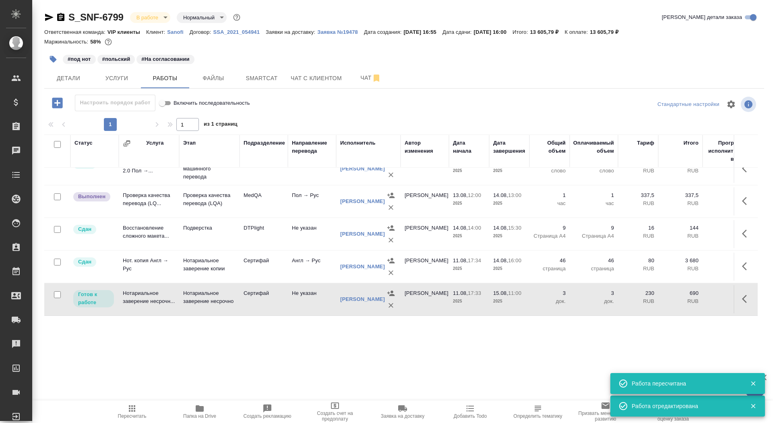
click at [758, 293] on div "Статус Услуга Этап Подразделение Направление перевода Исполнитель Автор изменен…" at bounding box center [404, 225] width 720 height 181
click at [746, 294] on icon "button" at bounding box center [747, 299] width 10 height 10
click at [687, 298] on icon "button" at bounding box center [688, 299] width 10 height 10
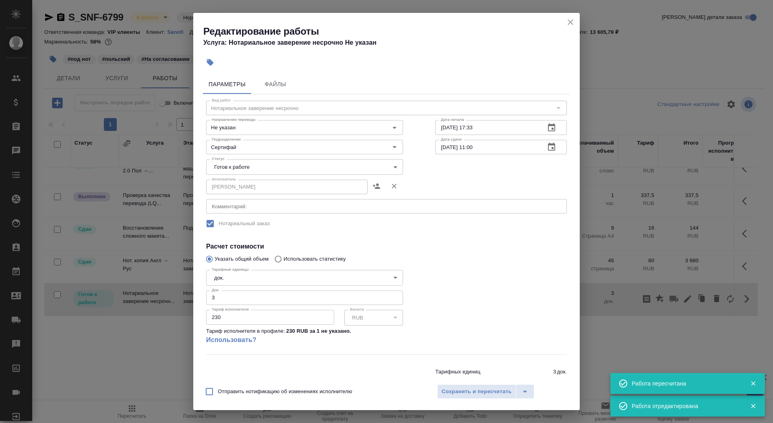
click at [307, 169] on body "🙏 .cls-1 fill:#fff; AWATERA Saydasheva Dilyara Клиенты Спецификации Заказы 0 Ча…" at bounding box center [386, 211] width 773 height 423
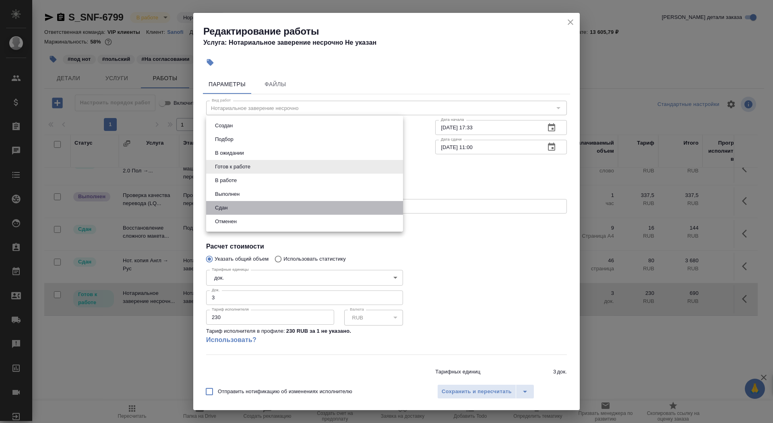
click at [298, 205] on li "Сдан" at bounding box center [304, 208] width 197 height 14
type input "closed"
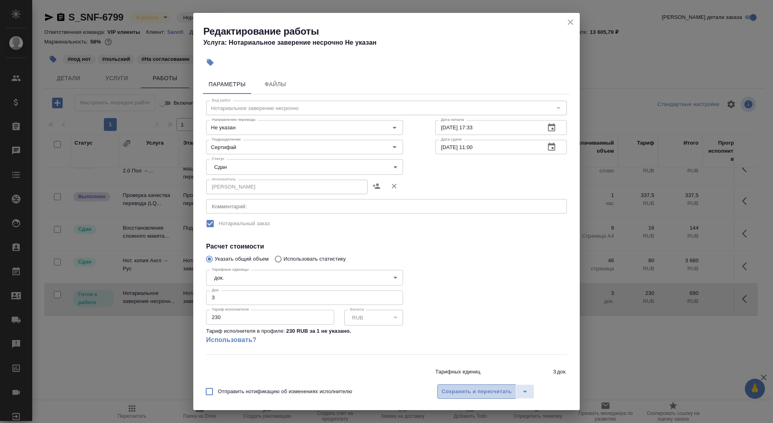
click at [494, 392] on span "Сохранить и пересчитать" at bounding box center [477, 391] width 70 height 9
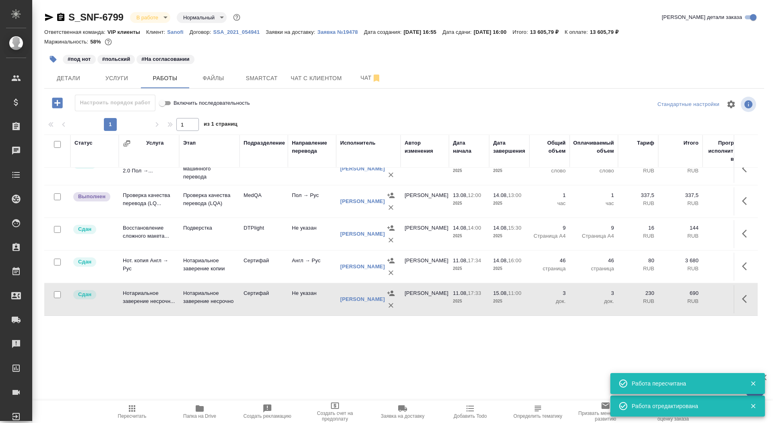
scroll to position [0, 0]
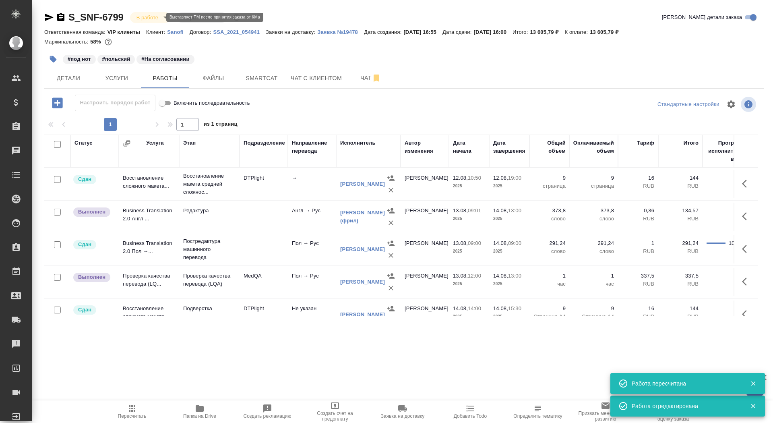
click at [152, 17] on body "🙏 .cls-1 fill:#fff; AWATERA Saydasheva Dilyara Клиенты Спецификации Заказы 0 Ча…" at bounding box center [386, 211] width 773 height 423
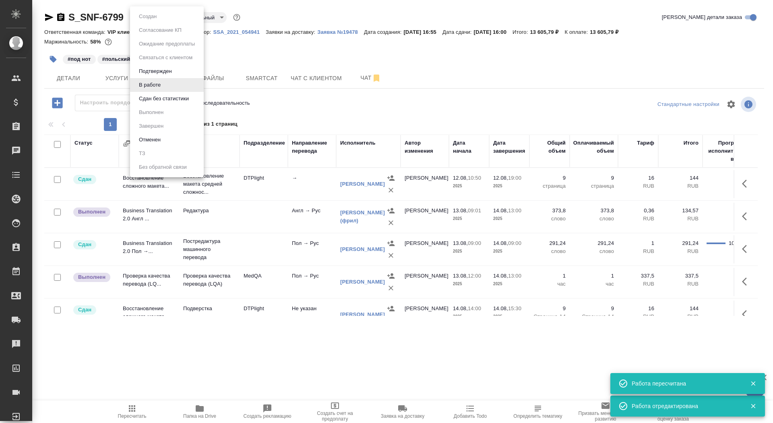
click at [159, 21] on button "Сдан без статистики" at bounding box center [148, 16] width 23 height 9
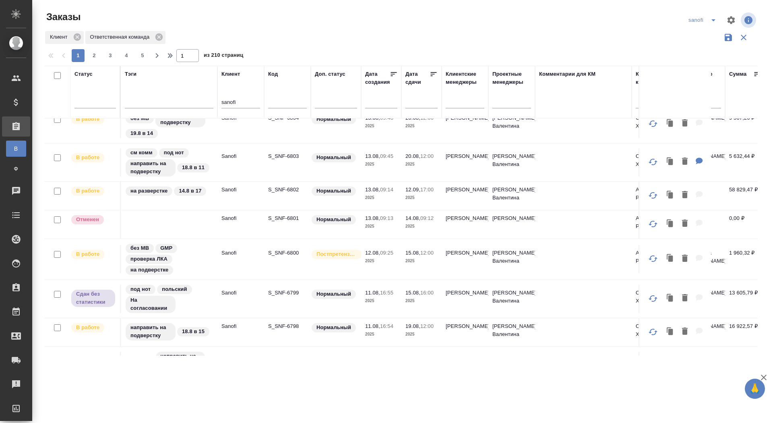
scroll to position [574, 0]
